Goal: Task Accomplishment & Management: Manage account settings

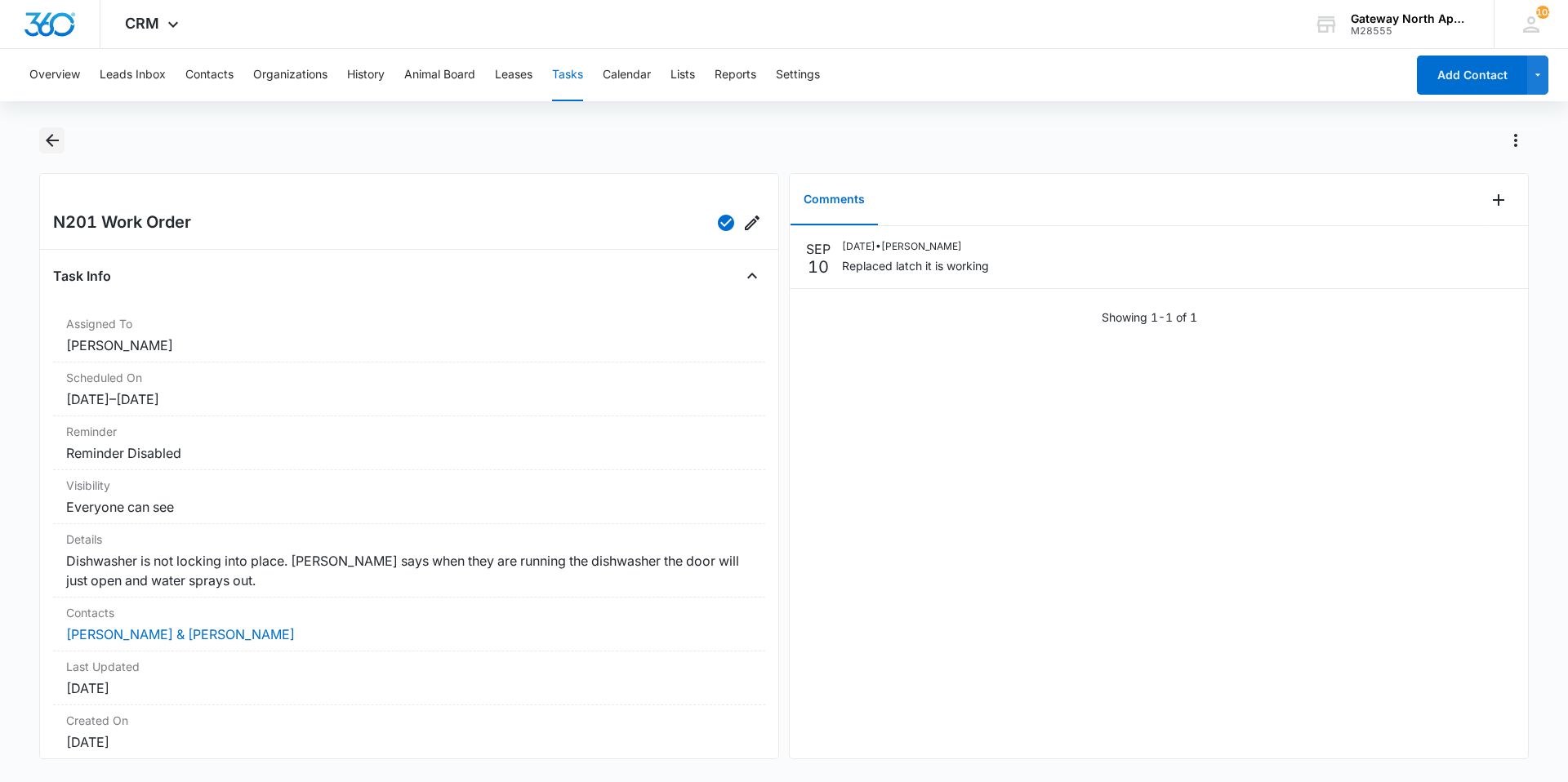
click at [49, 140] on icon "Back" at bounding box center [51, 140] width 13 height 13
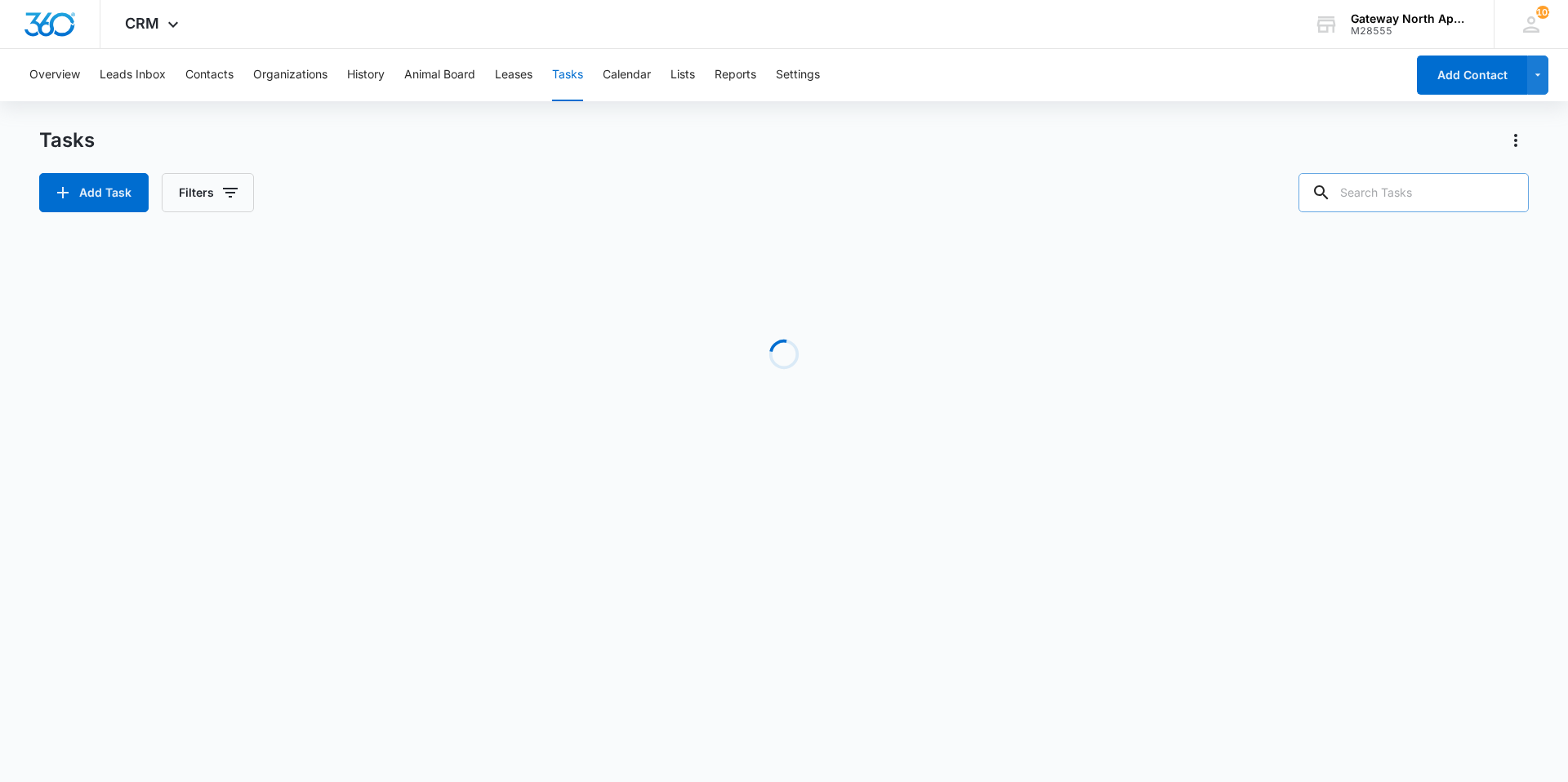
click at [1414, 198] on input "text" at bounding box center [1414, 192] width 230 height 39
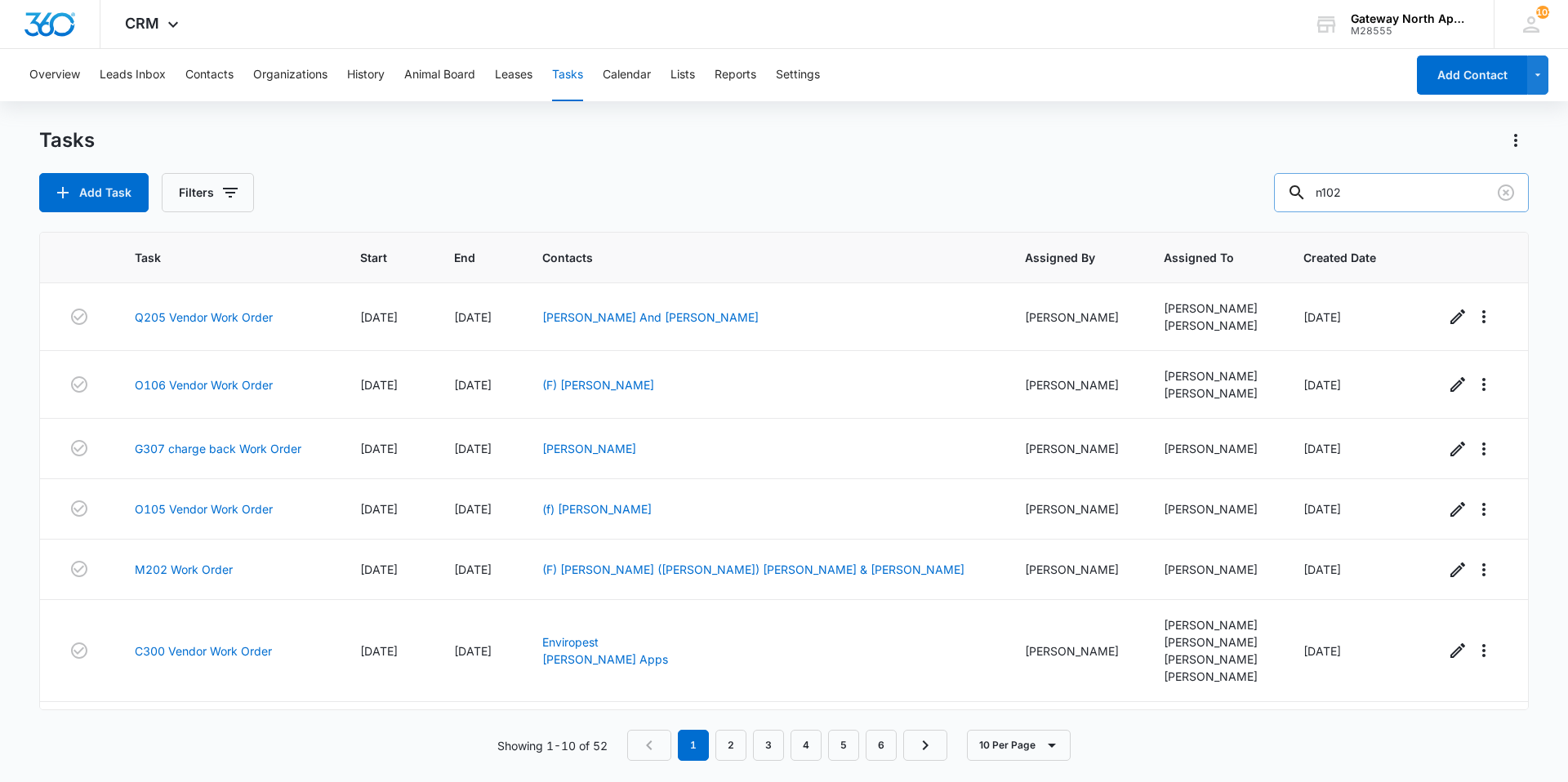
type input "n102"
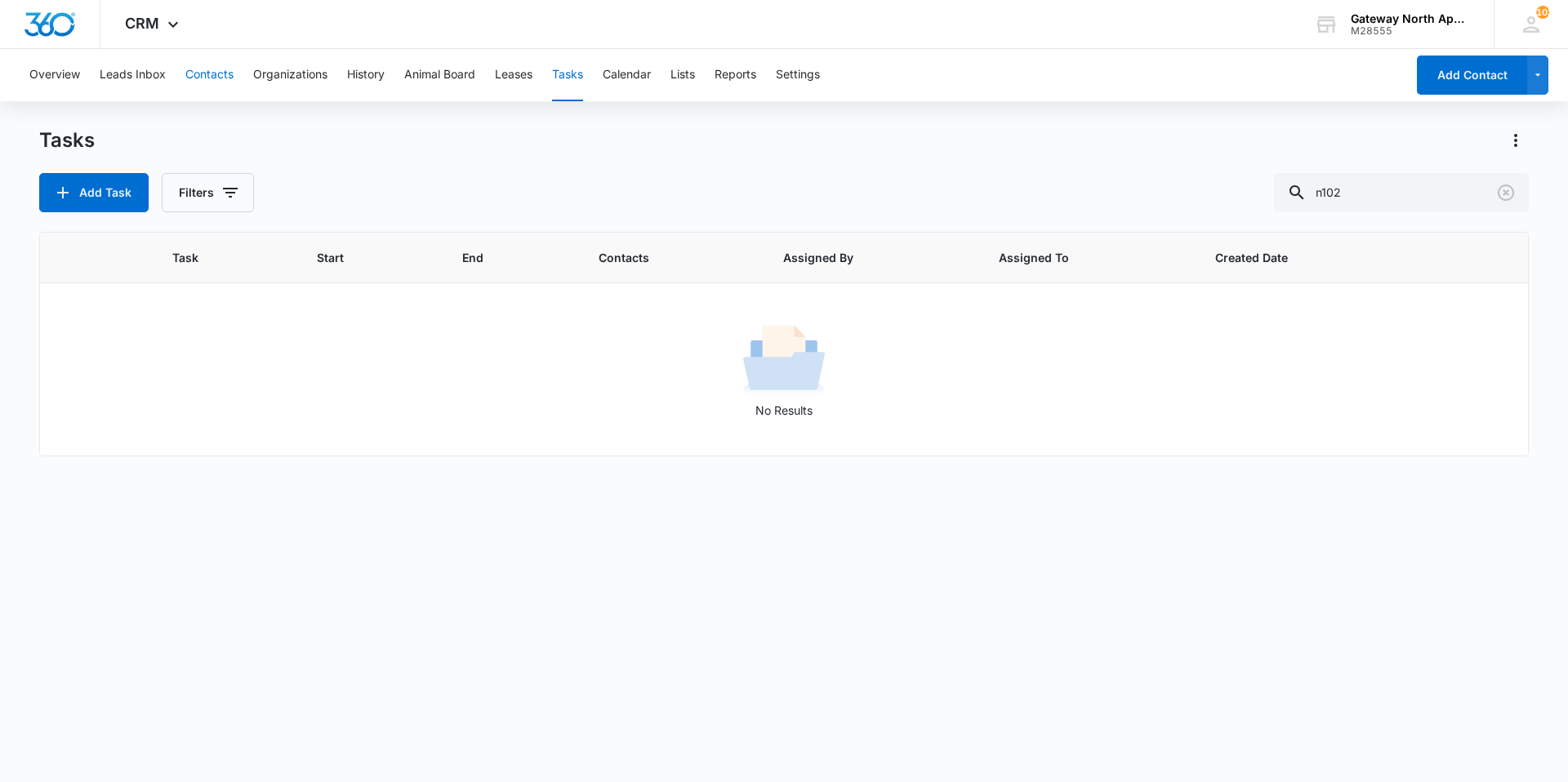
click at [202, 73] on button "Contacts" at bounding box center [209, 75] width 48 height 52
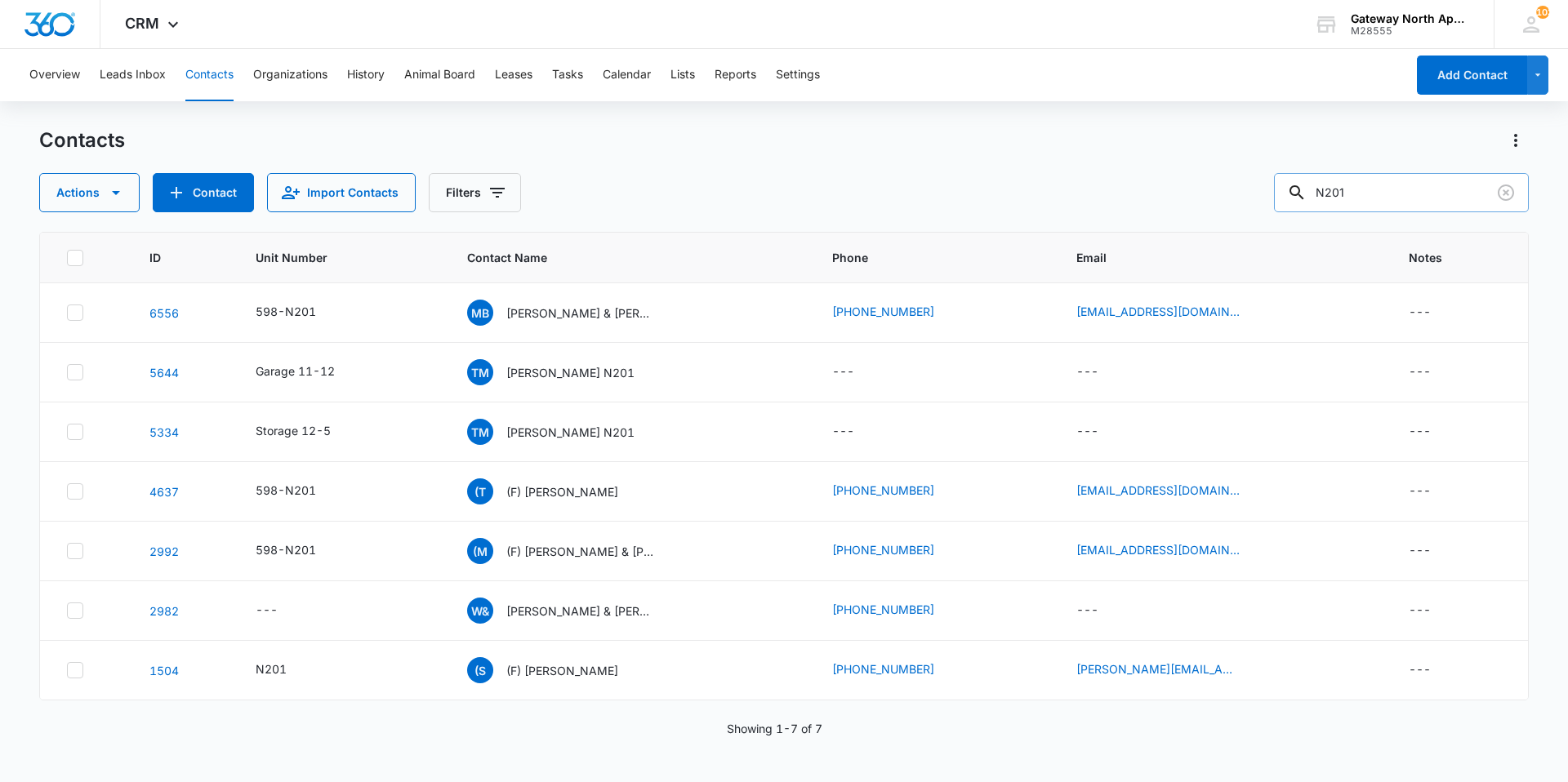
click at [1381, 191] on input "N201" at bounding box center [1402, 192] width 255 height 39
type input "N102"
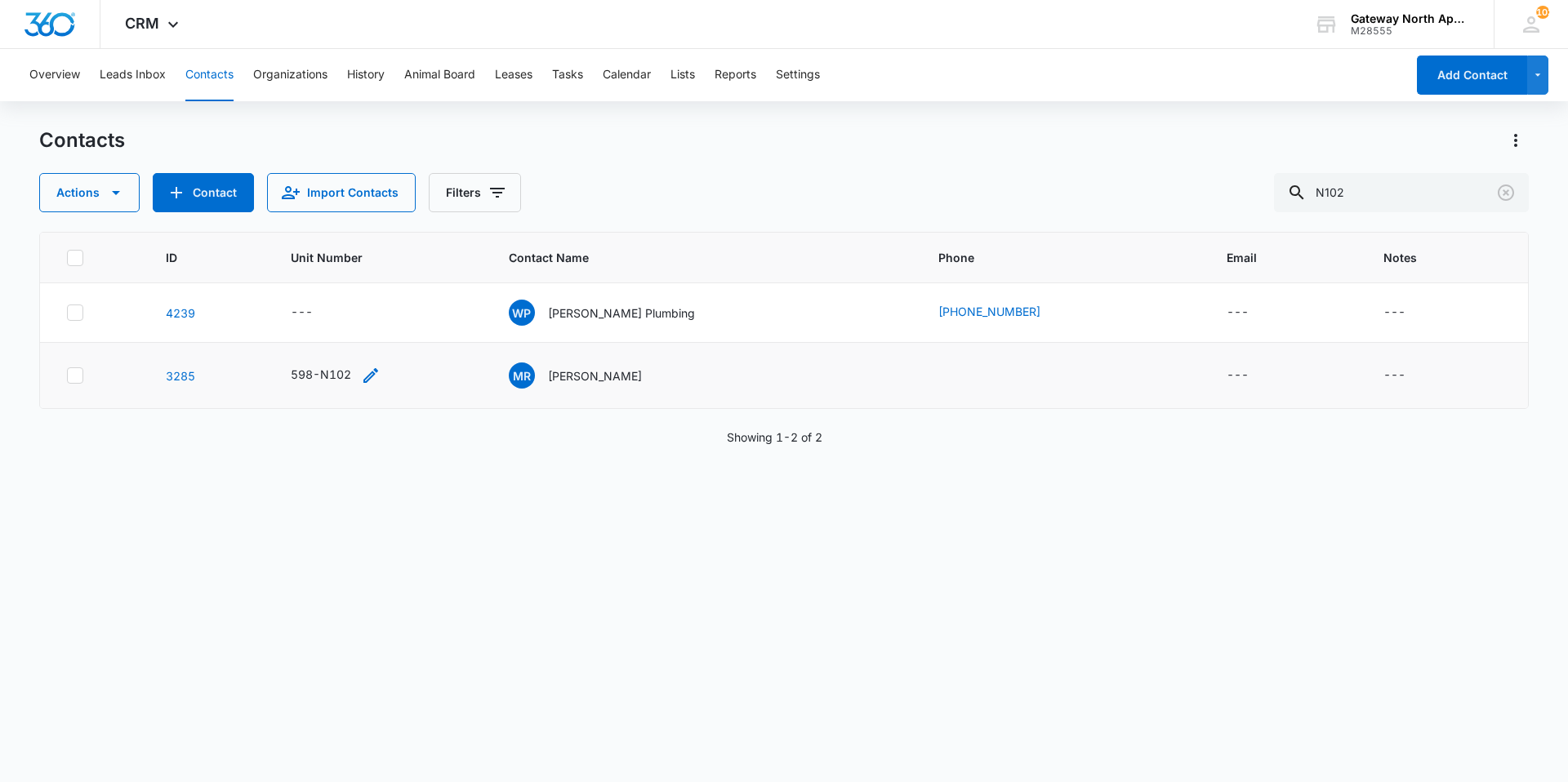
click at [335, 375] on div "598-N102" at bounding box center [322, 375] width 61 height 17
click at [599, 376] on p "[PERSON_NAME]" at bounding box center [594, 376] width 94 height 17
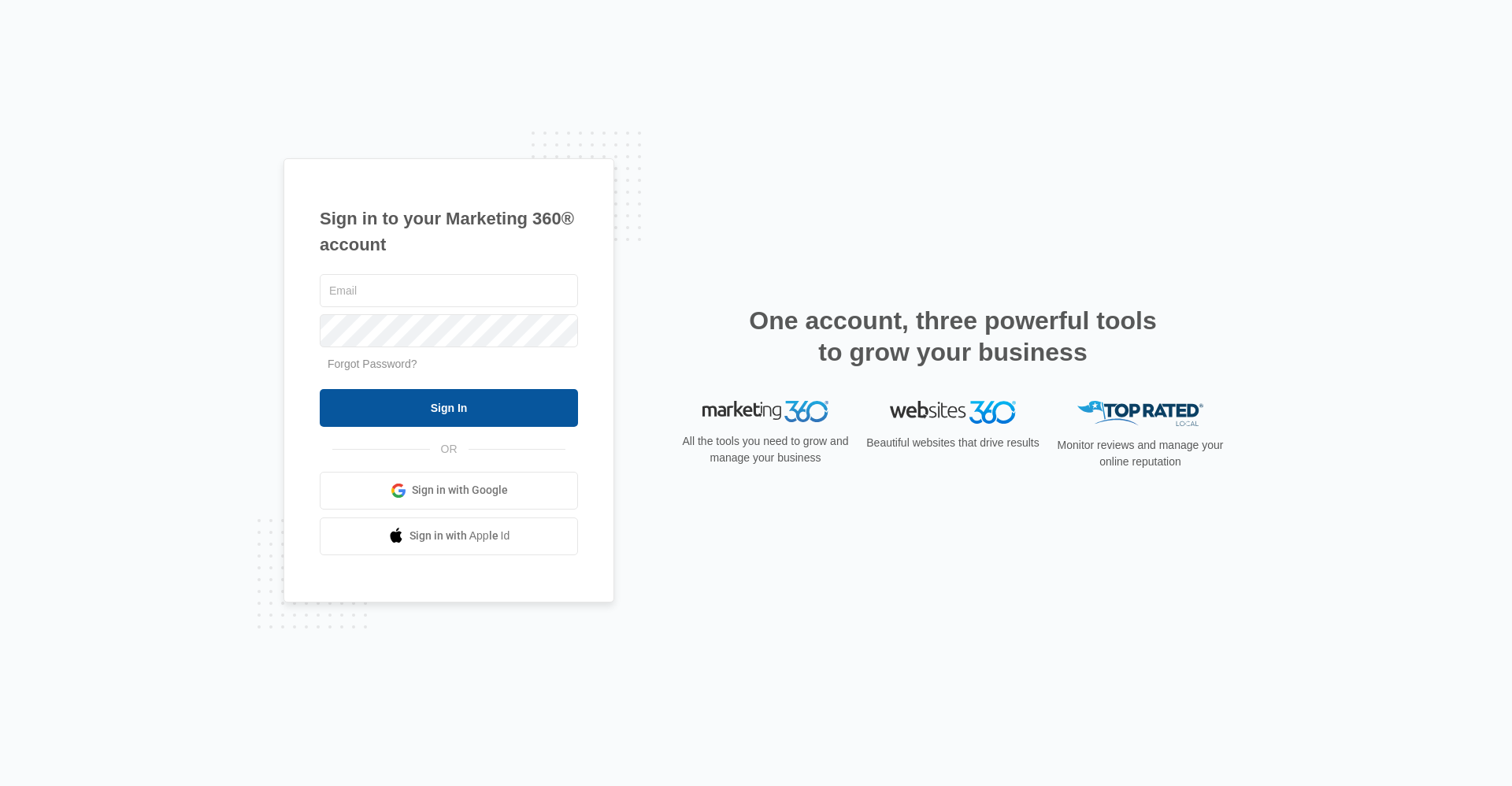
type input "[EMAIL_ADDRESS][DOMAIN_NAME]"
click at [461, 398] on input "Sign In" at bounding box center [448, 408] width 258 height 37
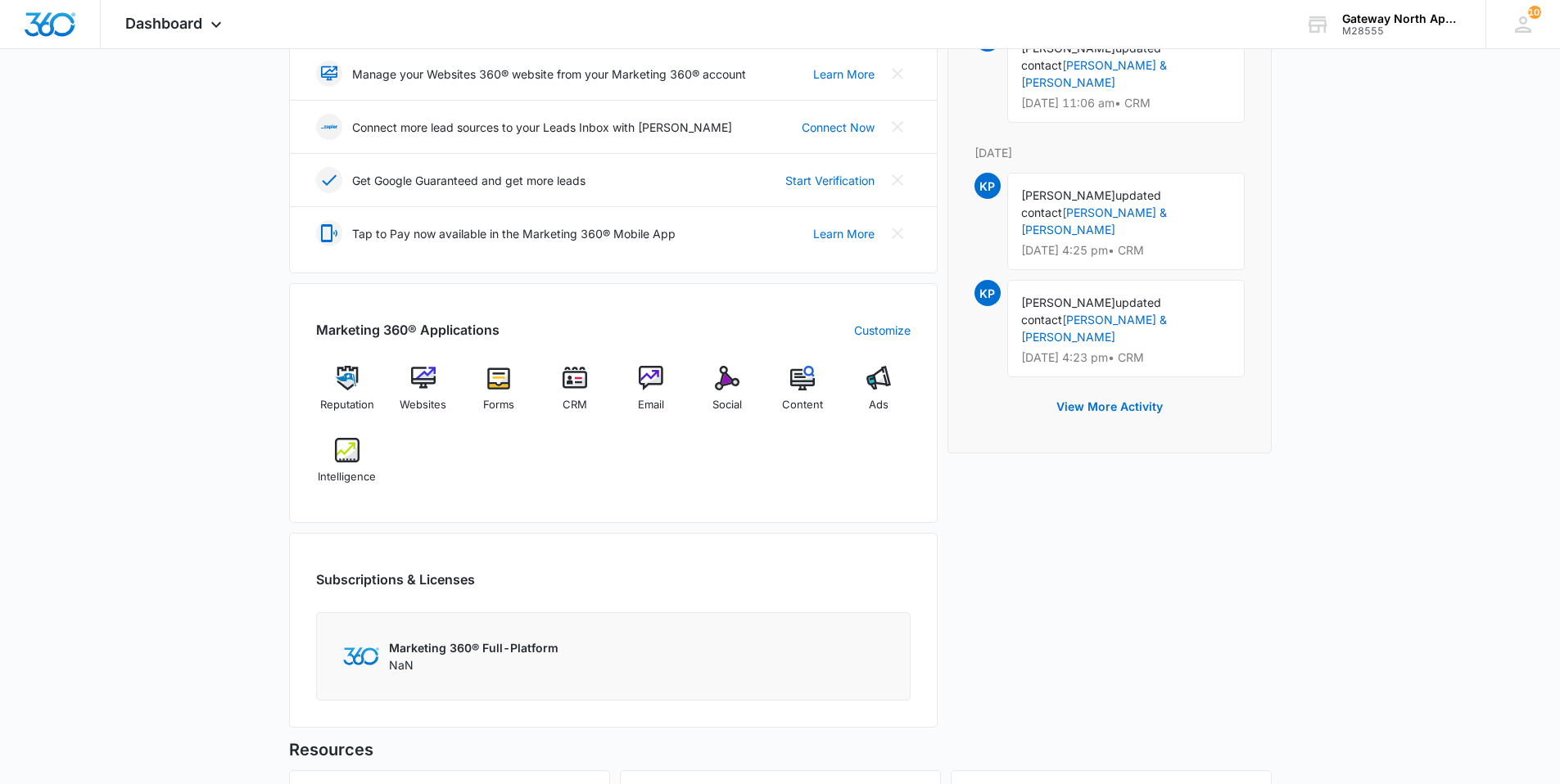
scroll to position [409, 0]
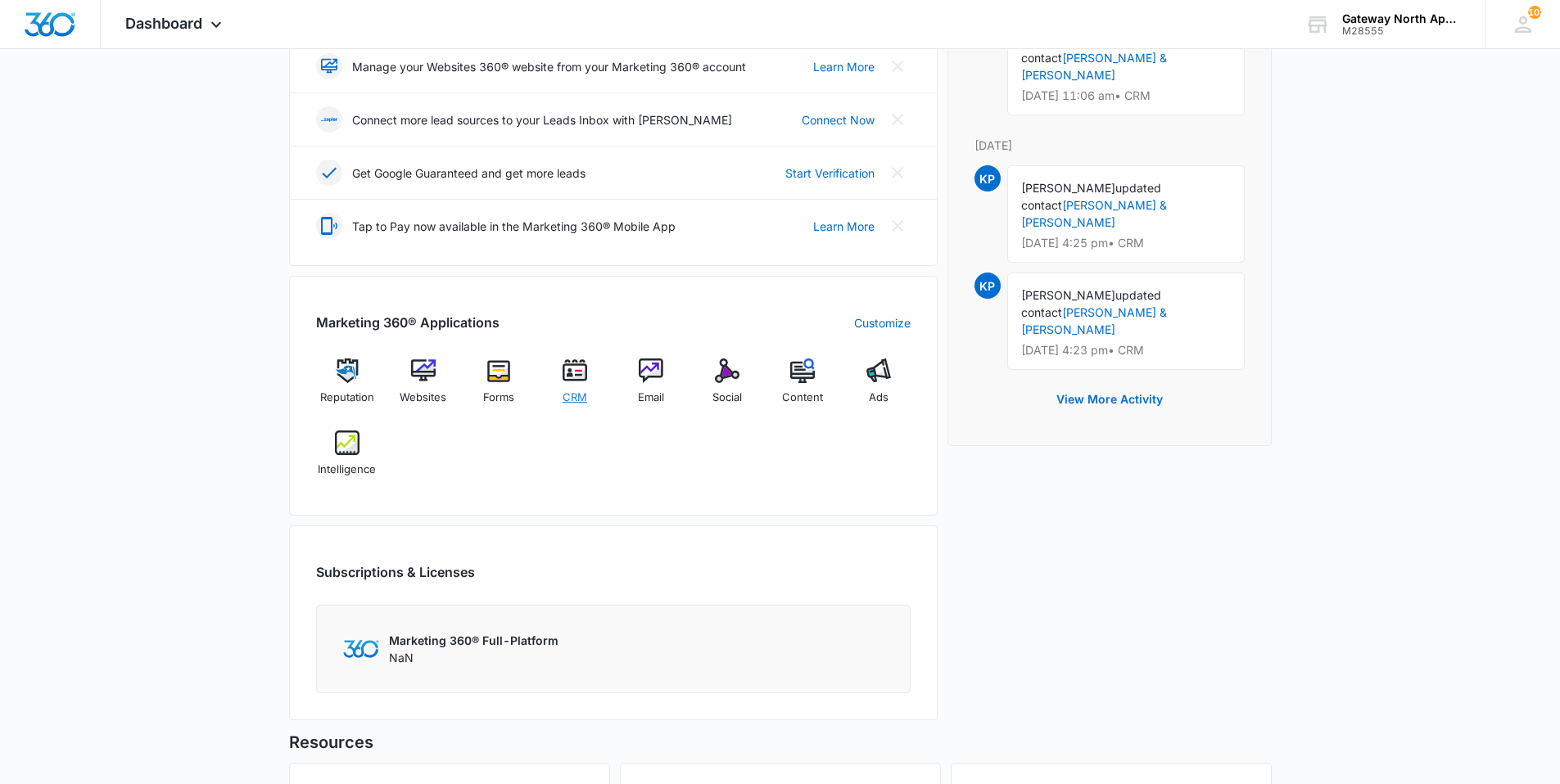
click at [573, 375] on img at bounding box center [574, 370] width 25 height 25
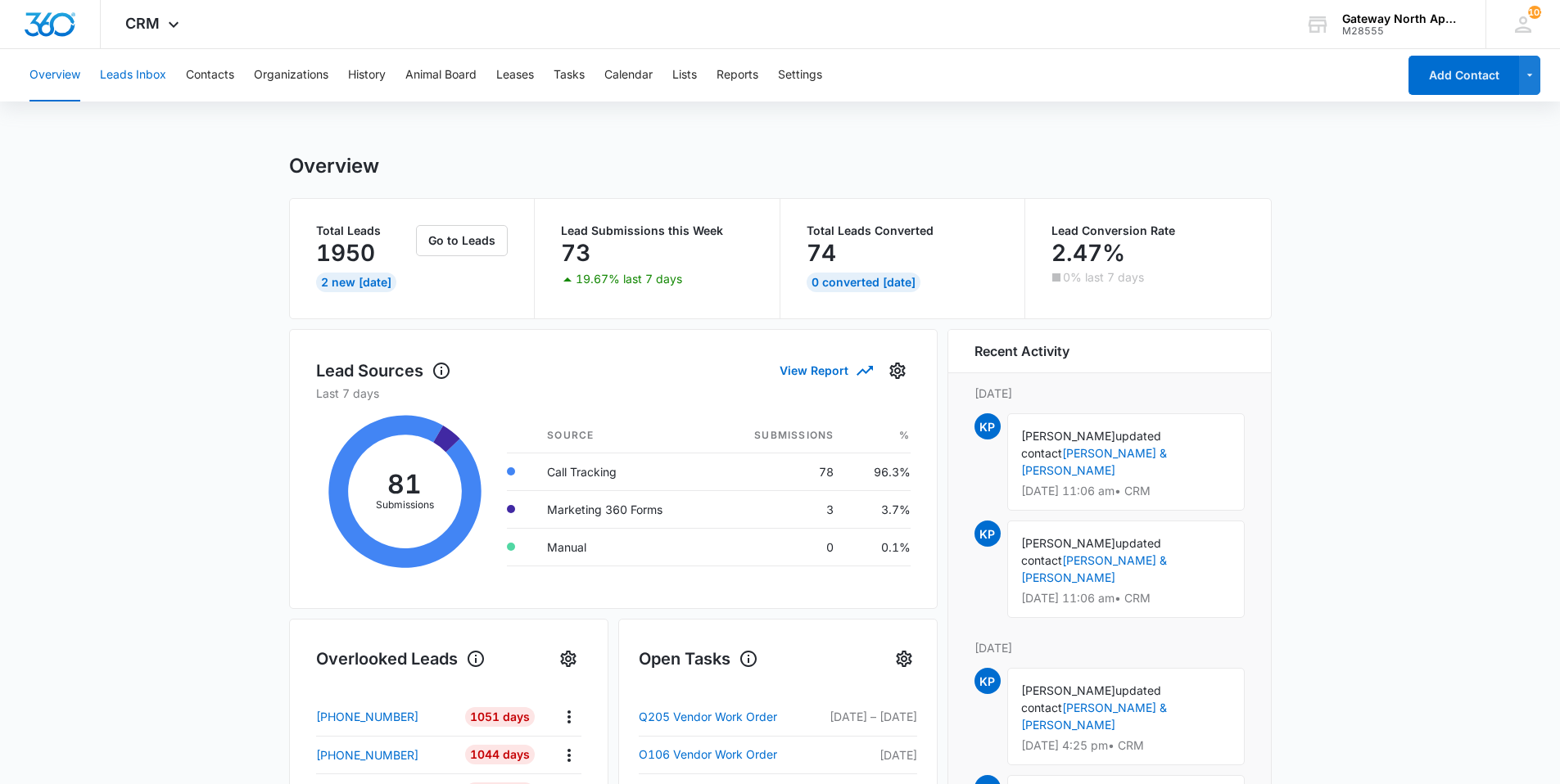
click at [155, 77] on button "Leads Inbox" at bounding box center [133, 75] width 66 height 52
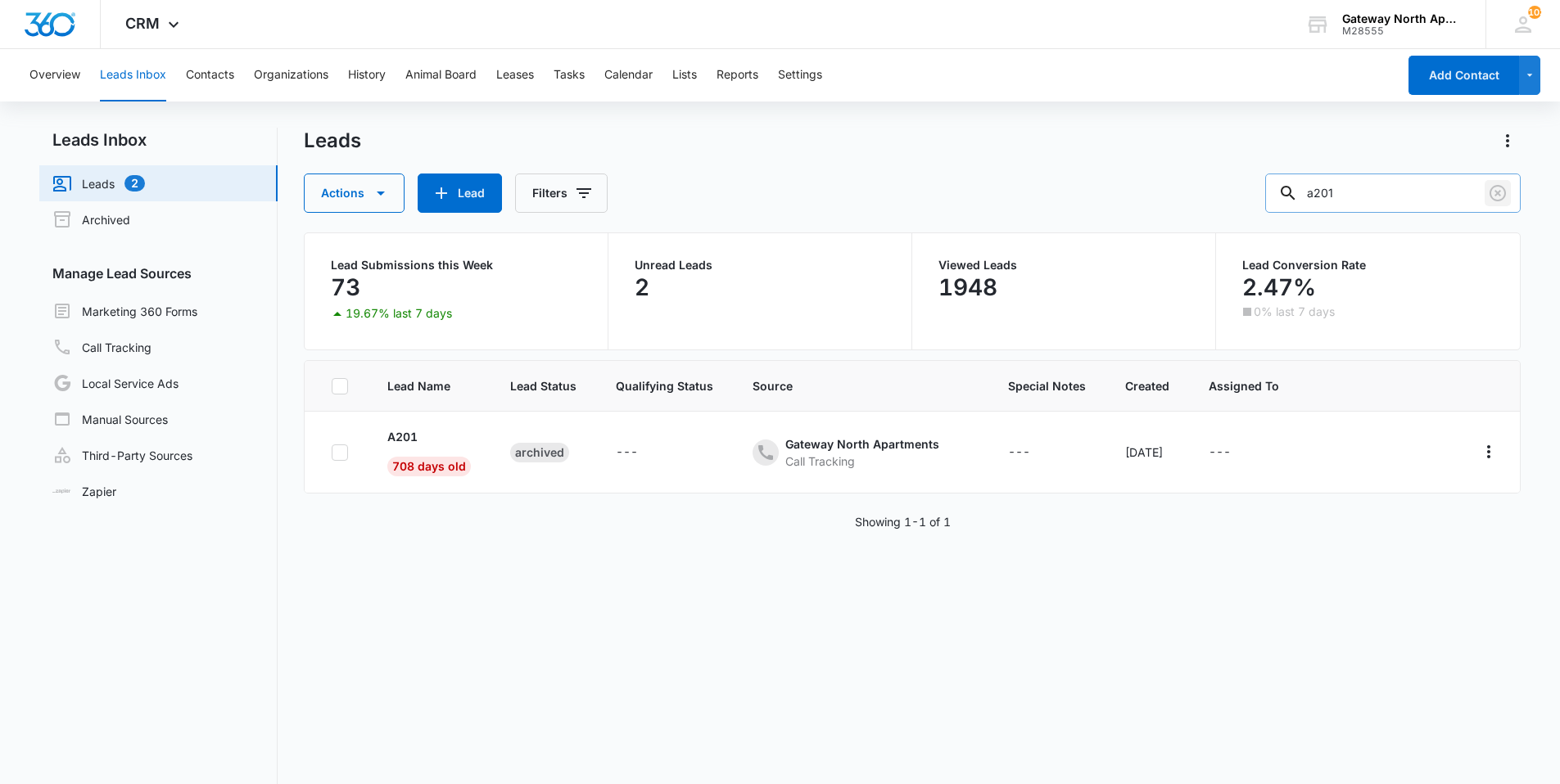
click at [1503, 201] on icon "Clear" at bounding box center [1497, 193] width 19 height 19
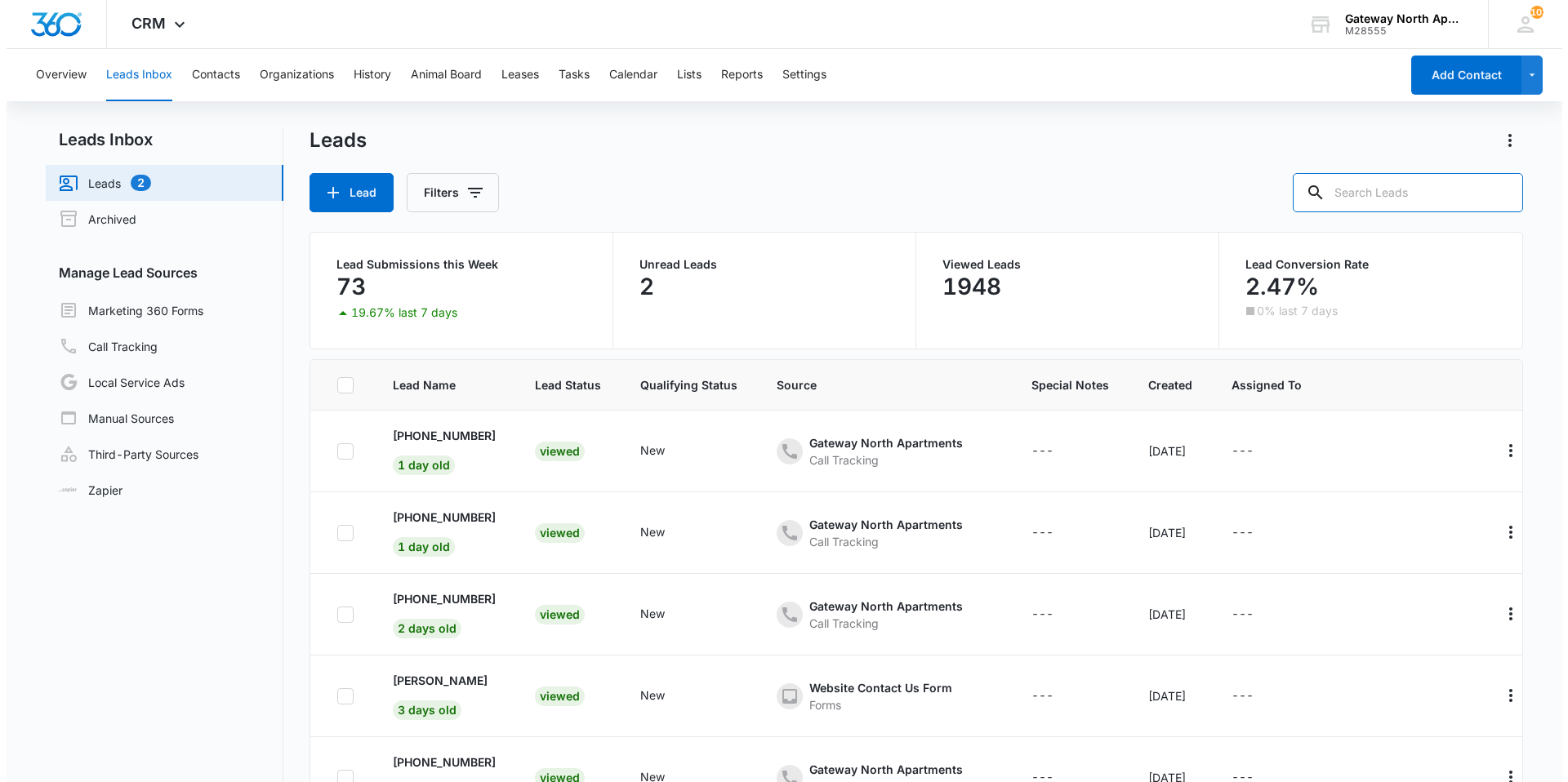
scroll to position [326, 0]
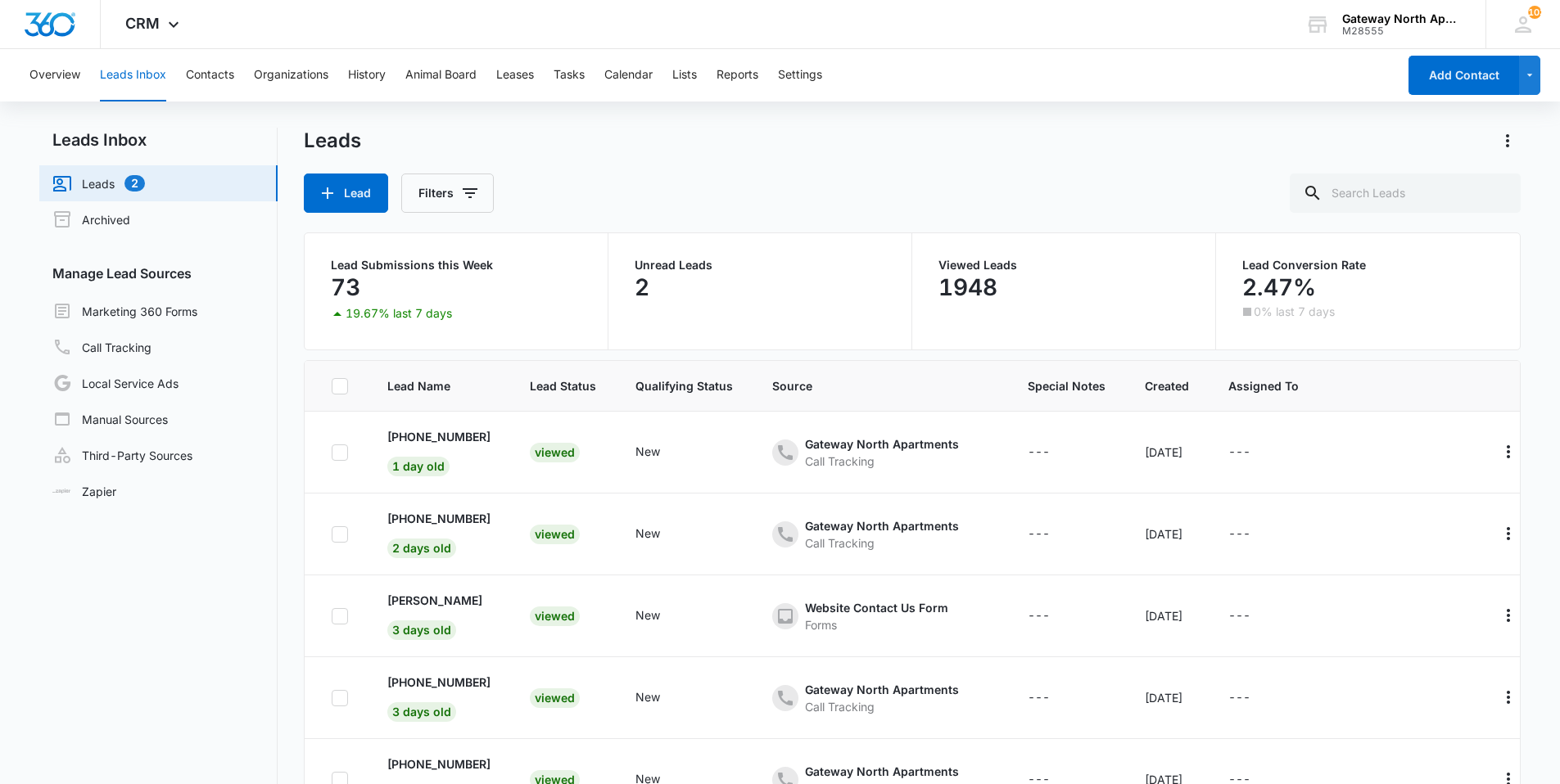
click at [179, 72] on div "Overview Leads Inbox Contacts Organizations History Animal Board Leases Tasks C…" at bounding box center [708, 75] width 1377 height 52
click at [204, 77] on button "Contacts" at bounding box center [210, 75] width 48 height 52
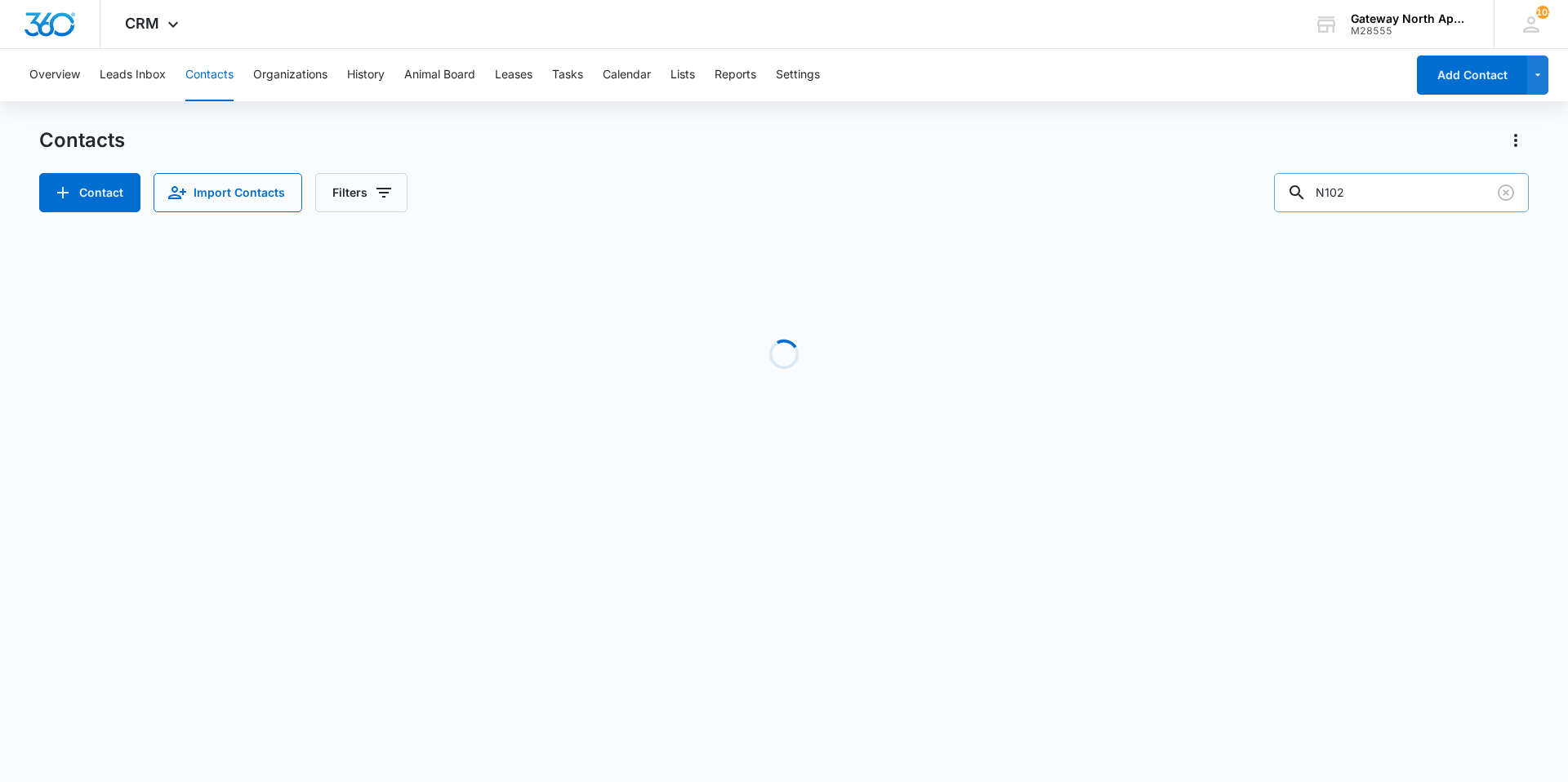
click at [1391, 194] on input "N102" at bounding box center [1402, 192] width 255 height 39
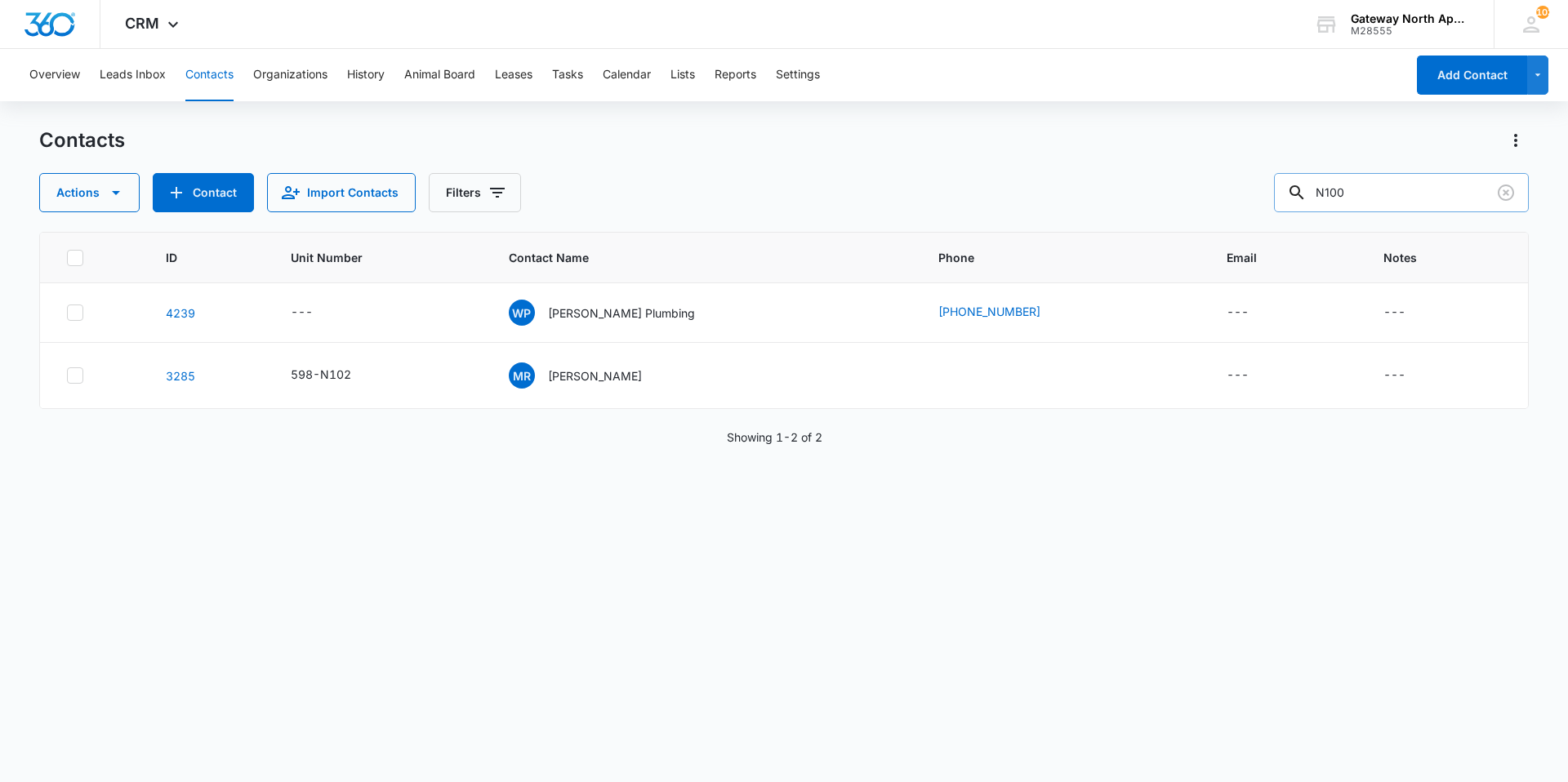
type input "N100"
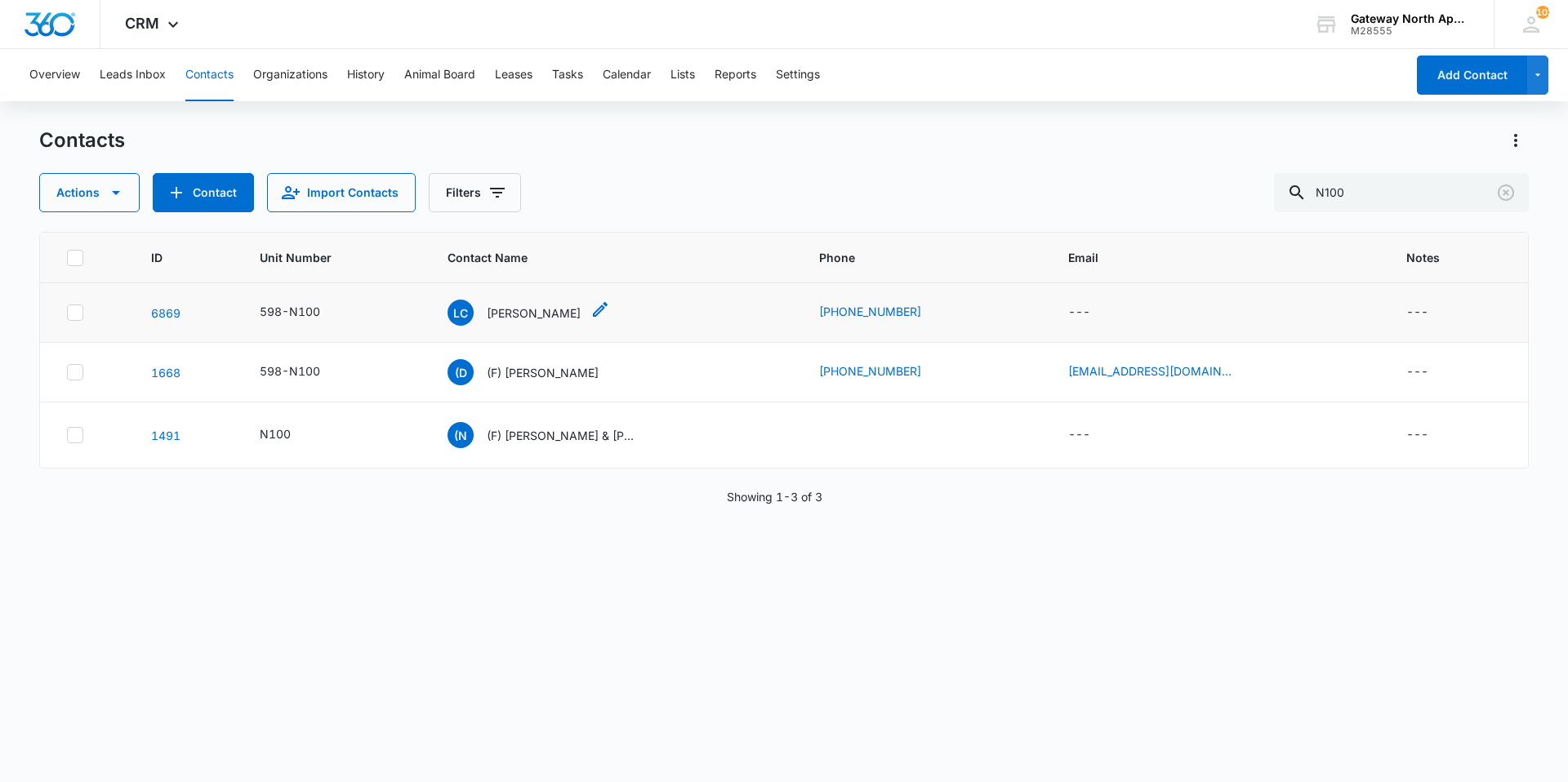
click at [532, 315] on p "[PERSON_NAME]" at bounding box center [533, 313] width 94 height 17
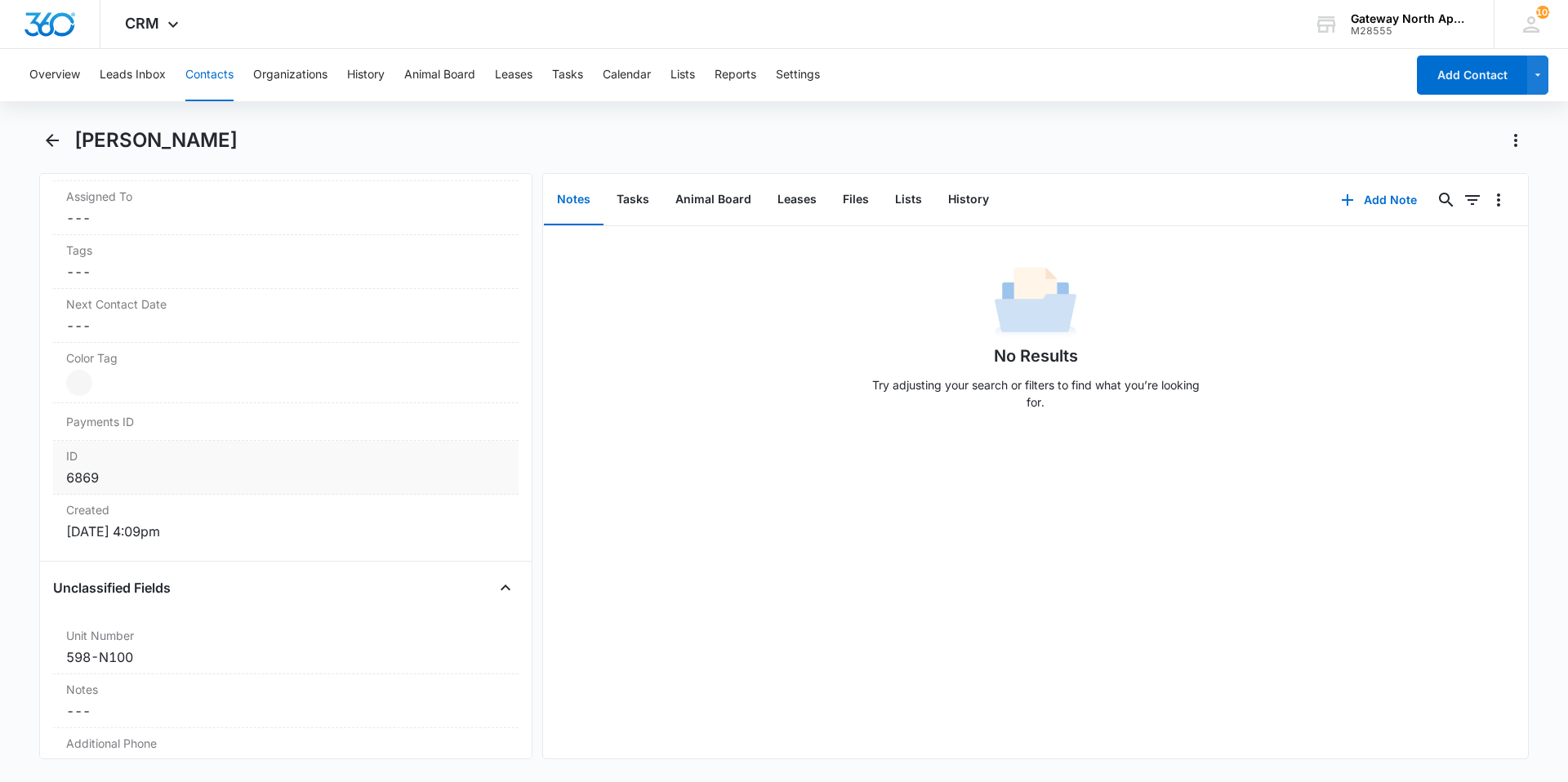
scroll to position [326, 0]
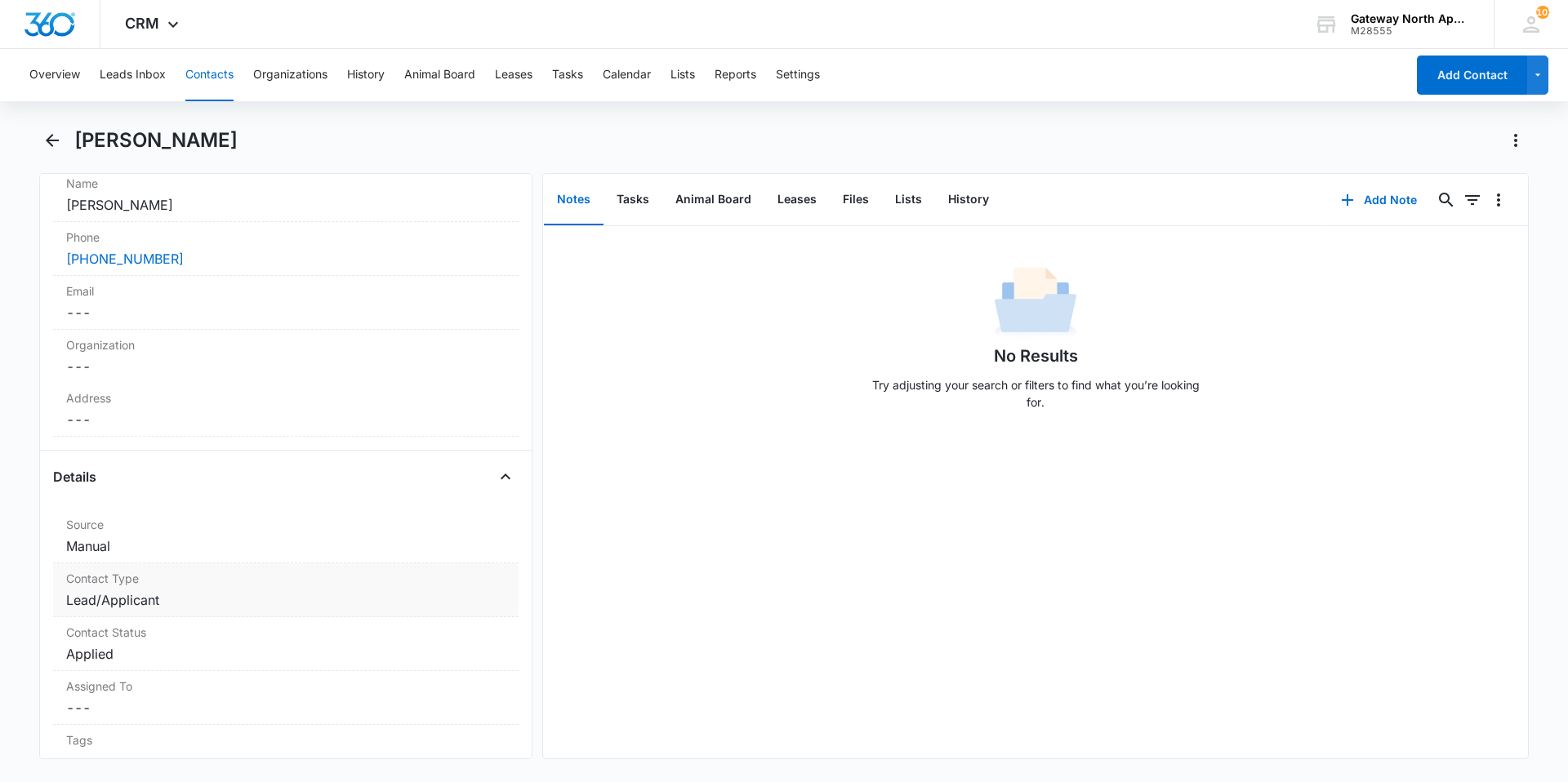
click at [158, 607] on dd "Cancel Save Changes Lead/Applicant" at bounding box center [285, 600] width 440 height 19
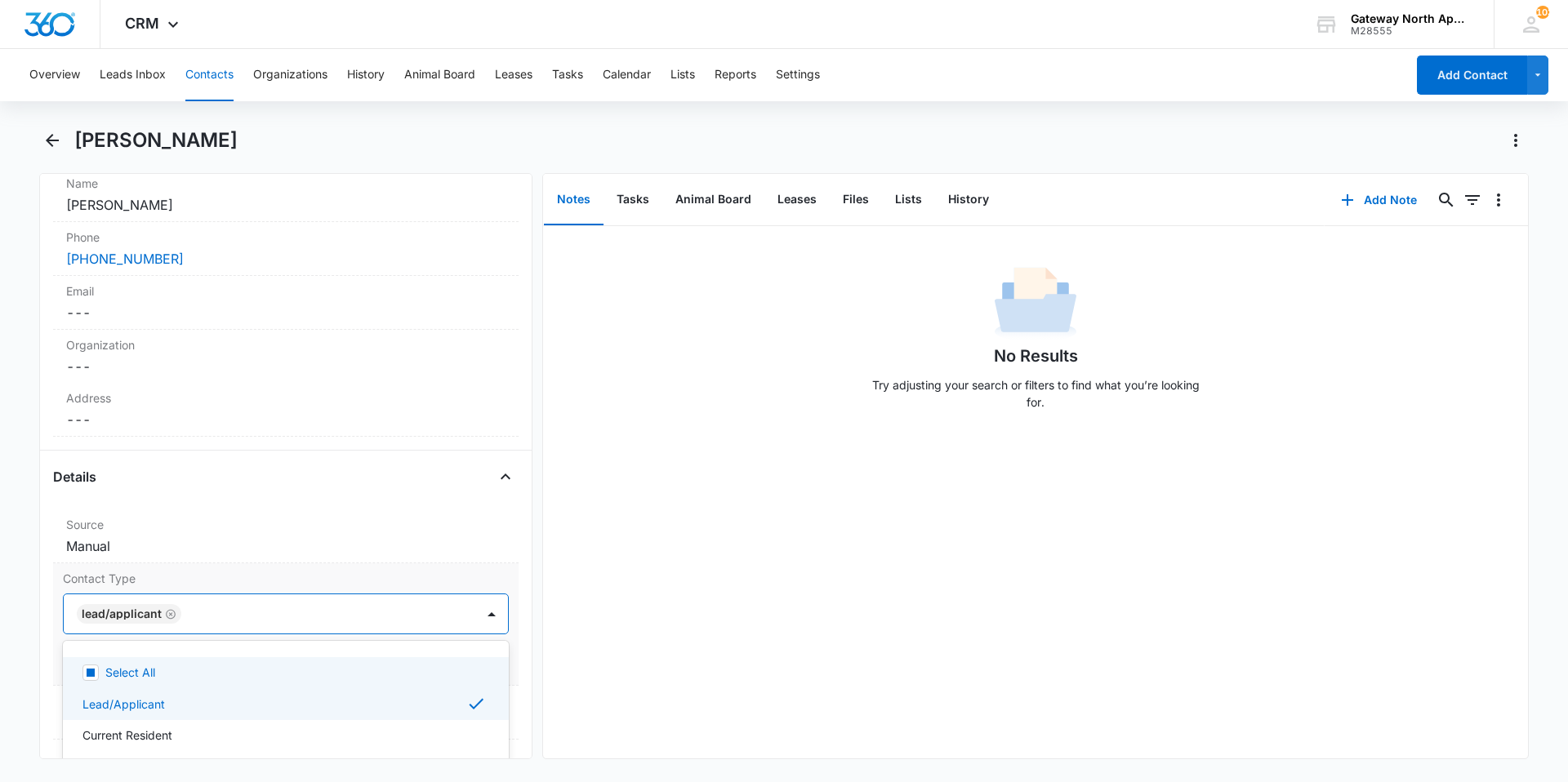
drag, startPoint x: 470, startPoint y: 618, endPoint x: 461, endPoint y: 618, distance: 9.0
click at [479, 618] on div at bounding box center [491, 613] width 26 height 26
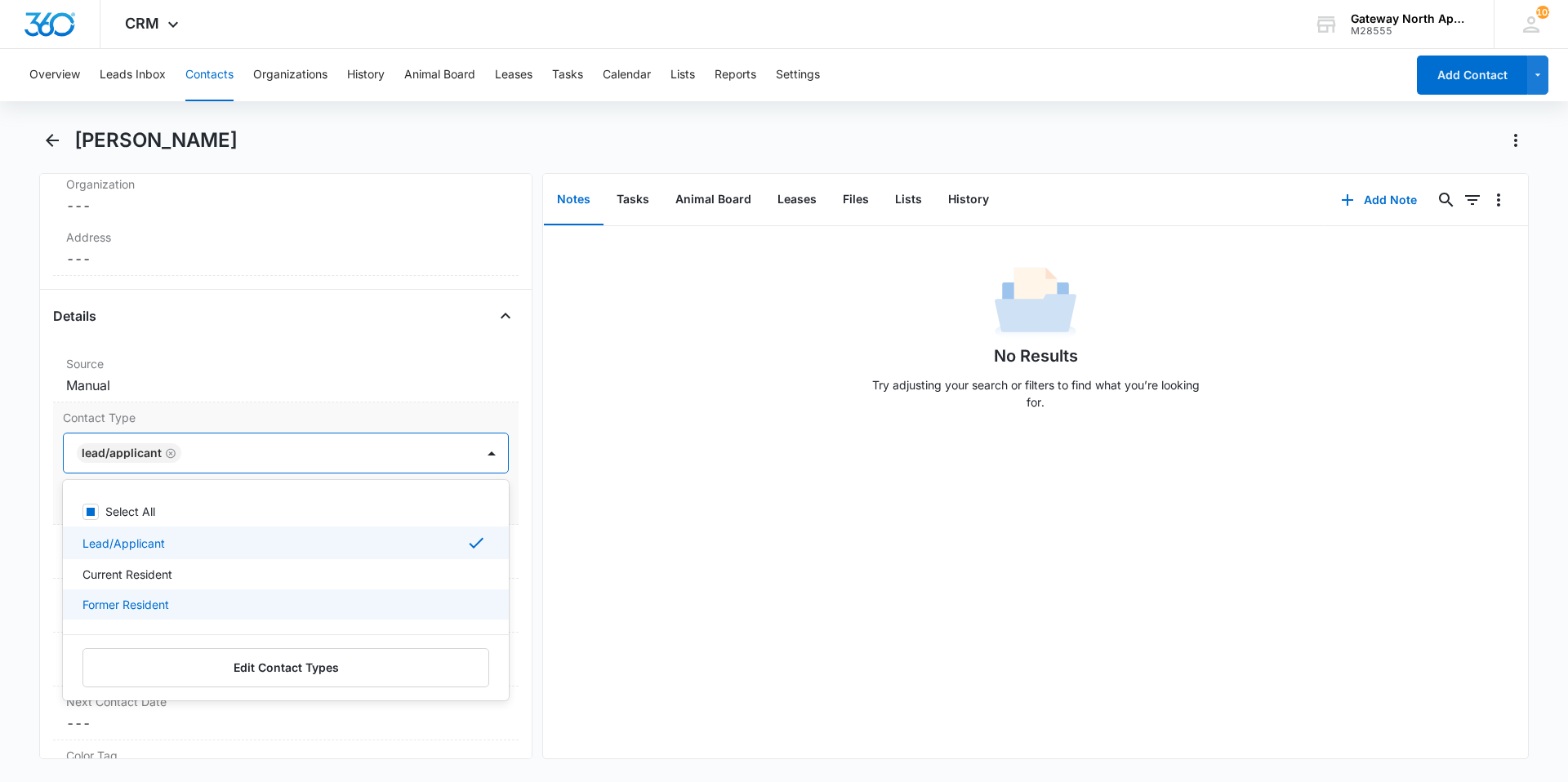
scroll to position [490, 0]
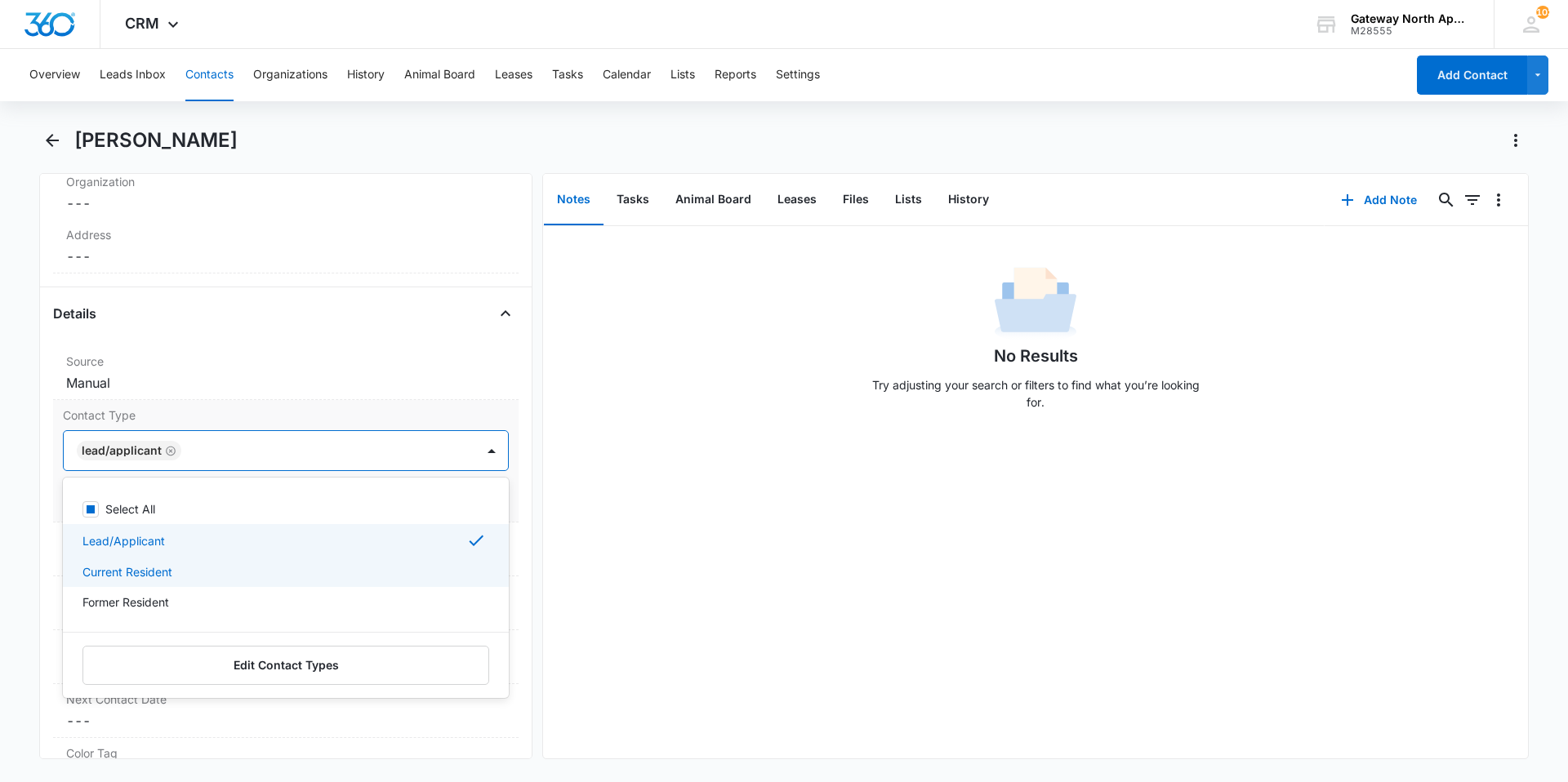
click at [165, 577] on p "Current Resident" at bounding box center [127, 572] width 89 height 17
click at [170, 452] on icon "Remove Lead/Applicant" at bounding box center [170, 450] width 12 height 13
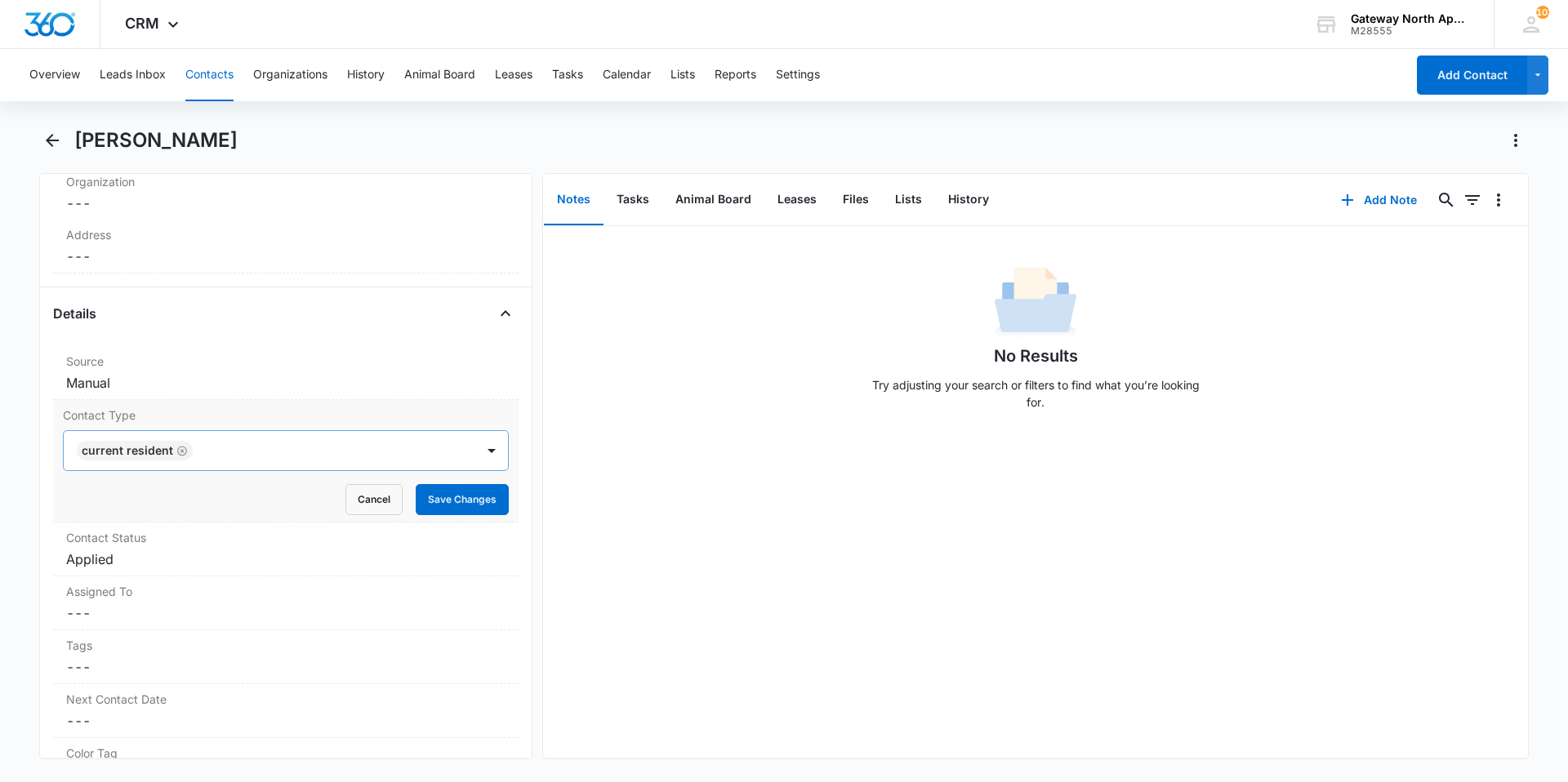
click at [577, 599] on div "No Results Try adjusting your search or filters to find what you’re looking for." at bounding box center [1035, 492] width 985 height 532
click at [445, 508] on button "Save Changes" at bounding box center [462, 499] width 93 height 31
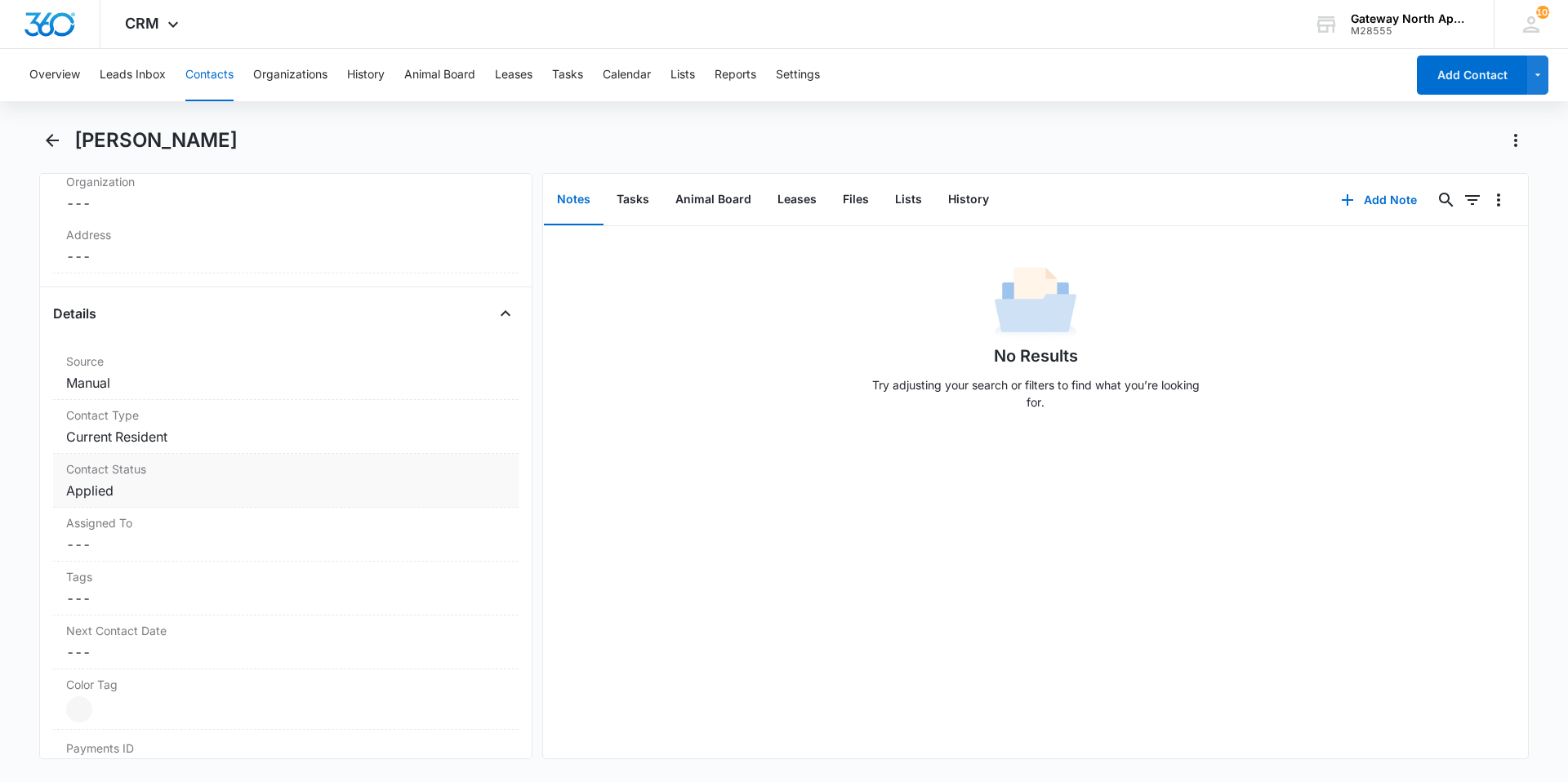
click at [102, 488] on dd "Cancel Save Changes Applied" at bounding box center [285, 490] width 440 height 19
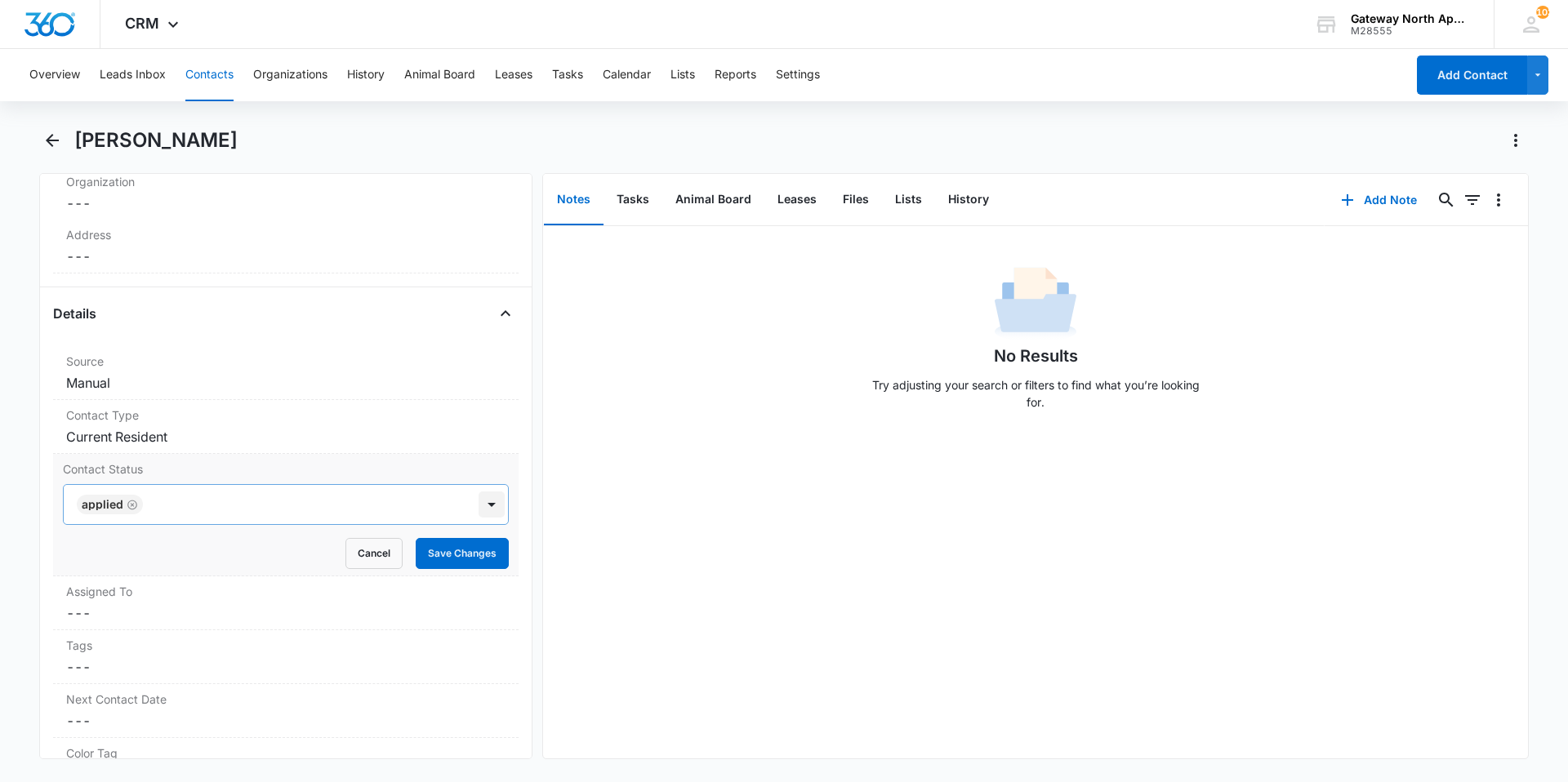
click at [479, 500] on div at bounding box center [491, 504] width 26 height 26
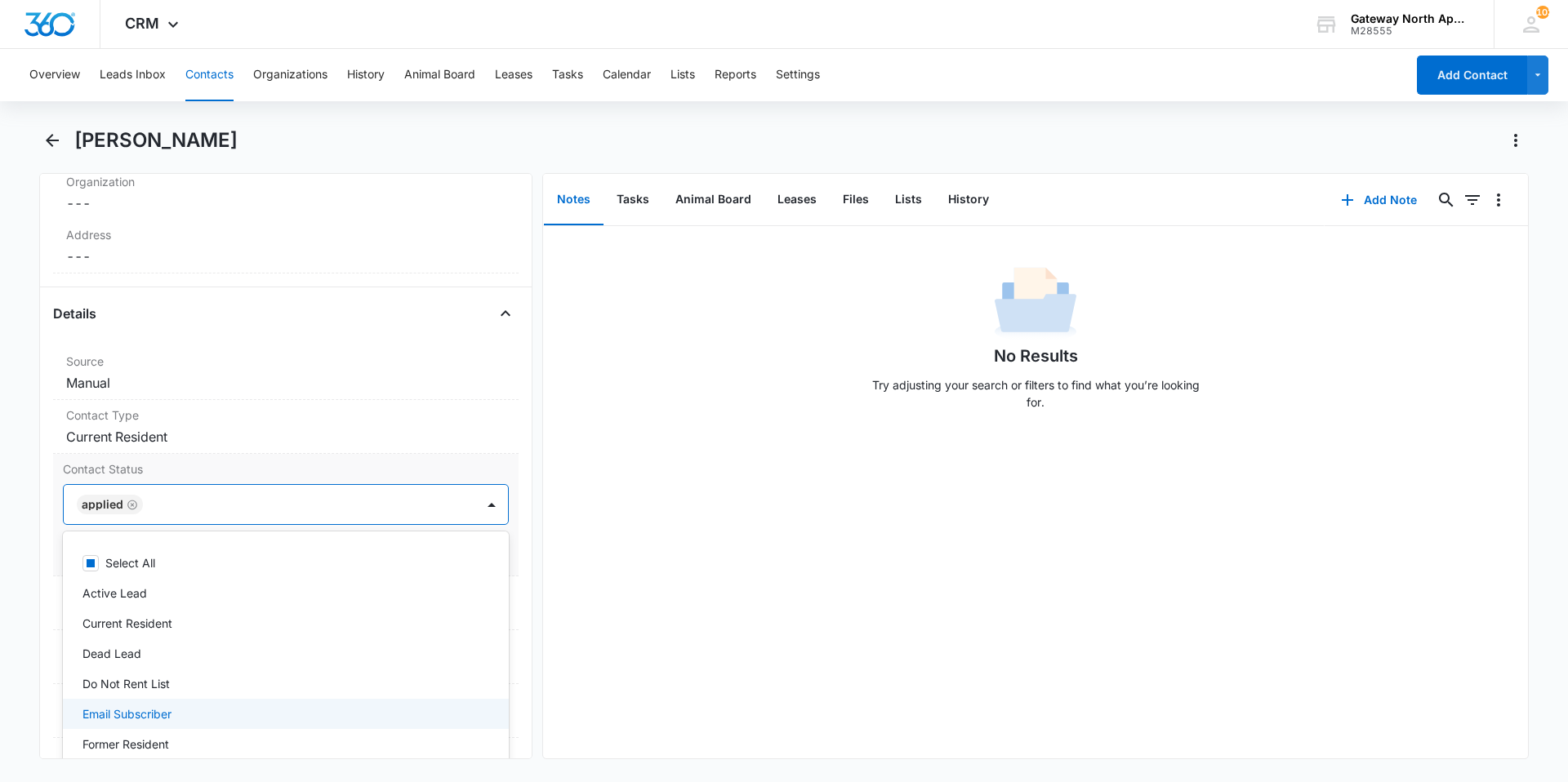
click at [154, 715] on p "Email Subscriber" at bounding box center [127, 714] width 89 height 17
click at [251, 504] on icon "Remove Applied" at bounding box center [255, 504] width 10 height 10
click at [482, 508] on div at bounding box center [491, 504] width 26 height 26
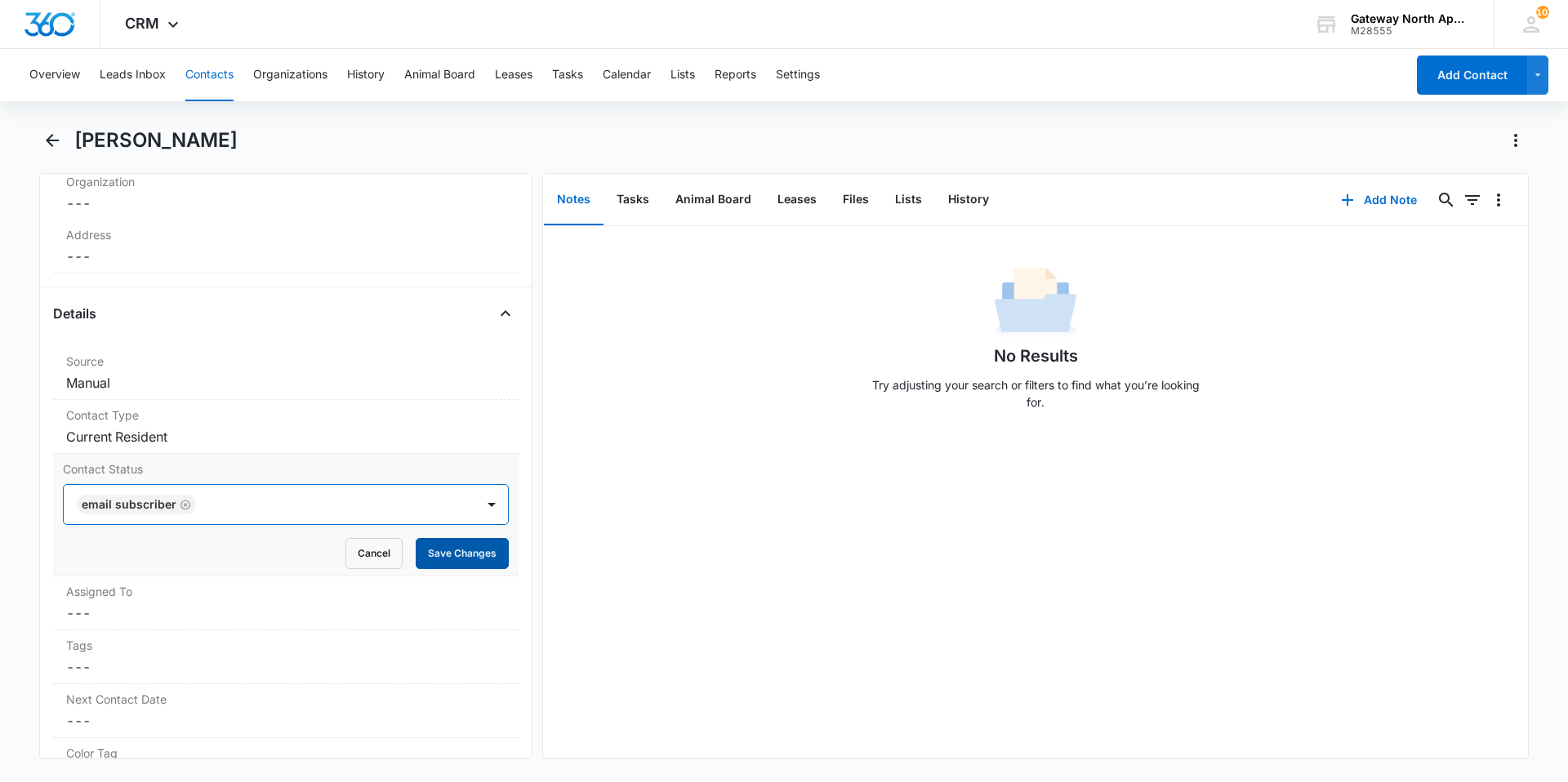
click at [424, 556] on button "Save Changes" at bounding box center [462, 553] width 93 height 31
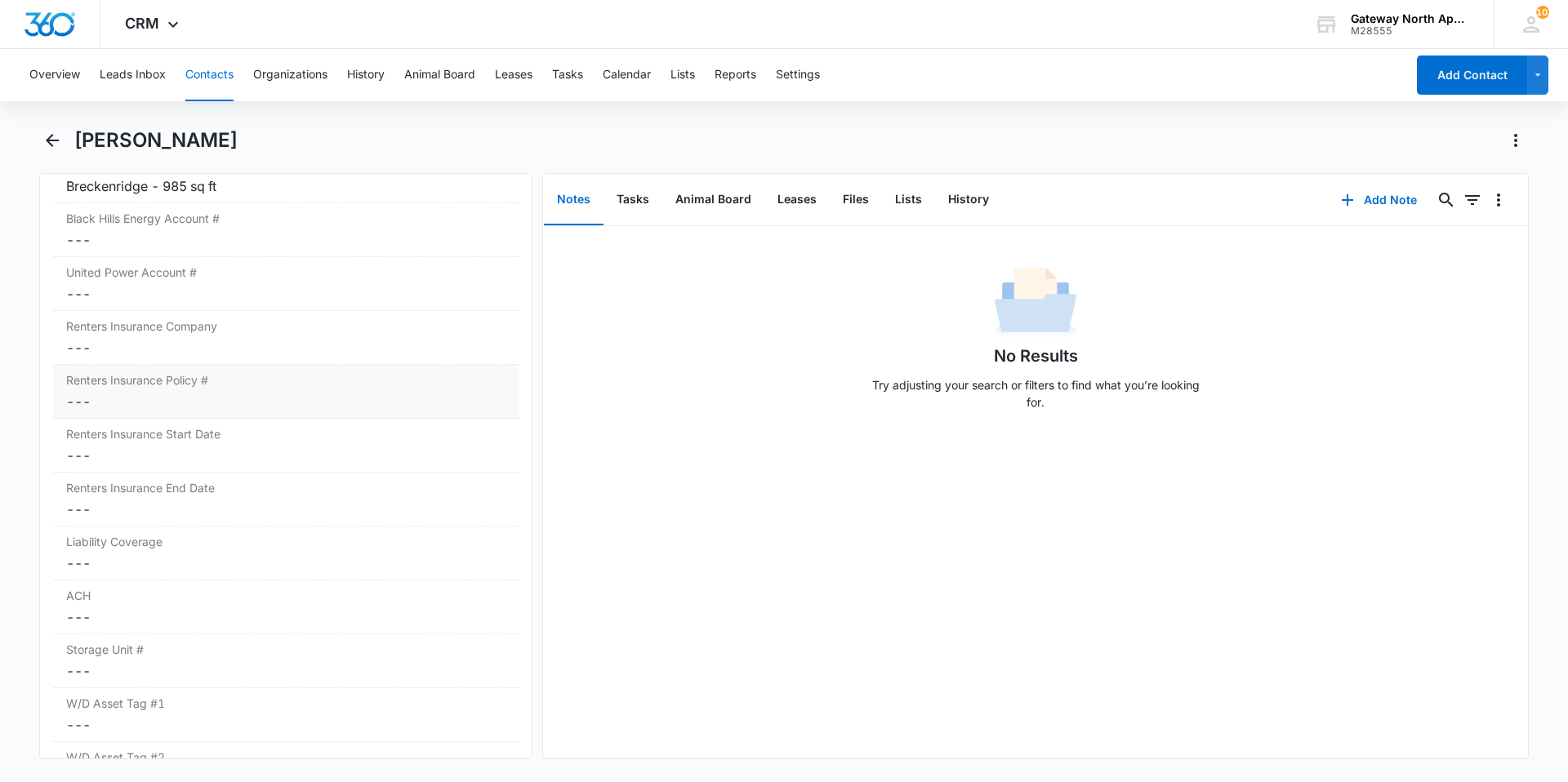
scroll to position [1783, 0]
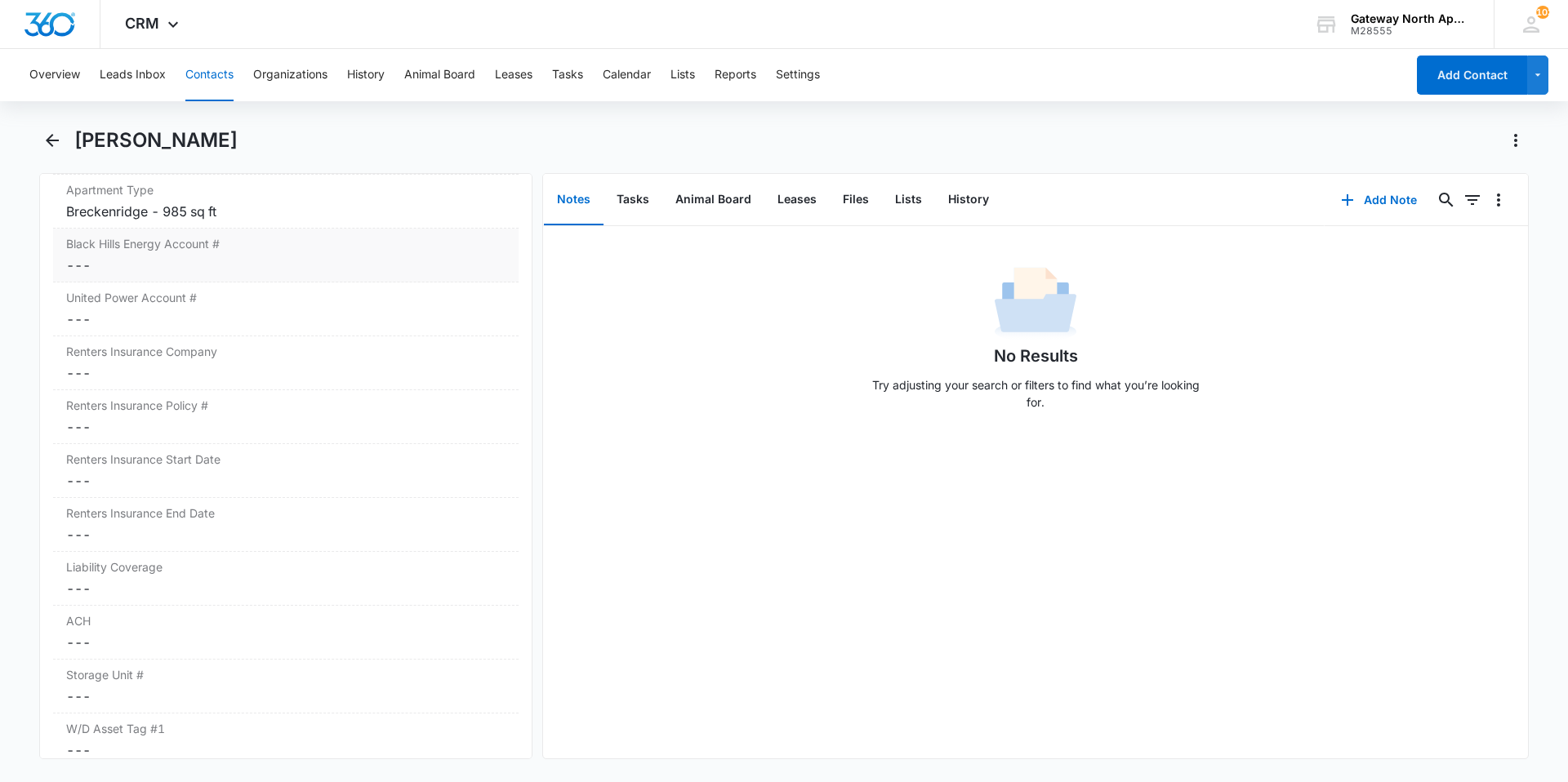
click at [177, 264] on dd "Cancel Save Changes ---" at bounding box center [285, 265] width 440 height 19
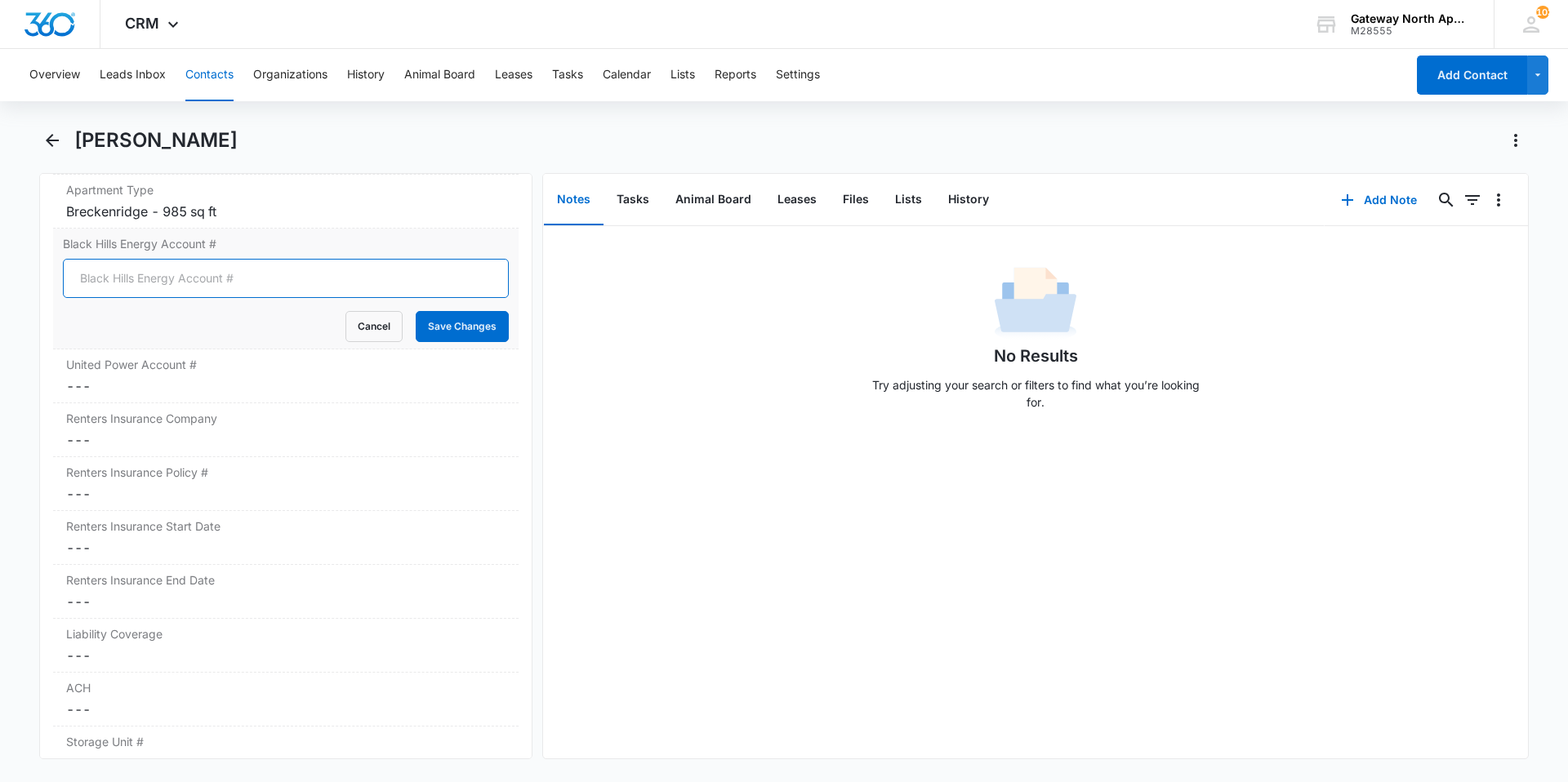
click at [174, 287] on input "Black Hills Energy Account #" at bounding box center [286, 278] width 446 height 39
type input "3516706345"
click at [434, 329] on button "Save Changes" at bounding box center [462, 326] width 93 height 31
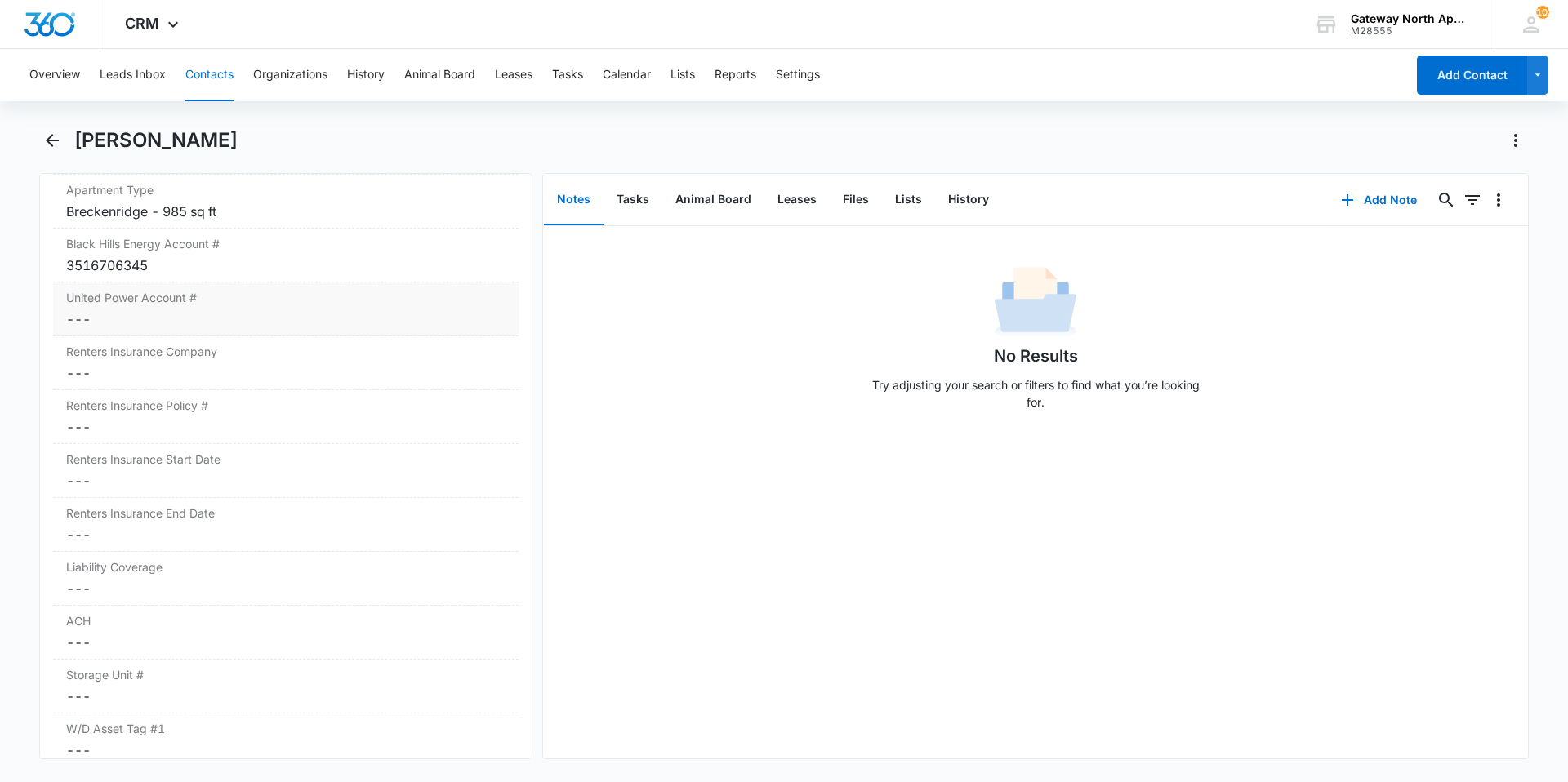
click at [167, 315] on dd "Cancel Save Changes ---" at bounding box center [285, 319] width 440 height 19
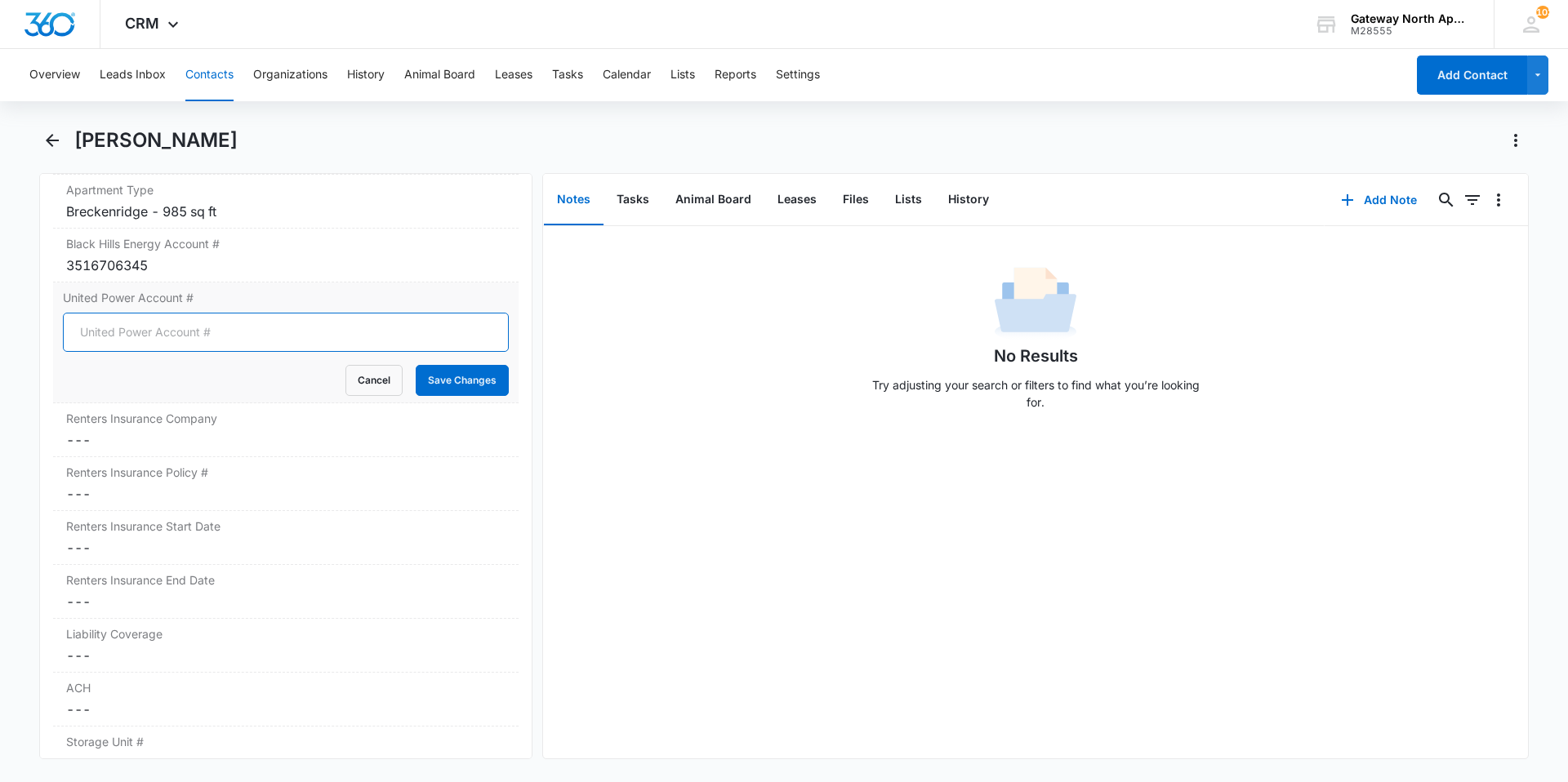
click at [128, 338] on input "United Power Account #" at bounding box center [286, 332] width 446 height 39
type input "21136005"
click at [435, 369] on button "Save Changes" at bounding box center [462, 380] width 93 height 31
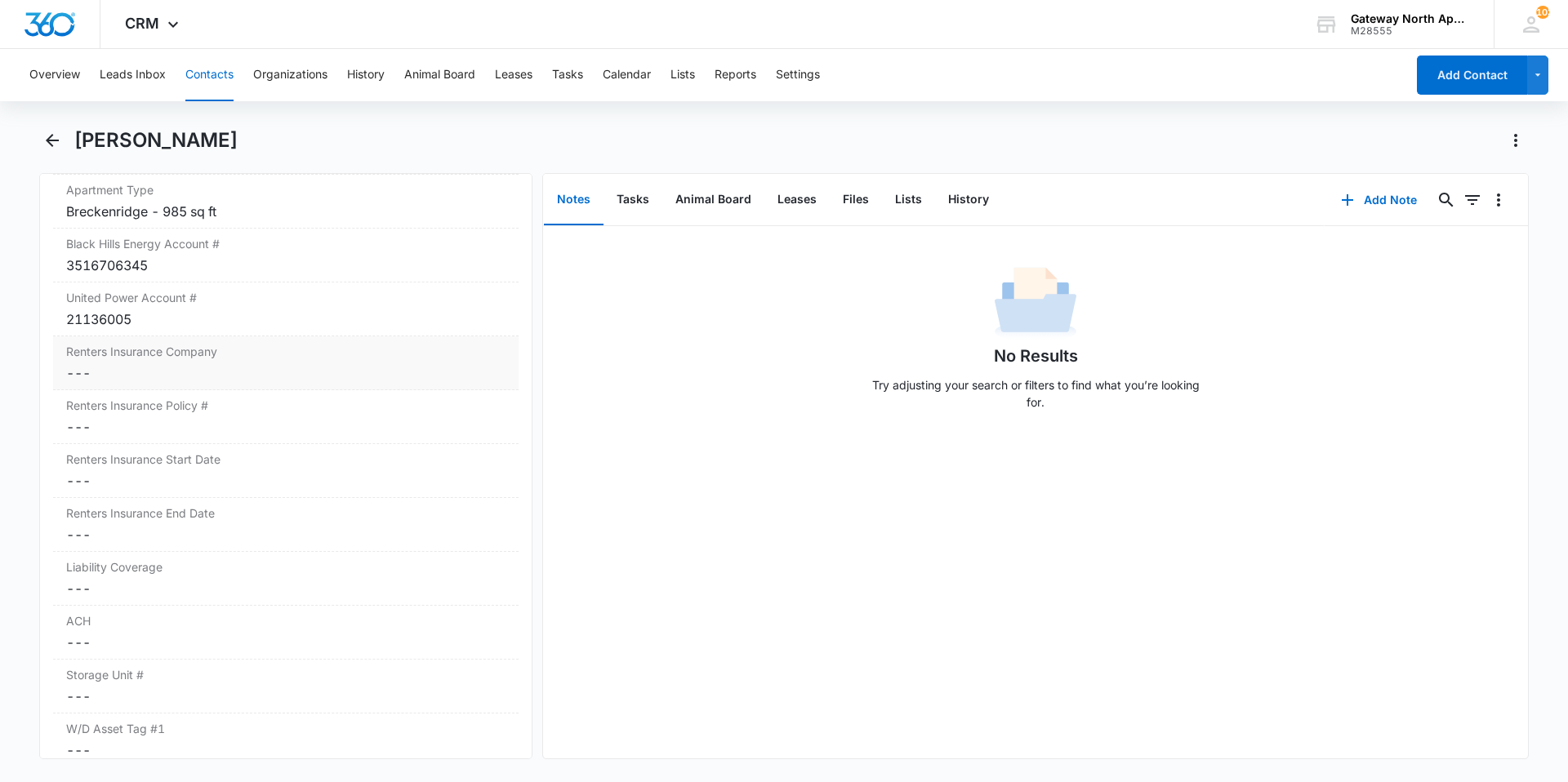
click at [207, 373] on dd "Cancel Save Changes ---" at bounding box center [285, 373] width 440 height 19
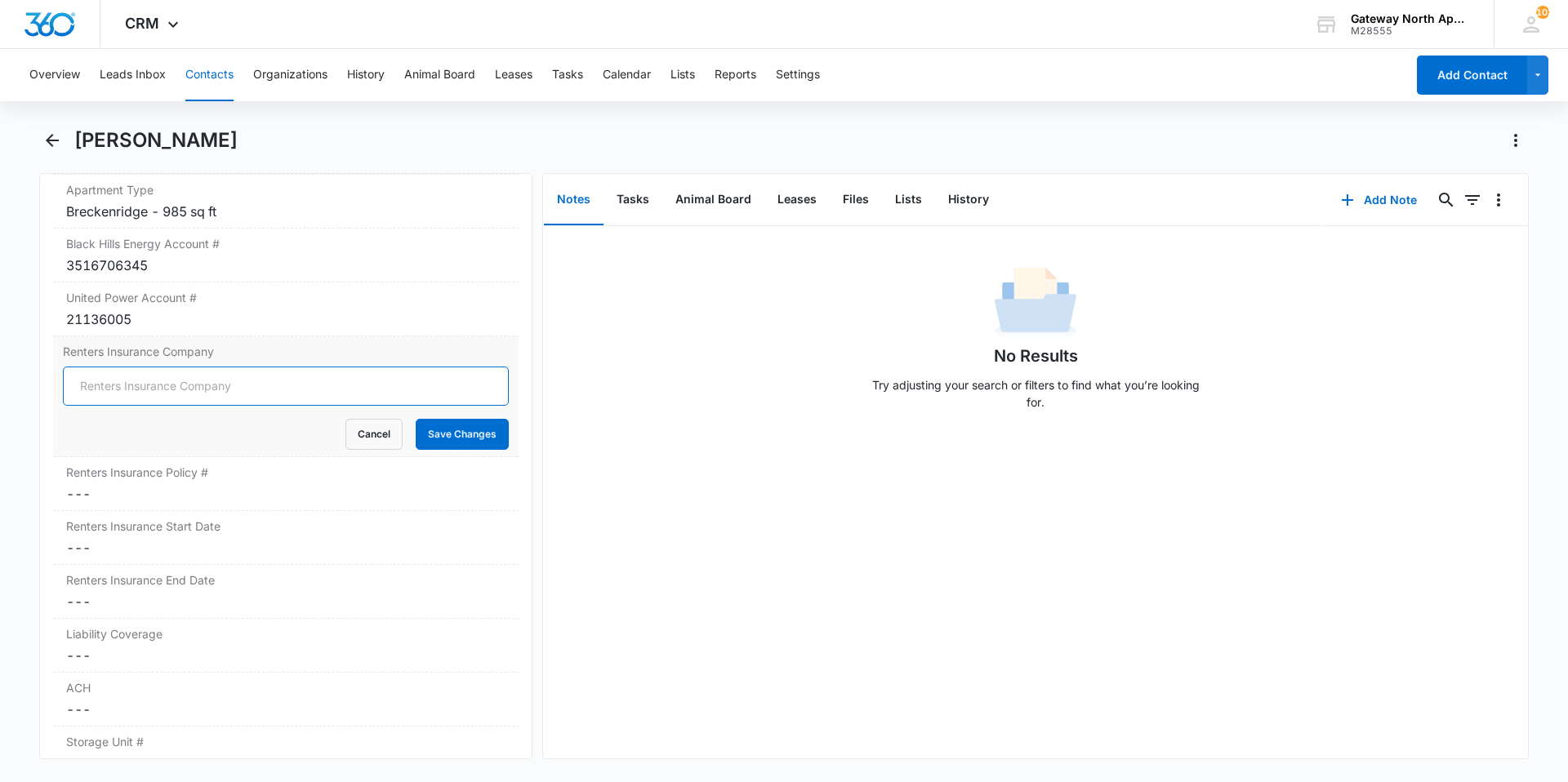
click at [220, 378] on input "Renters Insurance Company" at bounding box center [286, 386] width 446 height 39
click at [252, 388] on input "StateFarm Fire and" at bounding box center [286, 386] width 446 height 39
type input "StateFarm Fire and Casualty"
click at [448, 438] on button "Save Changes" at bounding box center [462, 434] width 93 height 31
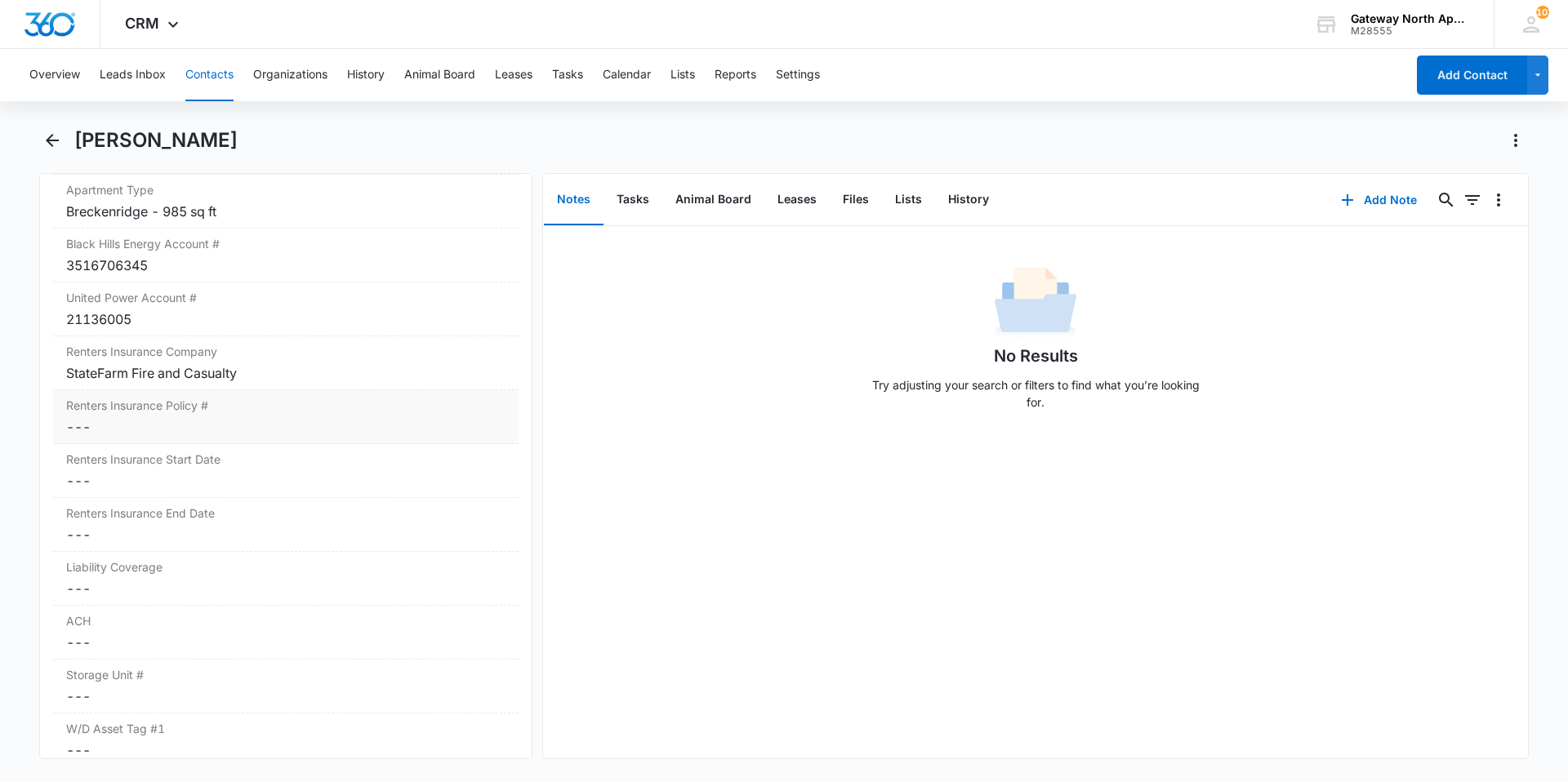
click at [197, 423] on dd "Cancel Save Changes ---" at bounding box center [285, 427] width 440 height 19
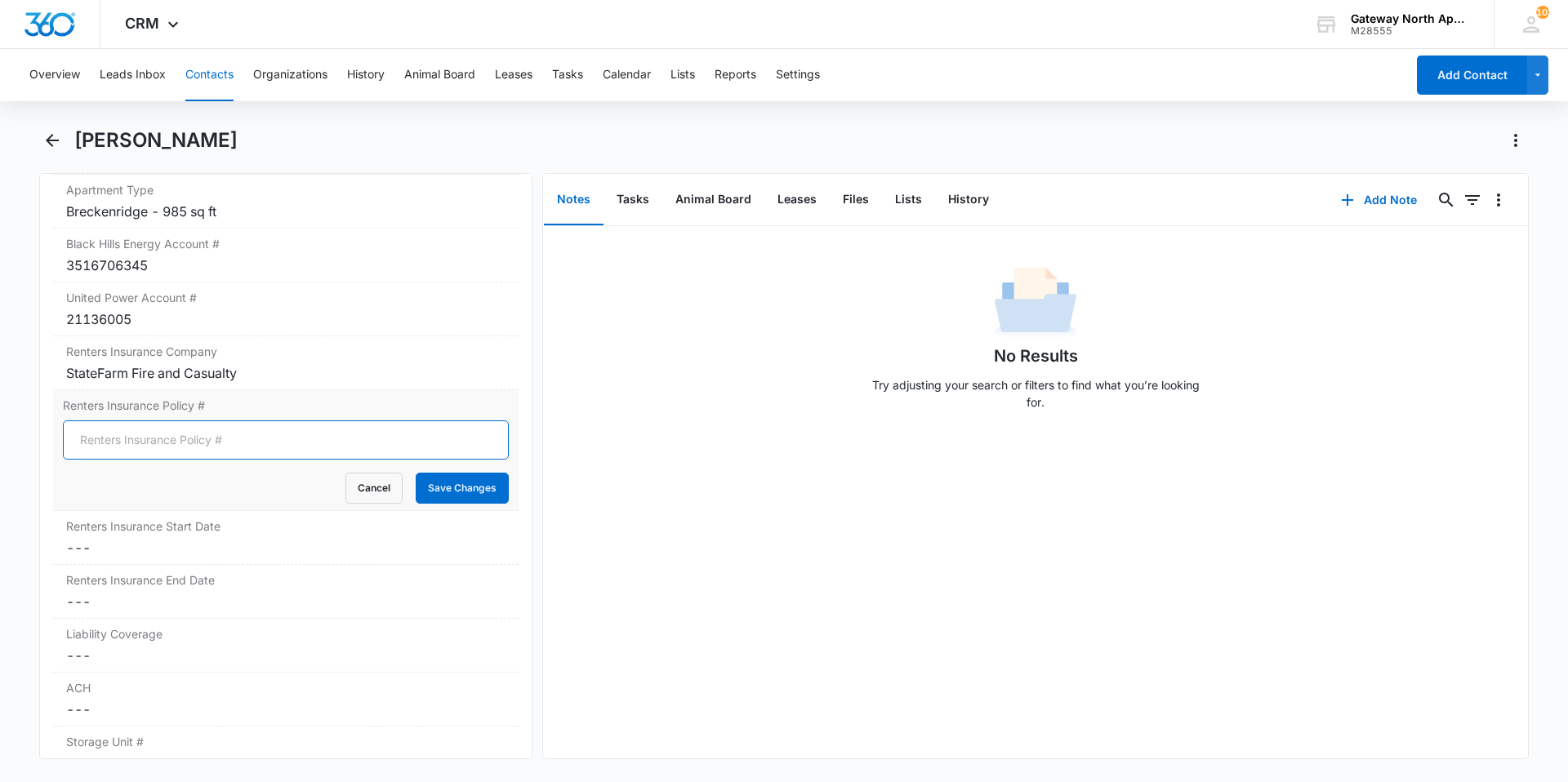
click at [207, 441] on input "Renters Insurance Policy #" at bounding box center [286, 440] width 446 height 39
type input "06-R0-8664-4"
click at [450, 485] on button "Save Changes" at bounding box center [462, 488] width 93 height 31
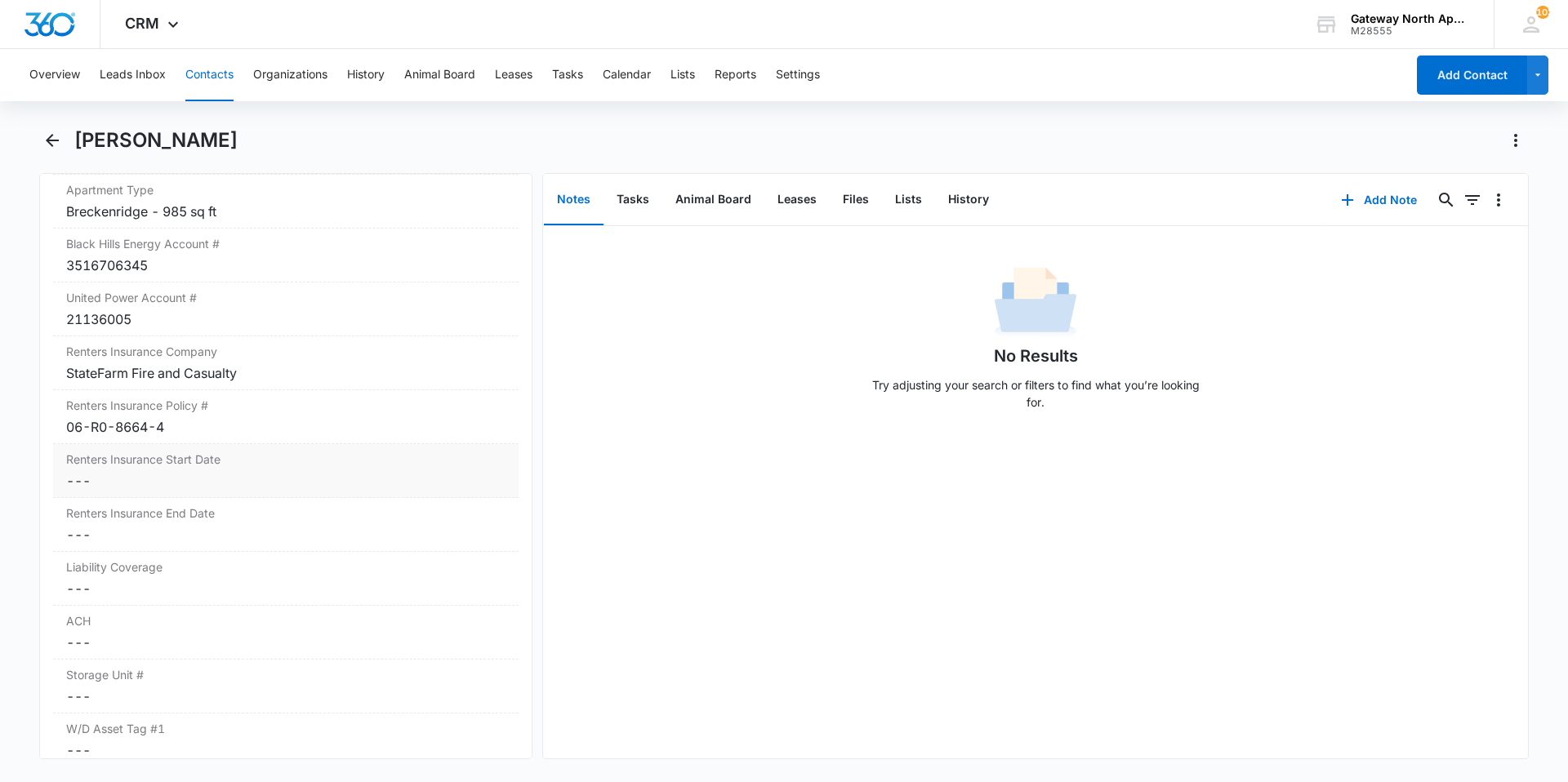
click at [180, 478] on dd "Cancel Save Changes ---" at bounding box center [285, 480] width 440 height 19
click at [194, 494] on div at bounding box center [140, 493] width 135 height 18
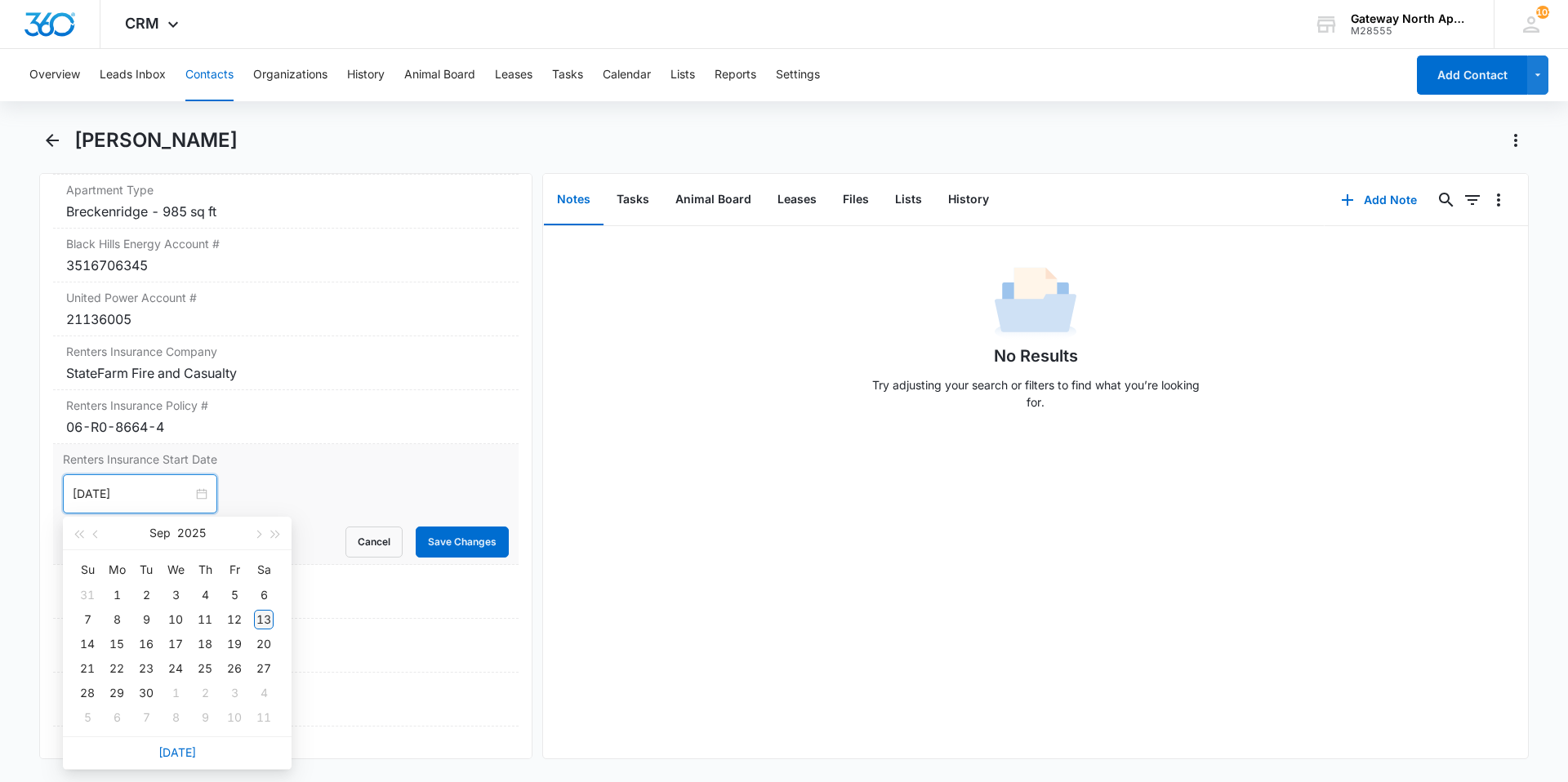
type input "[DATE]"
click at [264, 617] on div "13" at bounding box center [263, 619] width 19 height 19
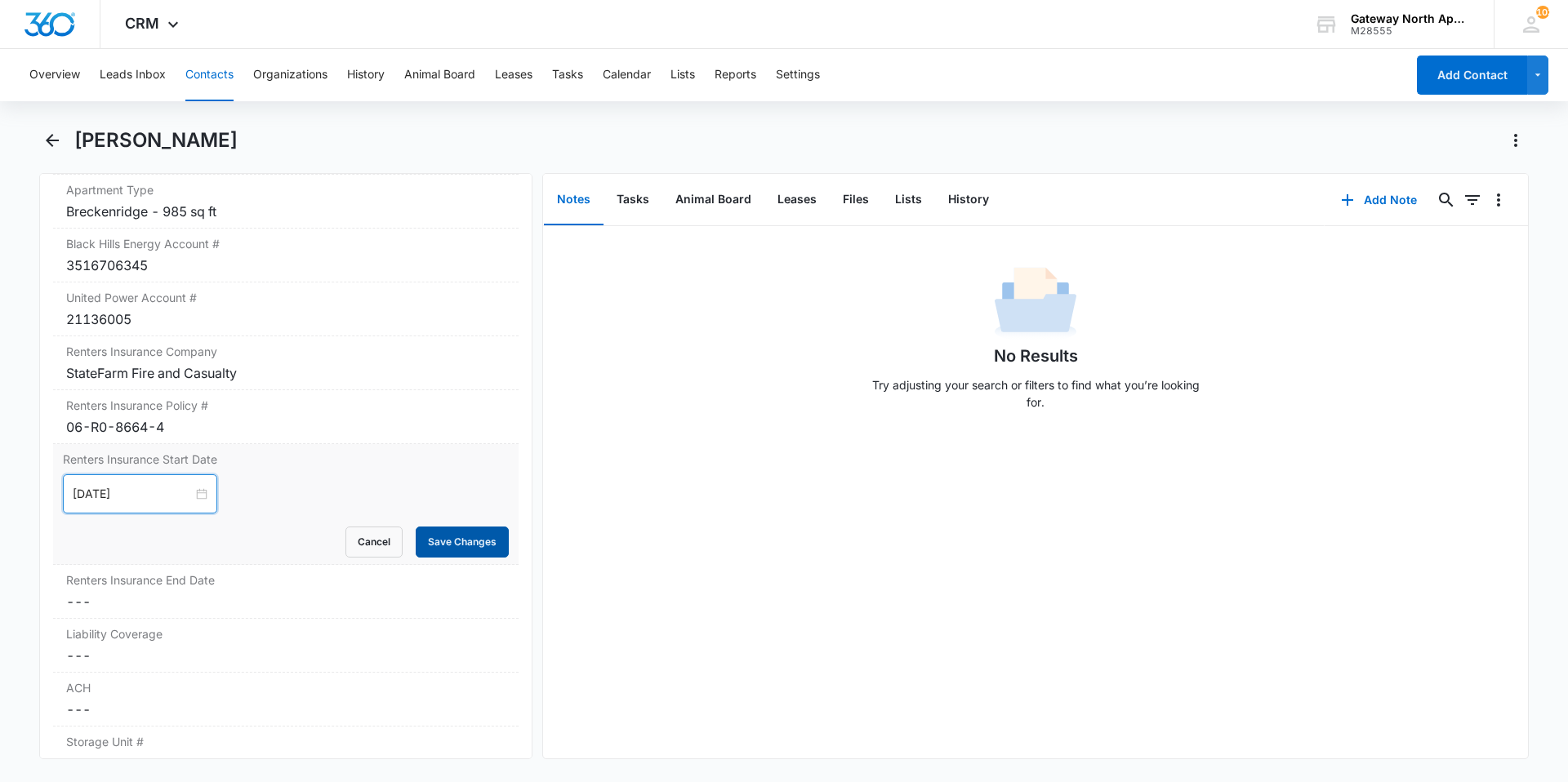
click at [457, 546] on button "Save Changes" at bounding box center [462, 542] width 93 height 31
click at [130, 601] on dd "Cancel Save Changes ---" at bounding box center [285, 601] width 440 height 19
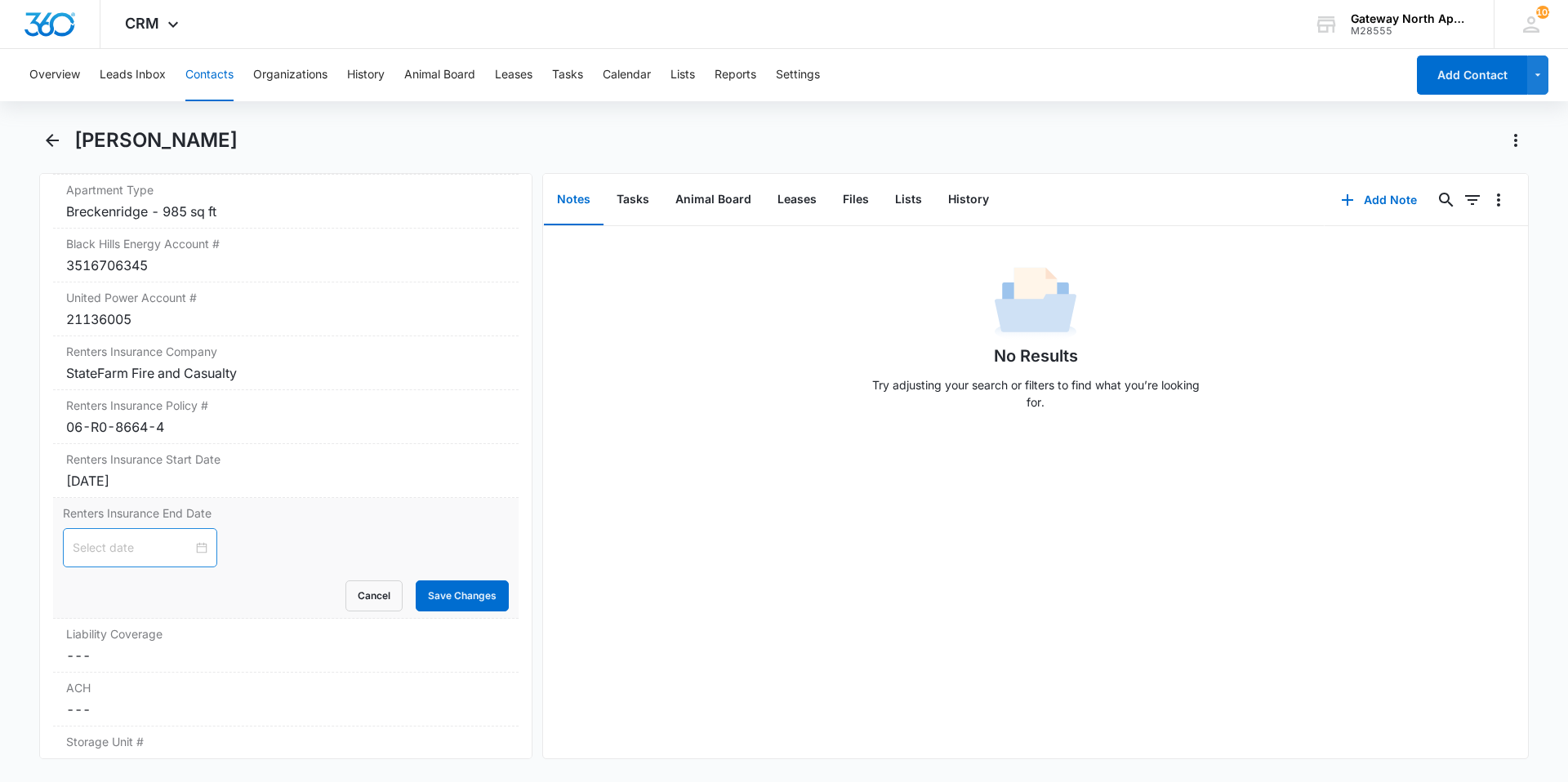
click at [199, 546] on div at bounding box center [140, 547] width 154 height 39
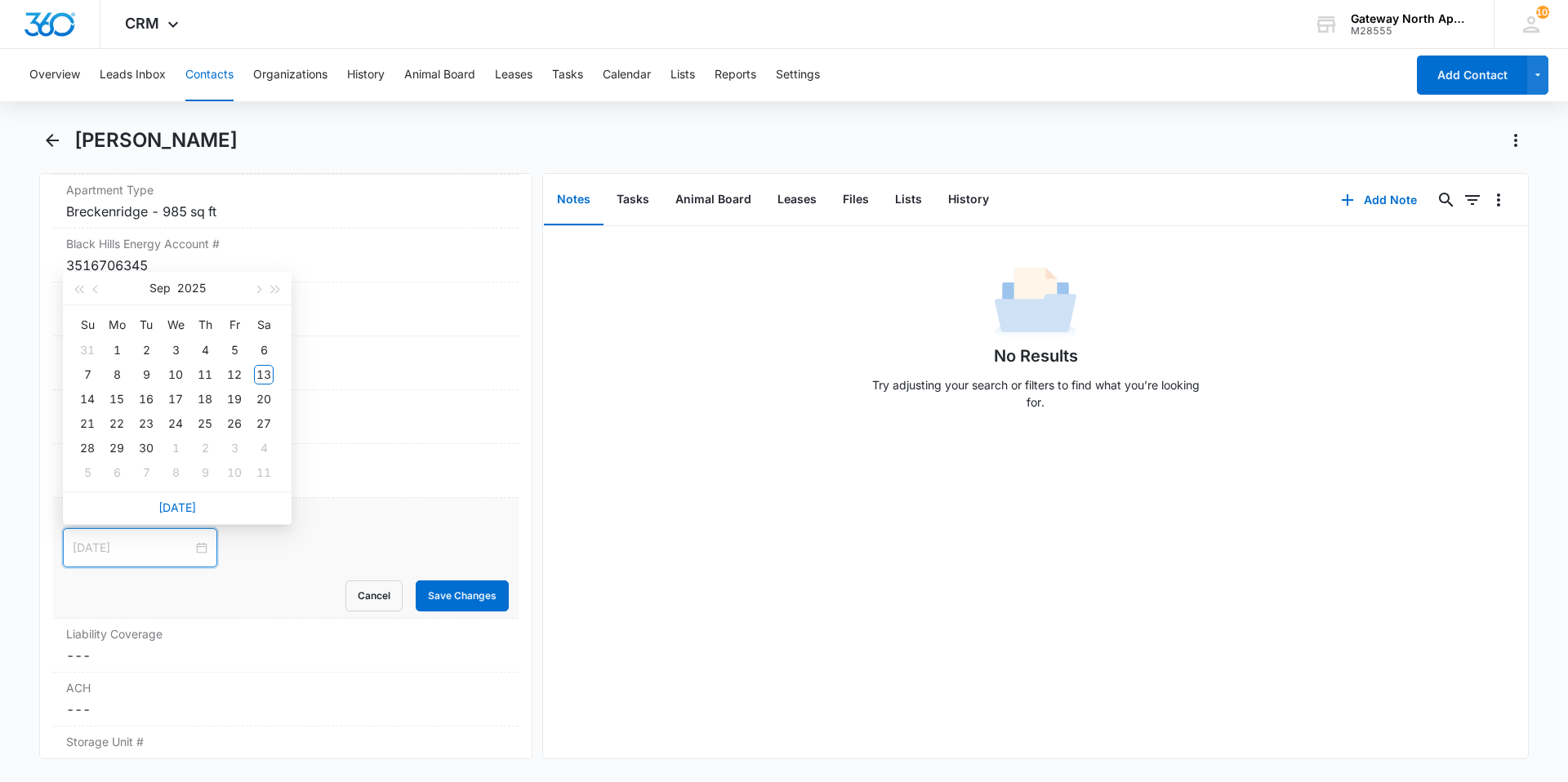
type input "[DATE]"
click at [278, 283] on button "button" at bounding box center [275, 288] width 18 height 33
type input "[DATE]"
click at [86, 394] on div "13" at bounding box center [87, 399] width 19 height 19
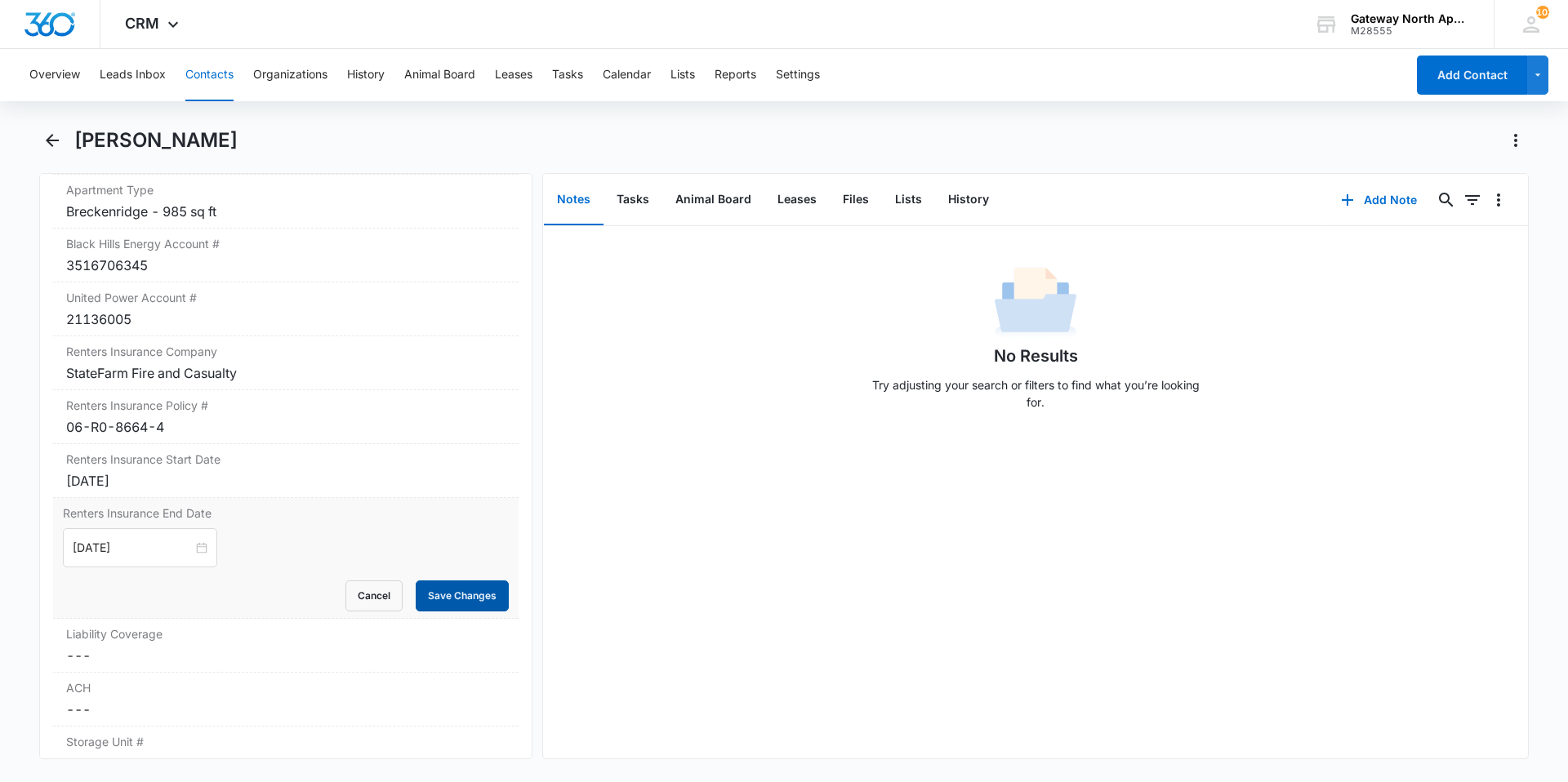
click at [426, 594] on button "Save Changes" at bounding box center [462, 596] width 93 height 31
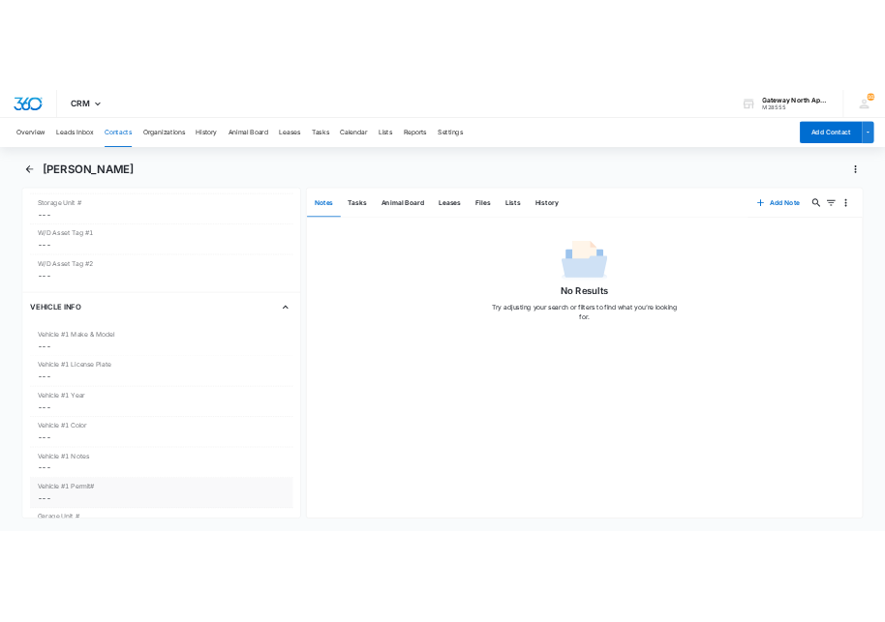
scroll to position [2619, 0]
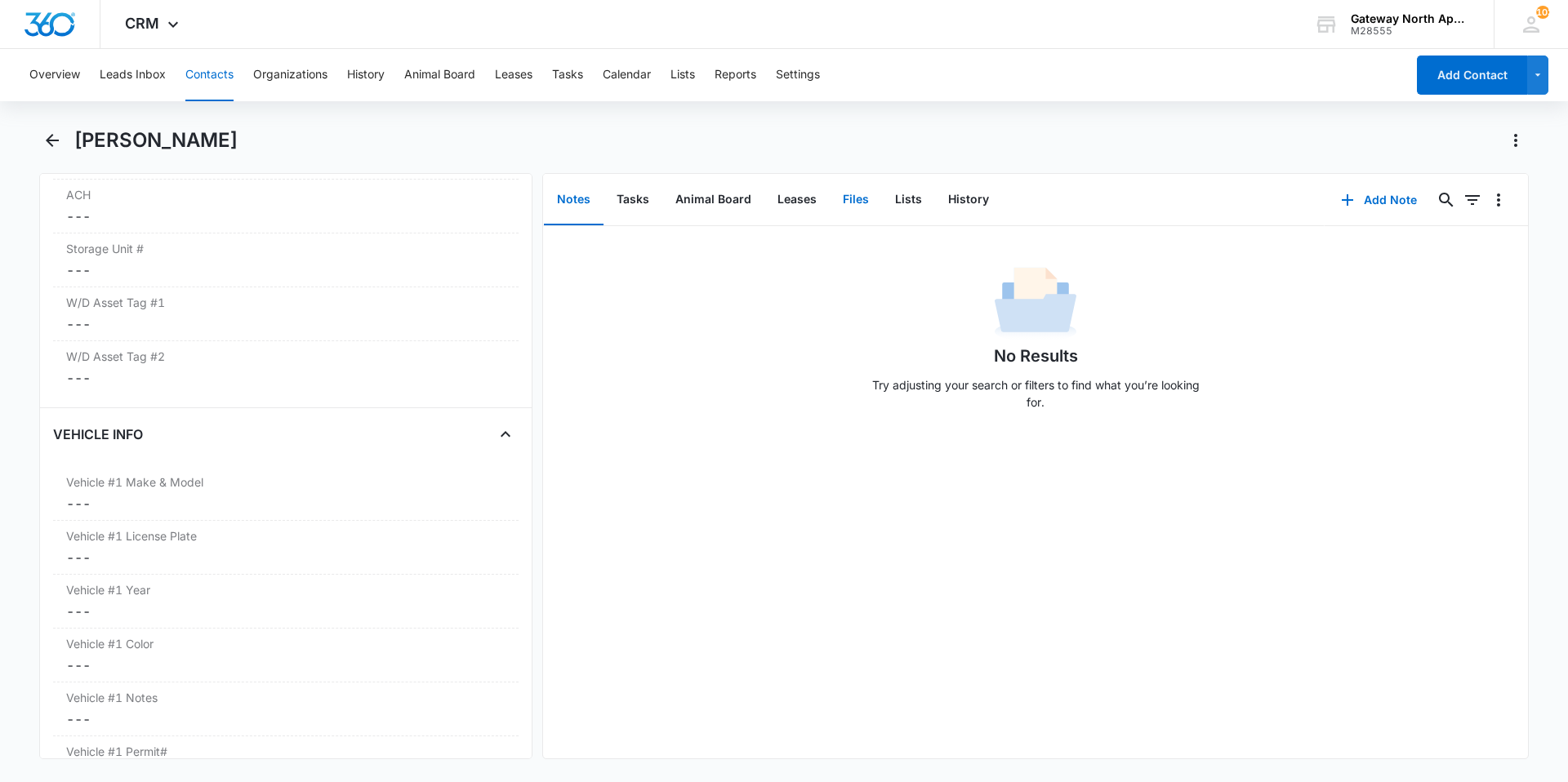
click at [846, 201] on button "Files" at bounding box center [856, 200] width 52 height 51
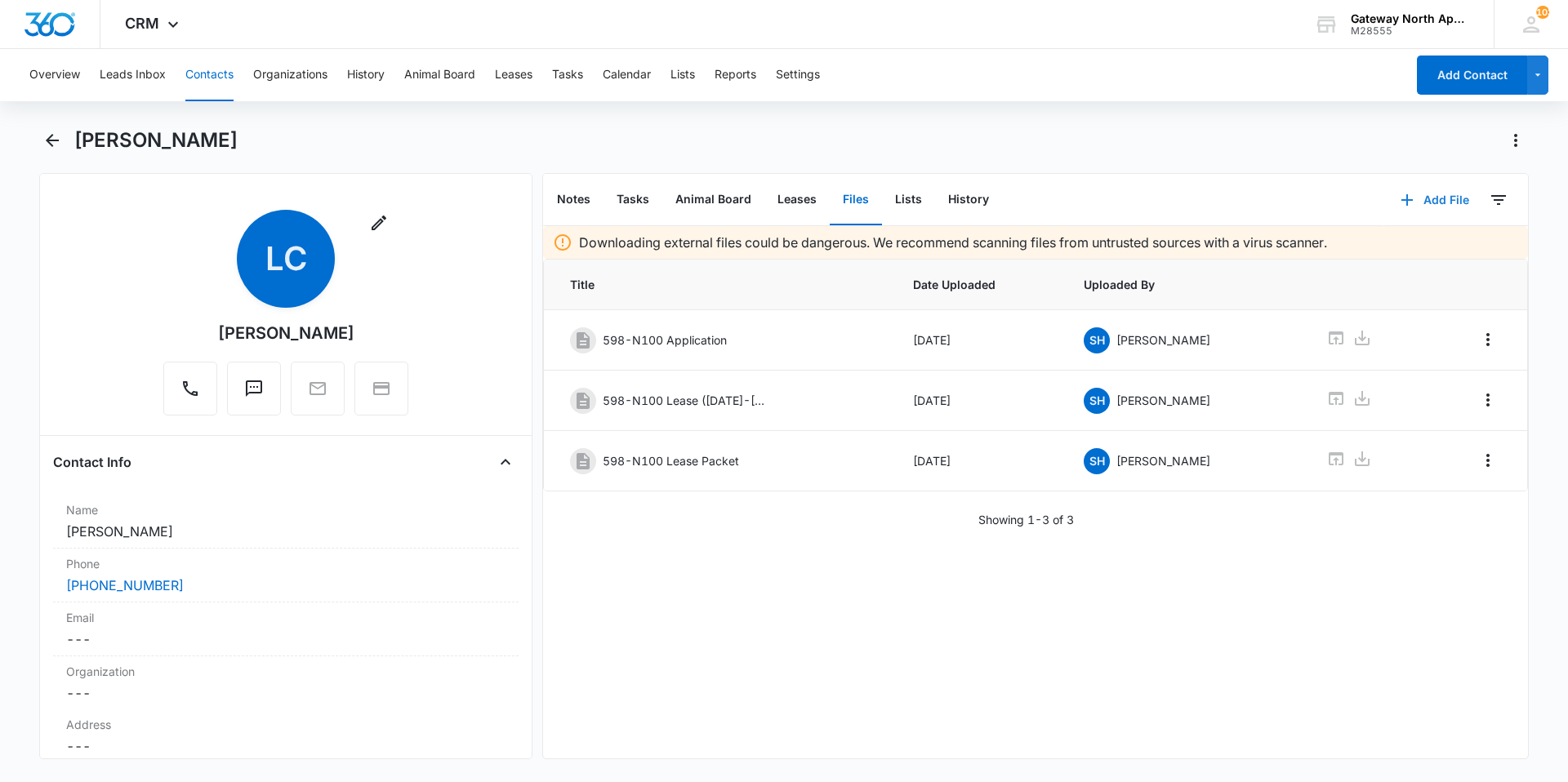
click at [1422, 198] on button "Add File" at bounding box center [1435, 200] width 101 height 39
click at [1451, 248] on button "Upload Files" at bounding box center [1422, 252] width 124 height 24
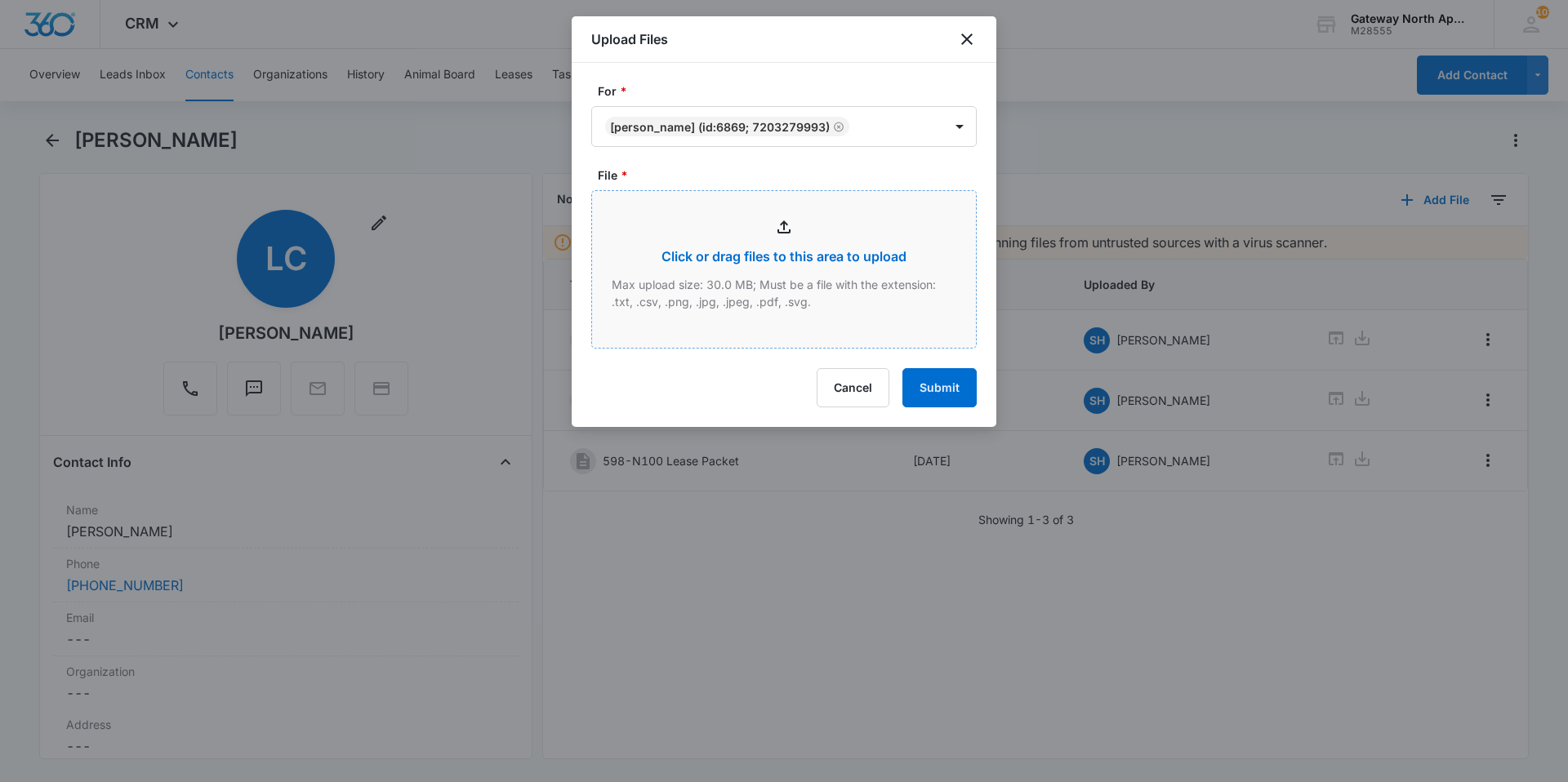
type input "C:\fakepath\N100_09132025105057.pdf"
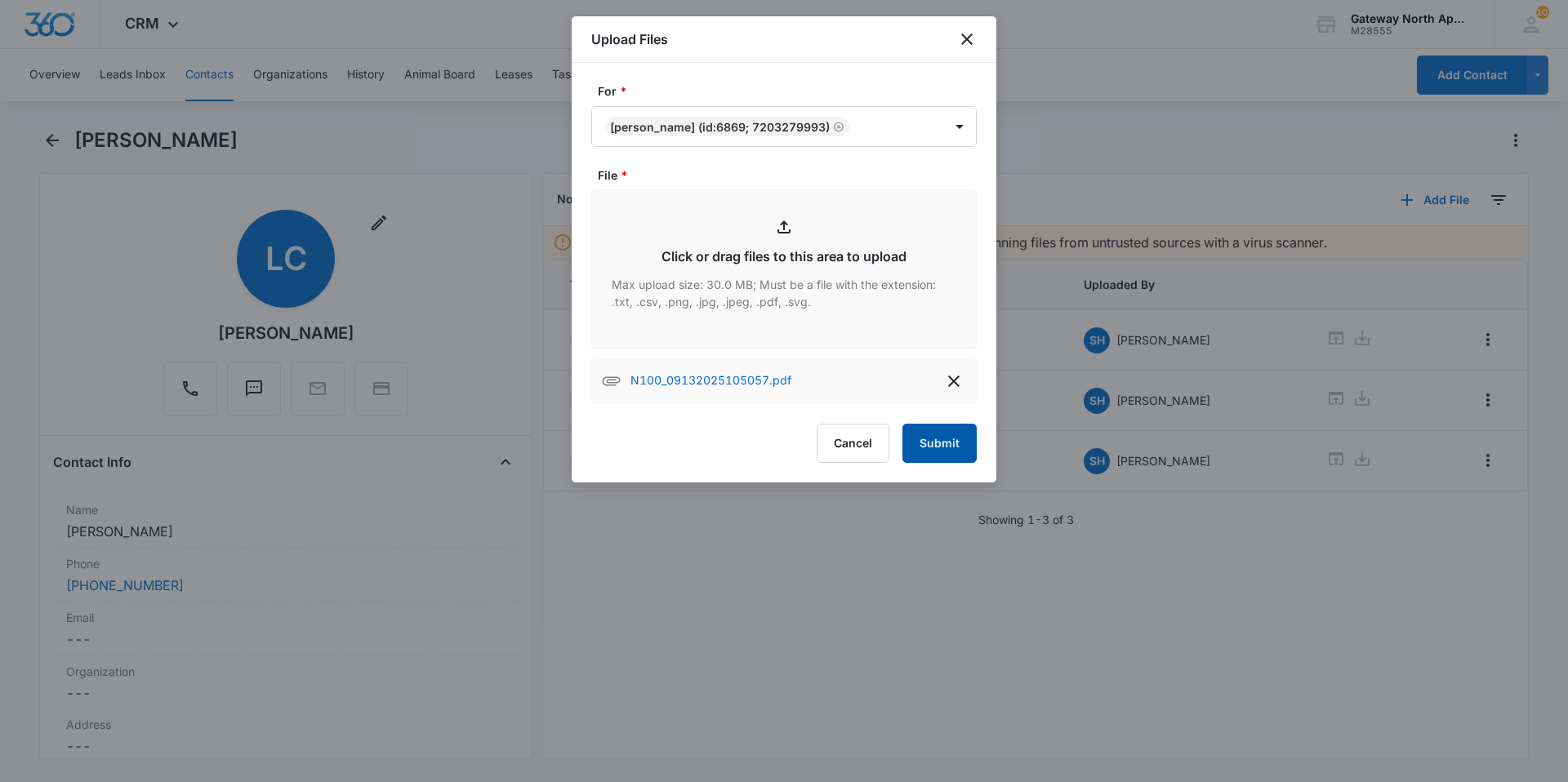
click at [917, 439] on button "Submit" at bounding box center [939, 443] width 74 height 39
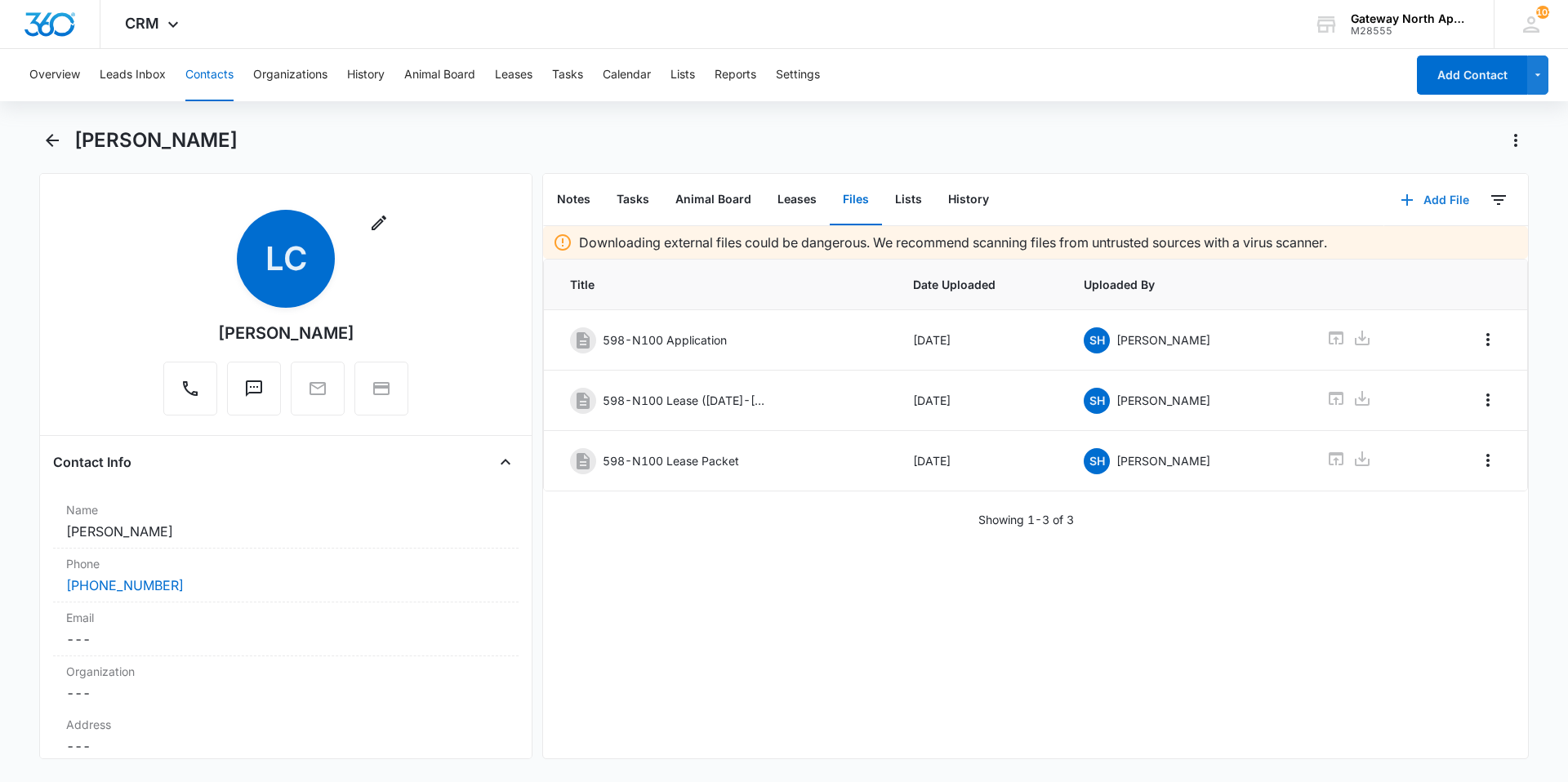
click at [1427, 197] on button "Add File" at bounding box center [1435, 200] width 101 height 39
click at [1409, 248] on div "Upload Files" at bounding box center [1413, 252] width 65 height 12
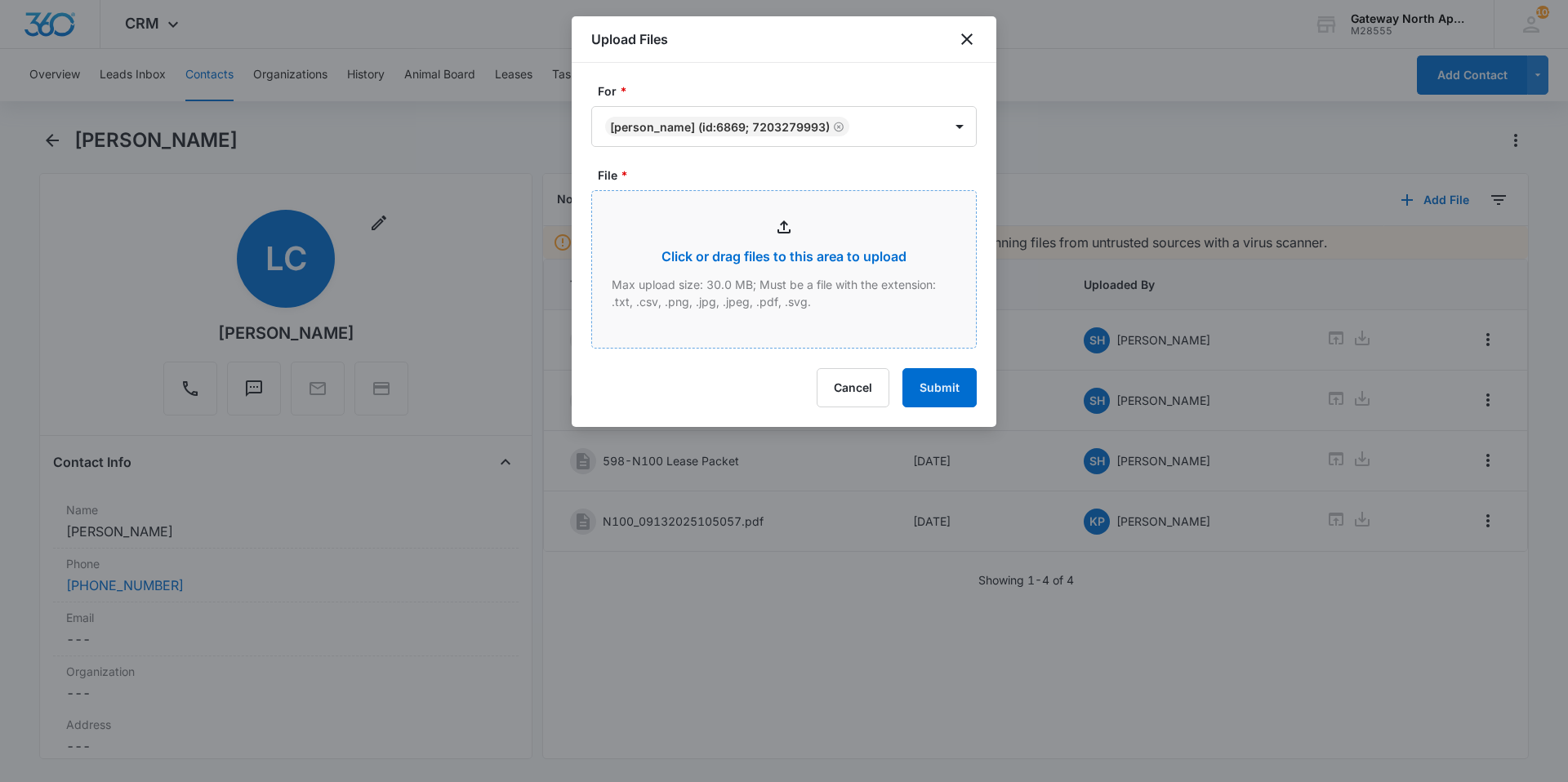
type input "C:\fakepath\N100_09132025105013.pdf"
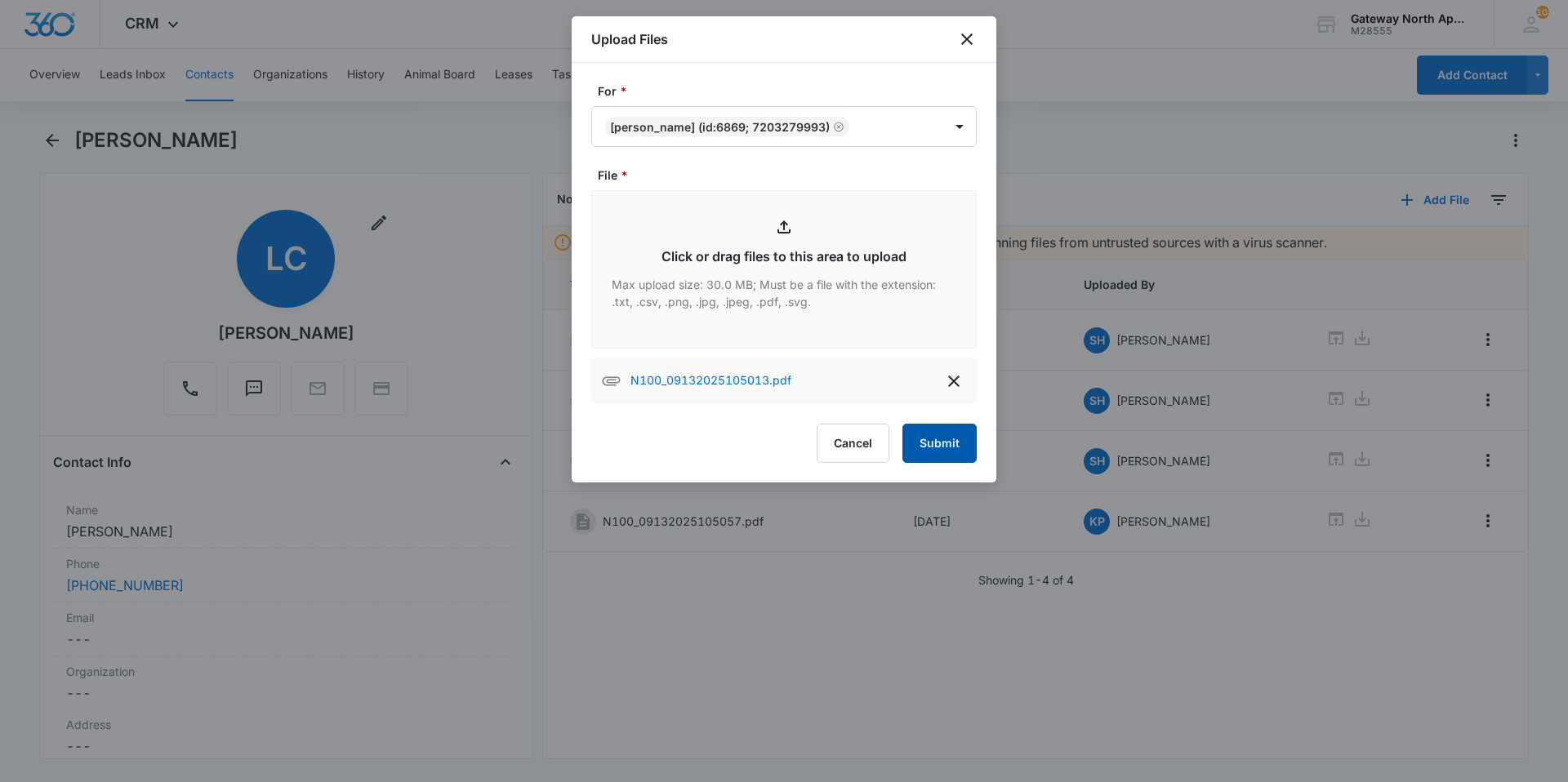
click at [942, 440] on button "Submit" at bounding box center [939, 443] width 74 height 39
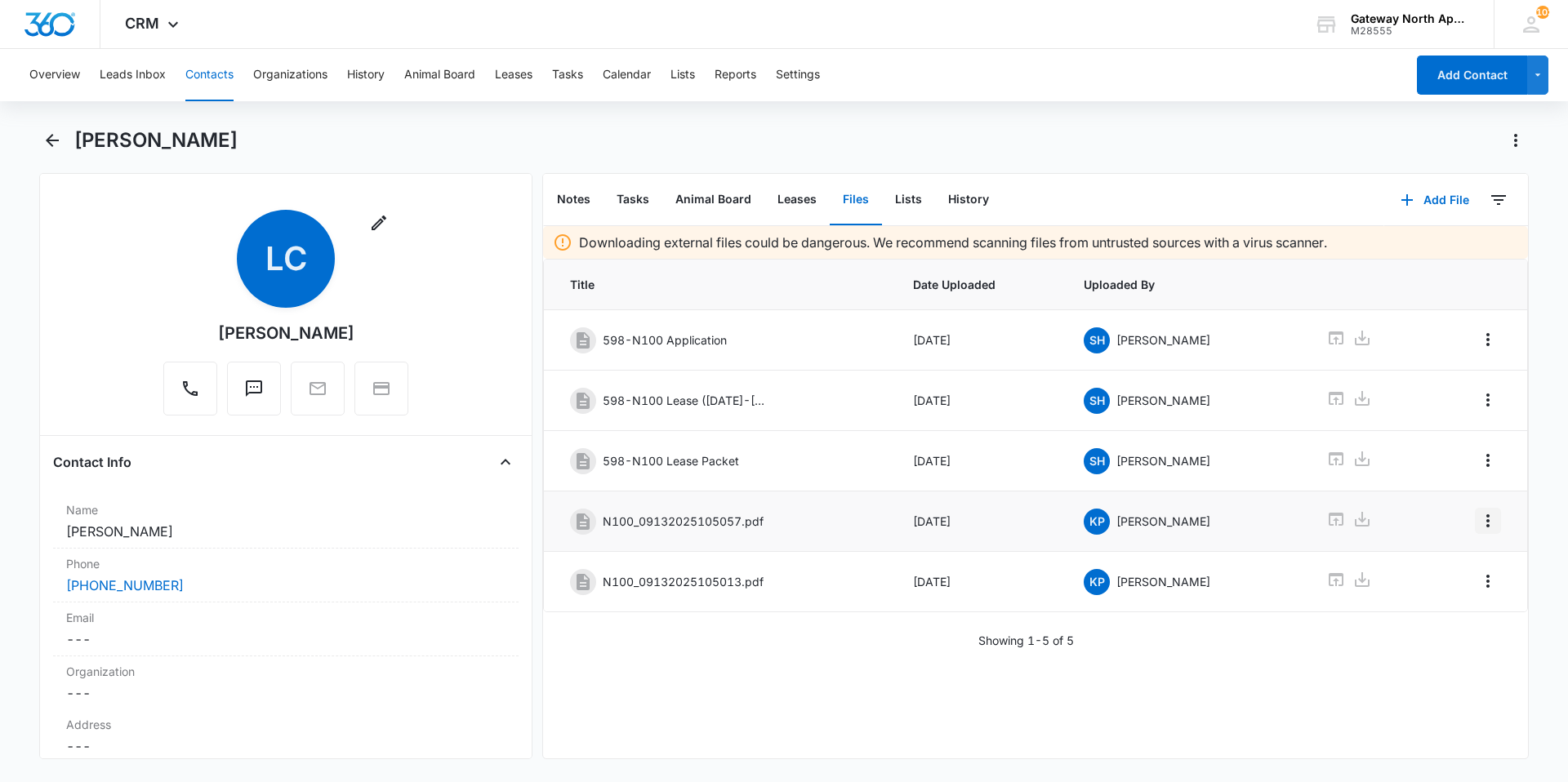
click at [1479, 518] on icon "Overflow Menu" at bounding box center [1488, 520] width 19 height 19
click at [1446, 568] on div "Edit" at bounding box center [1431, 567] width 35 height 12
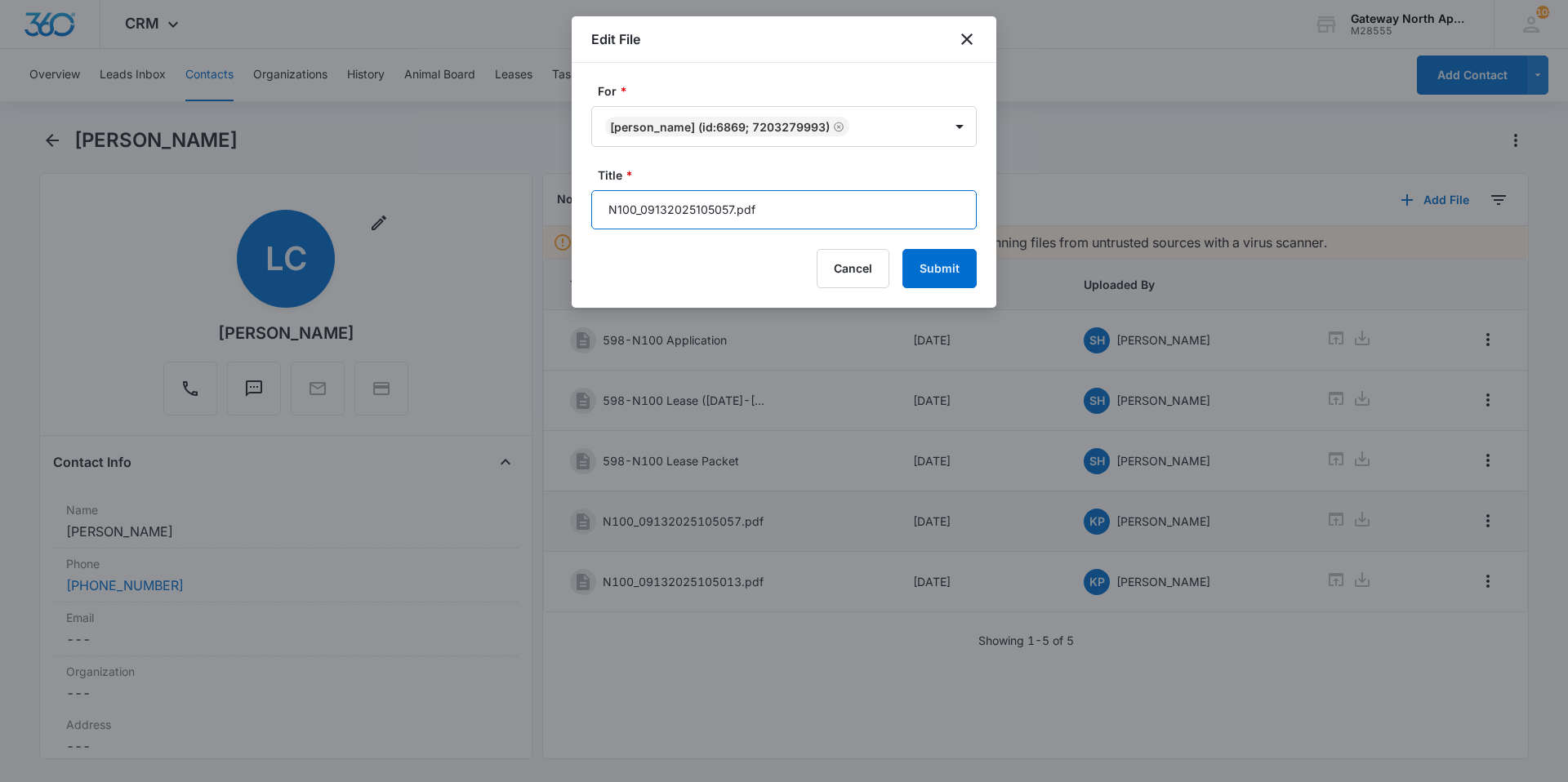
click at [805, 194] on input "N100_09132025105057.pdf" at bounding box center [784, 210] width 386 height 39
type input "N"
type input "598-N100 proof of Utilites"
click at [936, 265] on button "Submit" at bounding box center [939, 268] width 74 height 39
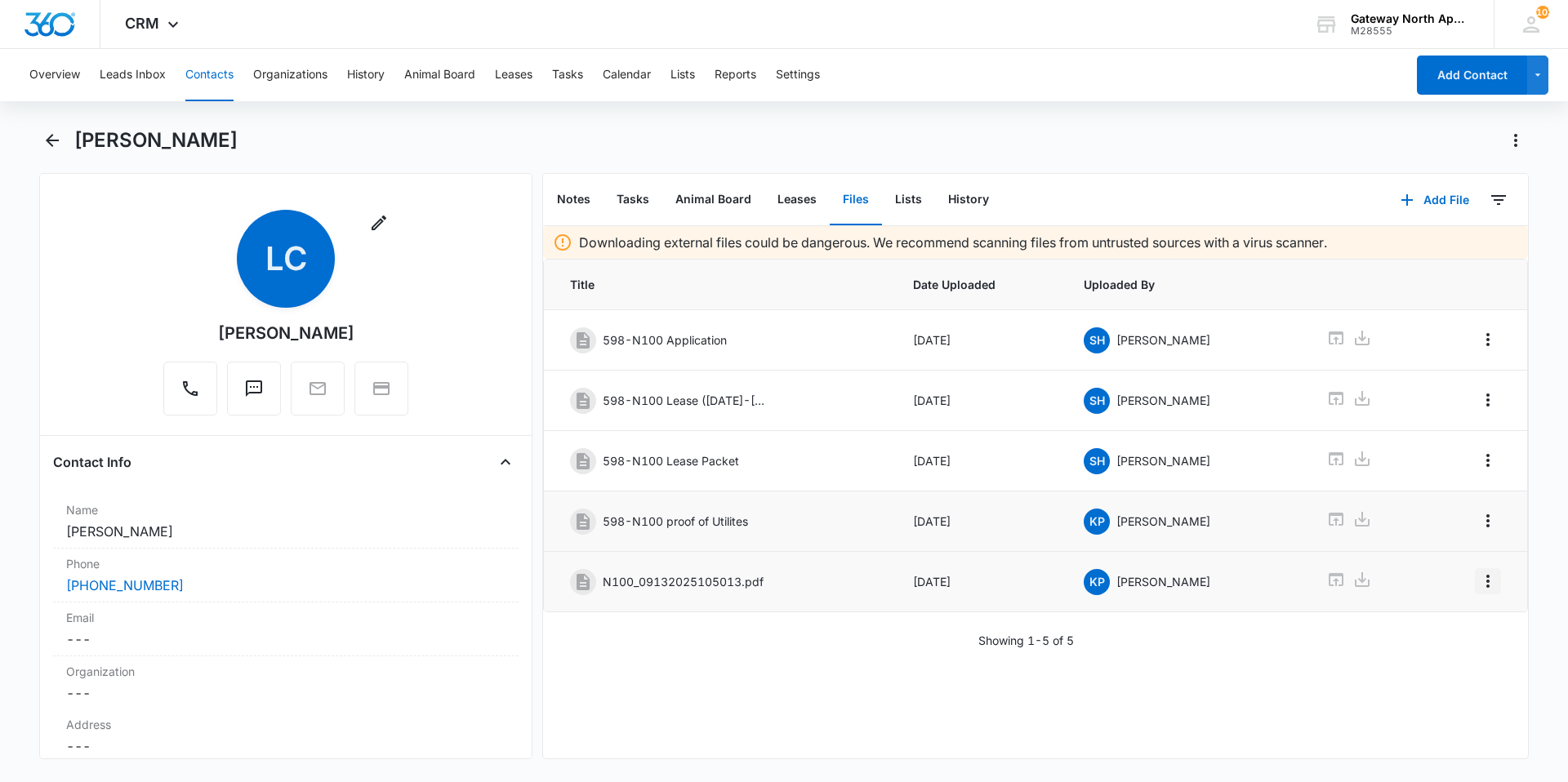
click at [1479, 581] on icon "Overflow Menu" at bounding box center [1488, 580] width 19 height 19
click at [1435, 630] on div "Edit" at bounding box center [1431, 628] width 35 height 12
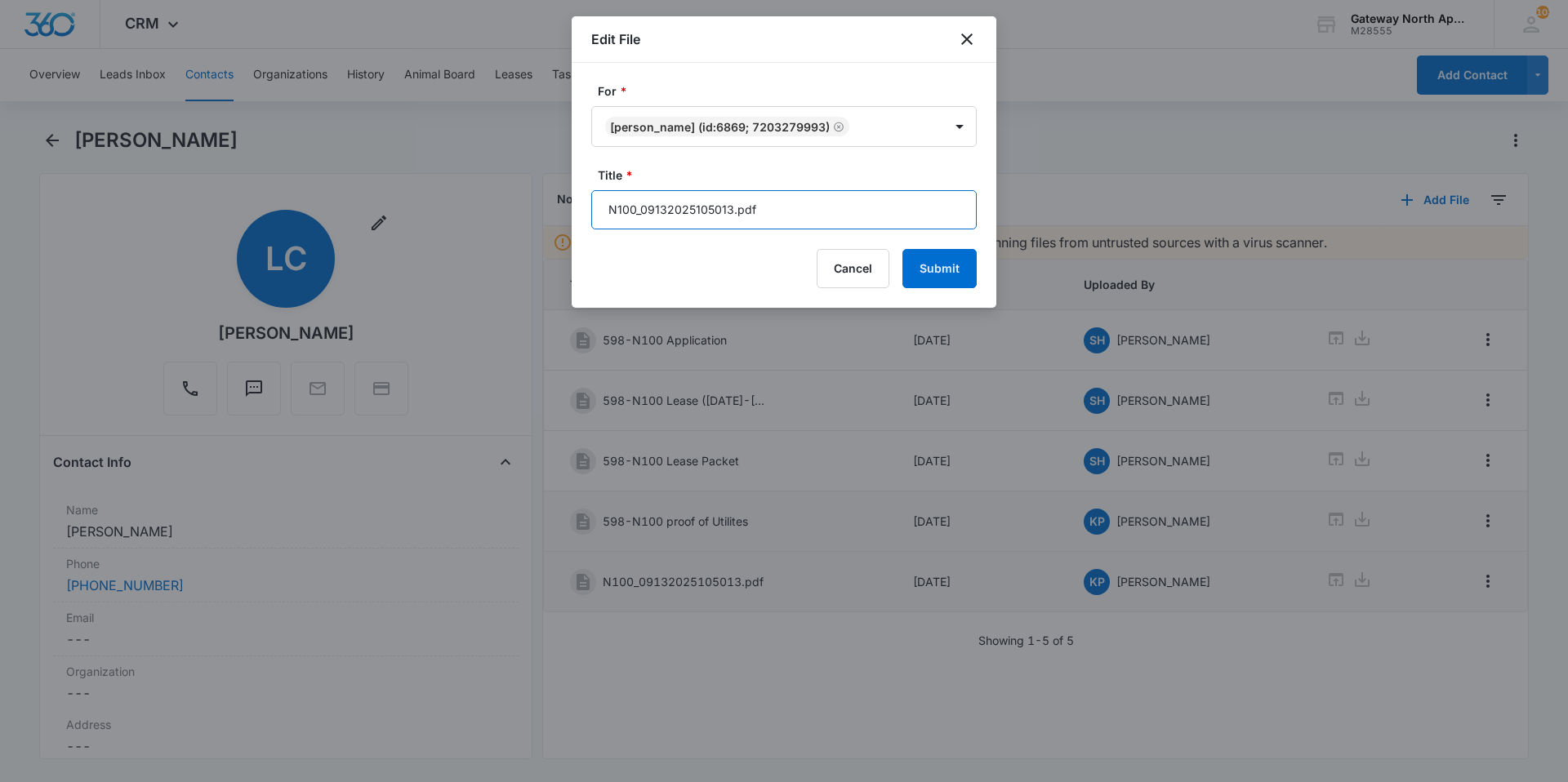
click at [777, 204] on input "N100_09132025105013.pdf" at bounding box center [784, 210] width 386 height 39
type input "N"
type input "598-N100 Renters Insurance"
click at [963, 272] on button "Submit" at bounding box center [939, 268] width 74 height 39
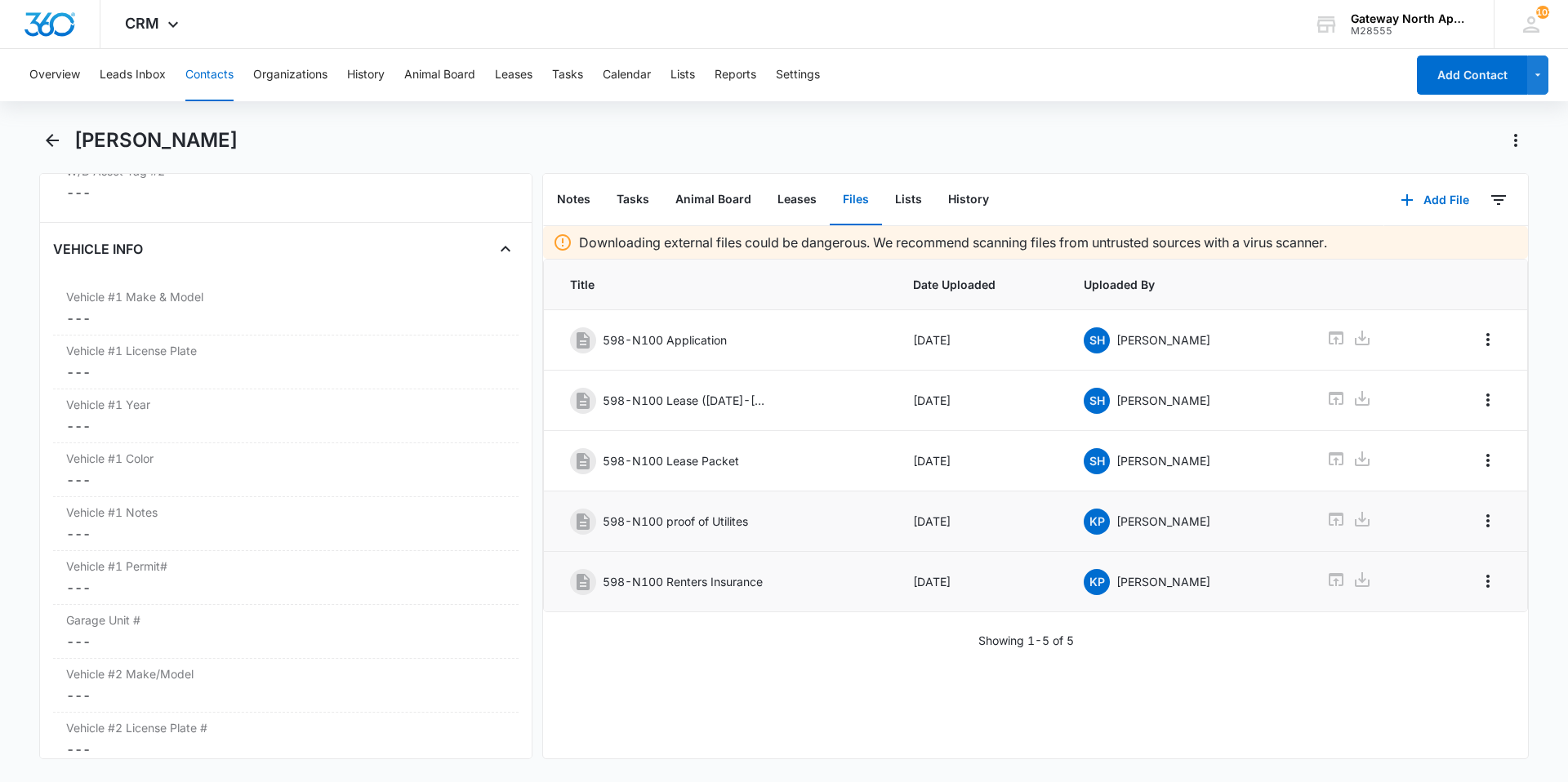
scroll to position [2204, 0]
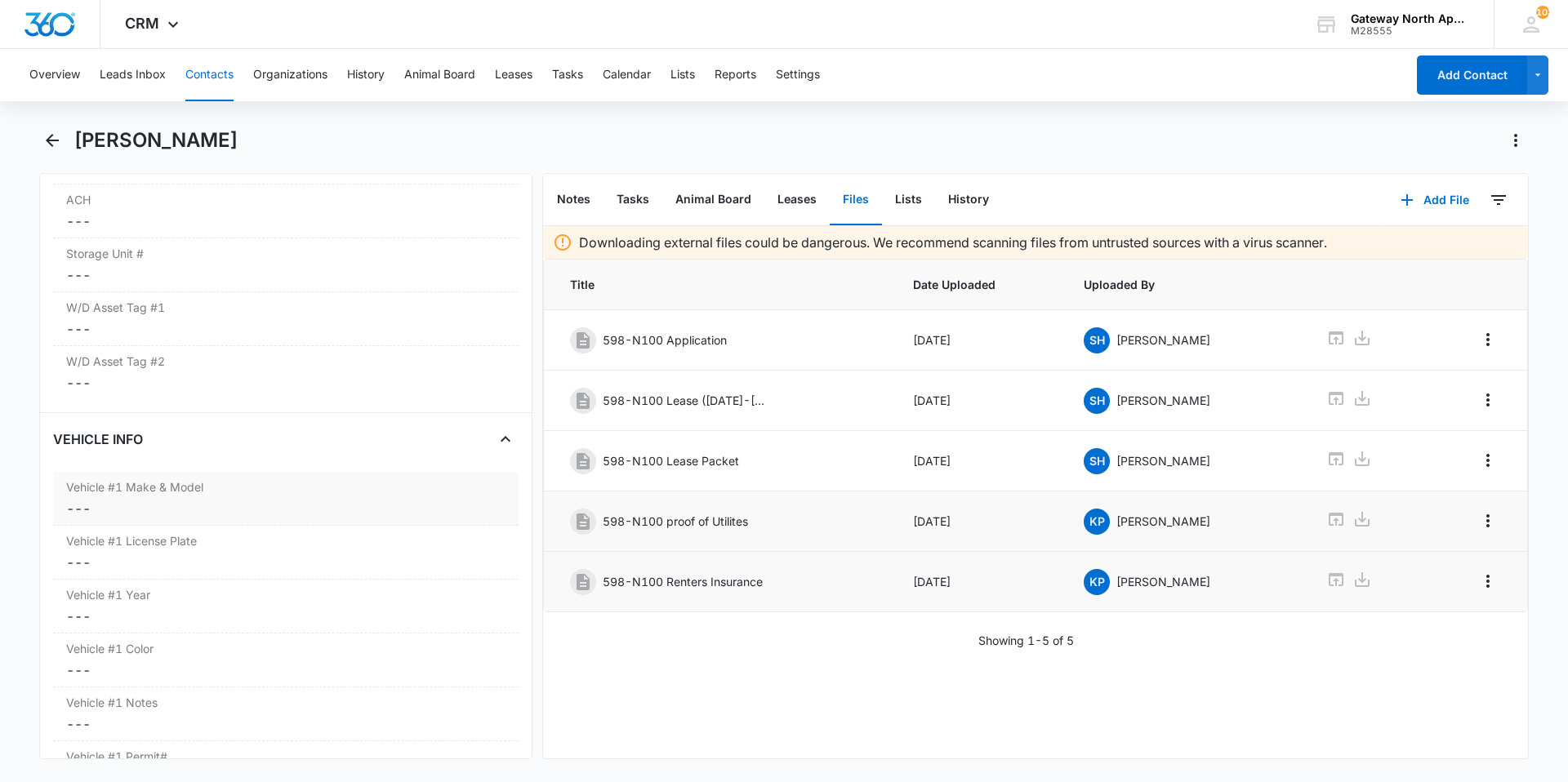
click at [165, 496] on div "Vehicle #1 Make & Model Cancel Save Changes ---" at bounding box center [286, 499] width 466 height 54
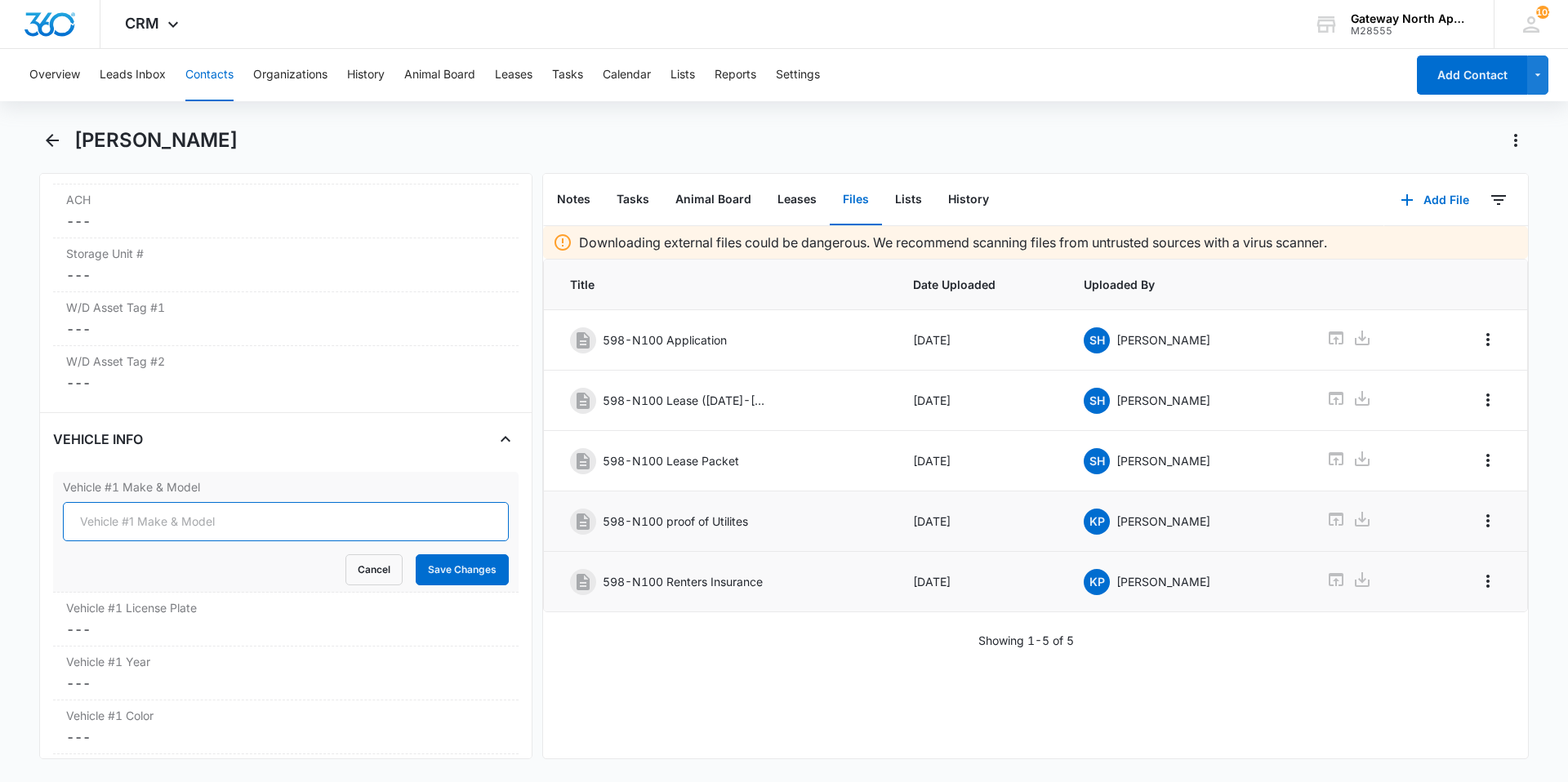
click at [180, 522] on input "Vehicle #1 Make & Model" at bounding box center [286, 521] width 446 height 39
type input "Sportage Kia"
click at [473, 574] on button "Save Changes" at bounding box center [462, 569] width 93 height 31
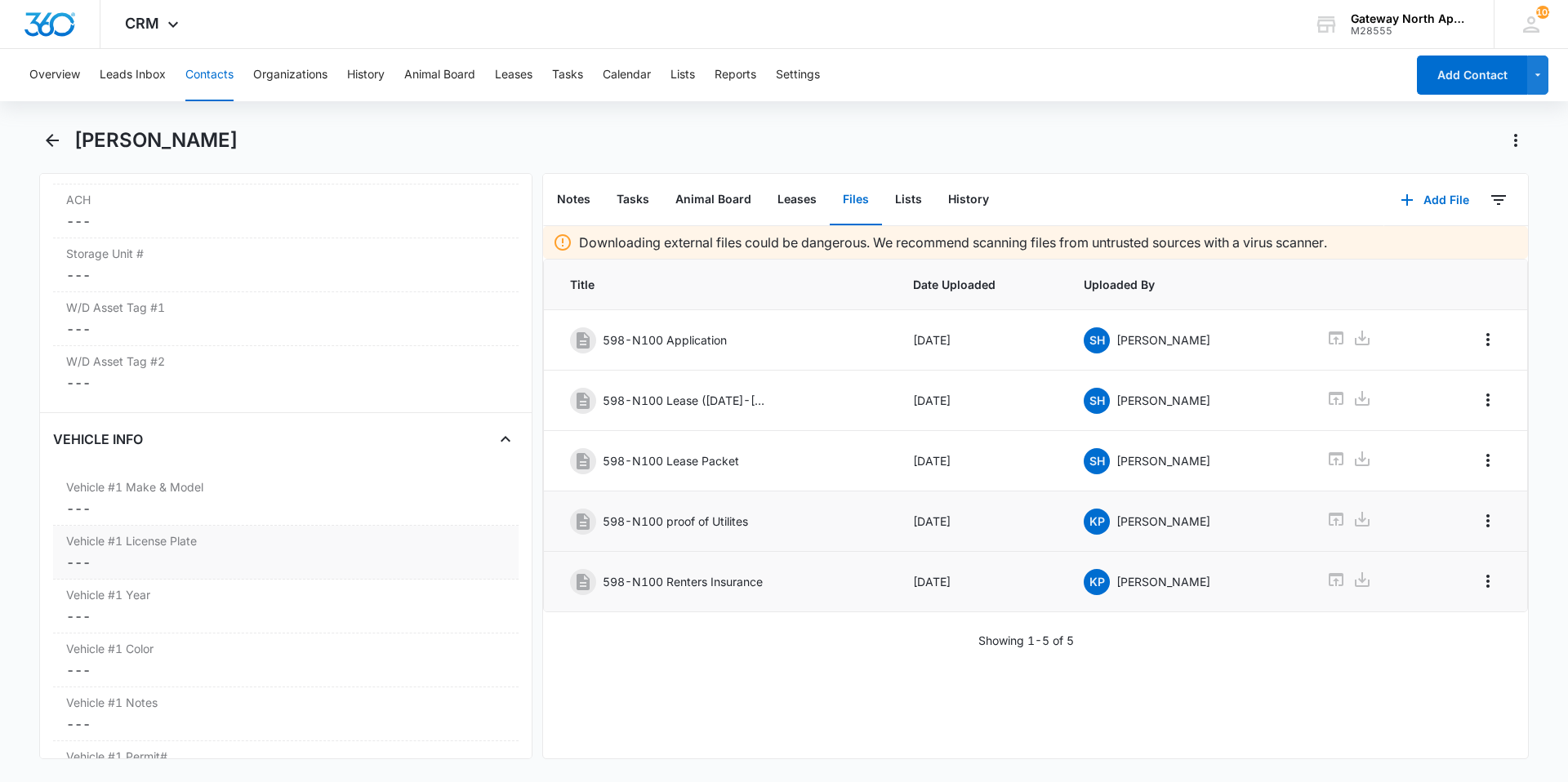
click at [176, 556] on dd "Cancel Save Changes ---" at bounding box center [285, 562] width 440 height 19
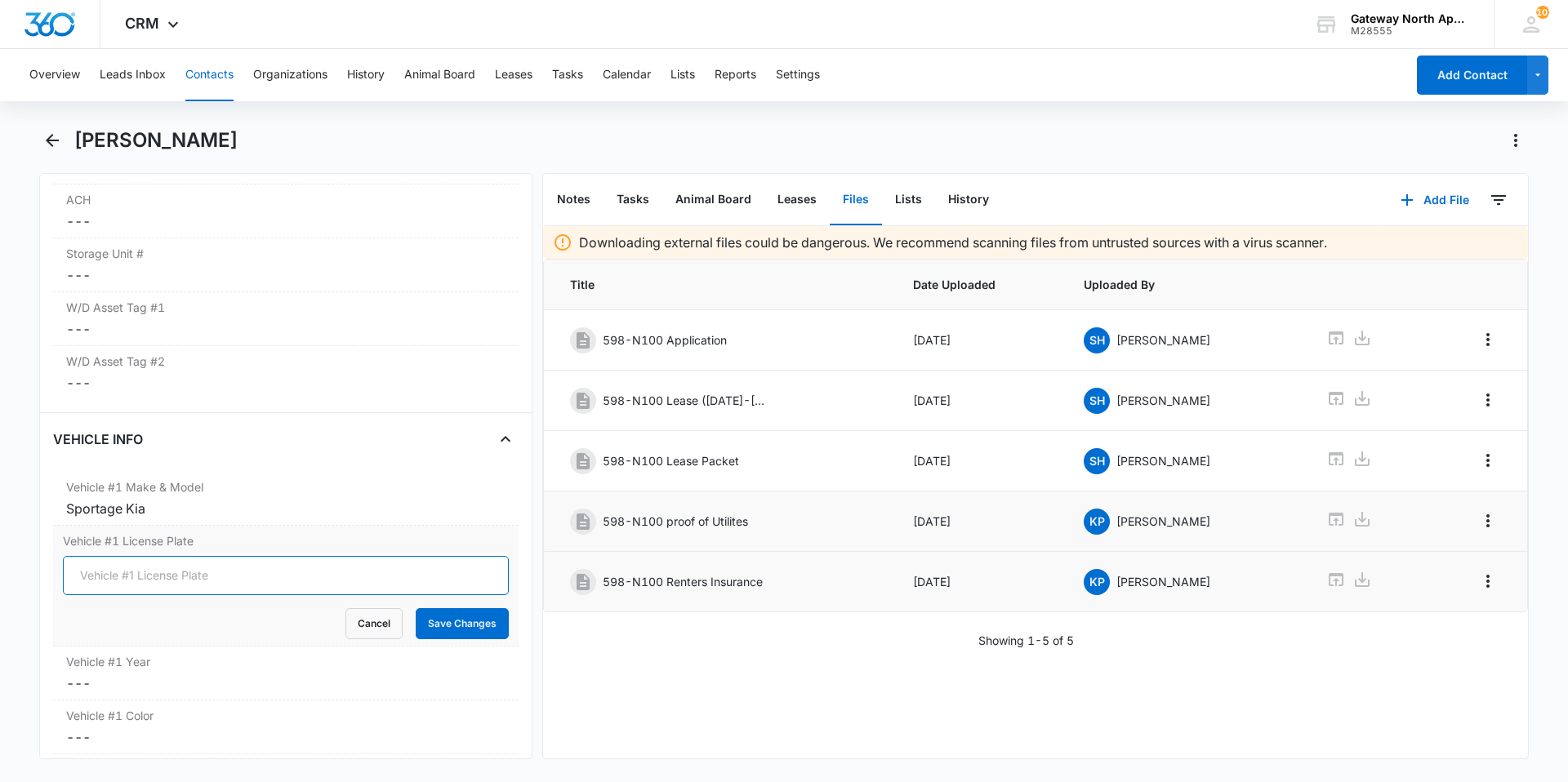
click at [178, 578] on input "Vehicle #1 License Plate" at bounding box center [286, 575] width 446 height 39
click at [384, 626] on button "Cancel" at bounding box center [374, 623] width 57 height 31
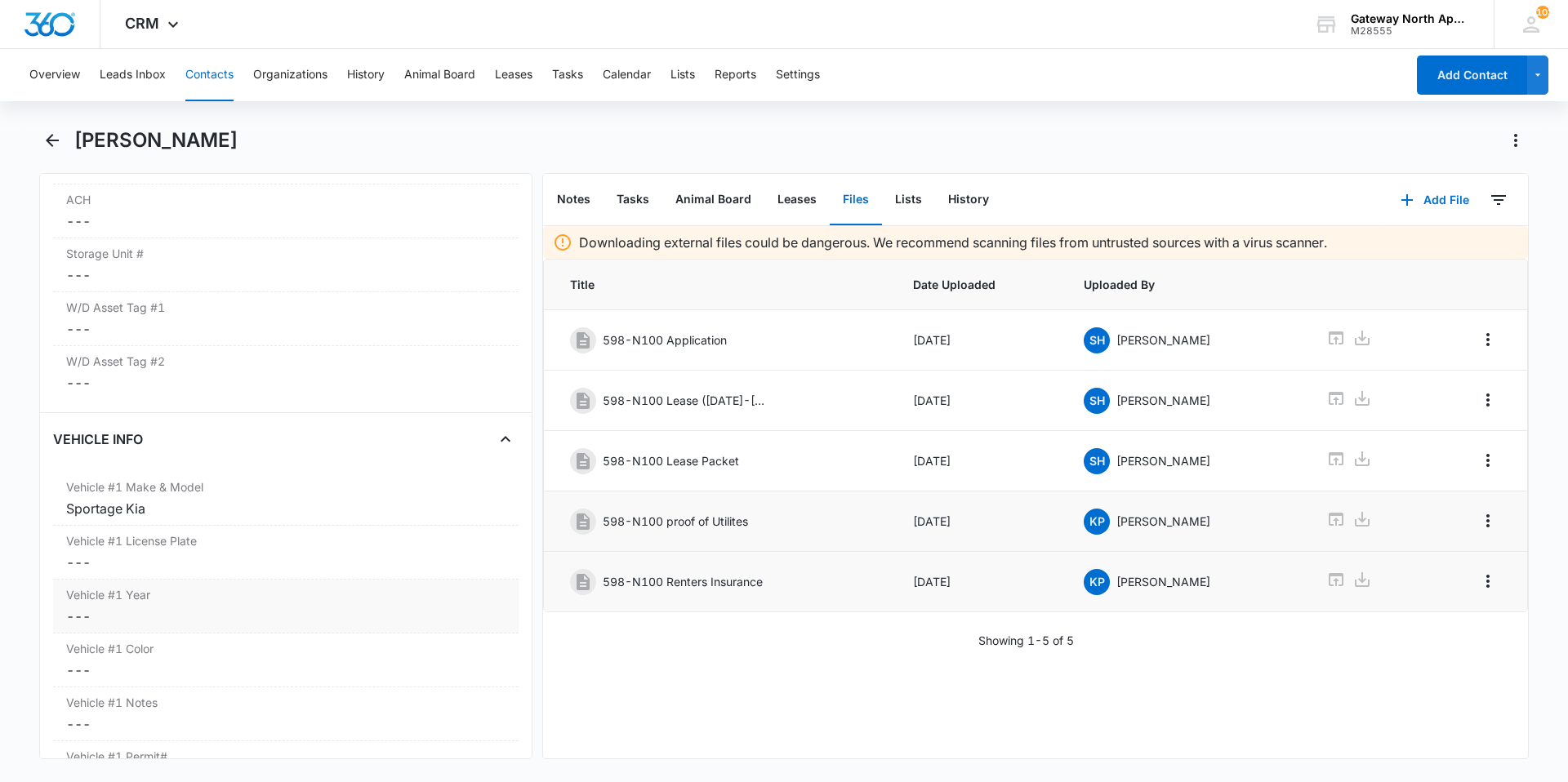
click at [165, 618] on dd "Cancel Save Changes ---" at bounding box center [285, 616] width 440 height 19
click at [195, 627] on input "Vehicle #1 Year" at bounding box center [286, 629] width 446 height 39
type input "2023"
click at [446, 671] on button "Save Changes" at bounding box center [462, 677] width 93 height 31
click at [149, 673] on dd "Cancel Save Changes ---" at bounding box center [285, 670] width 440 height 19
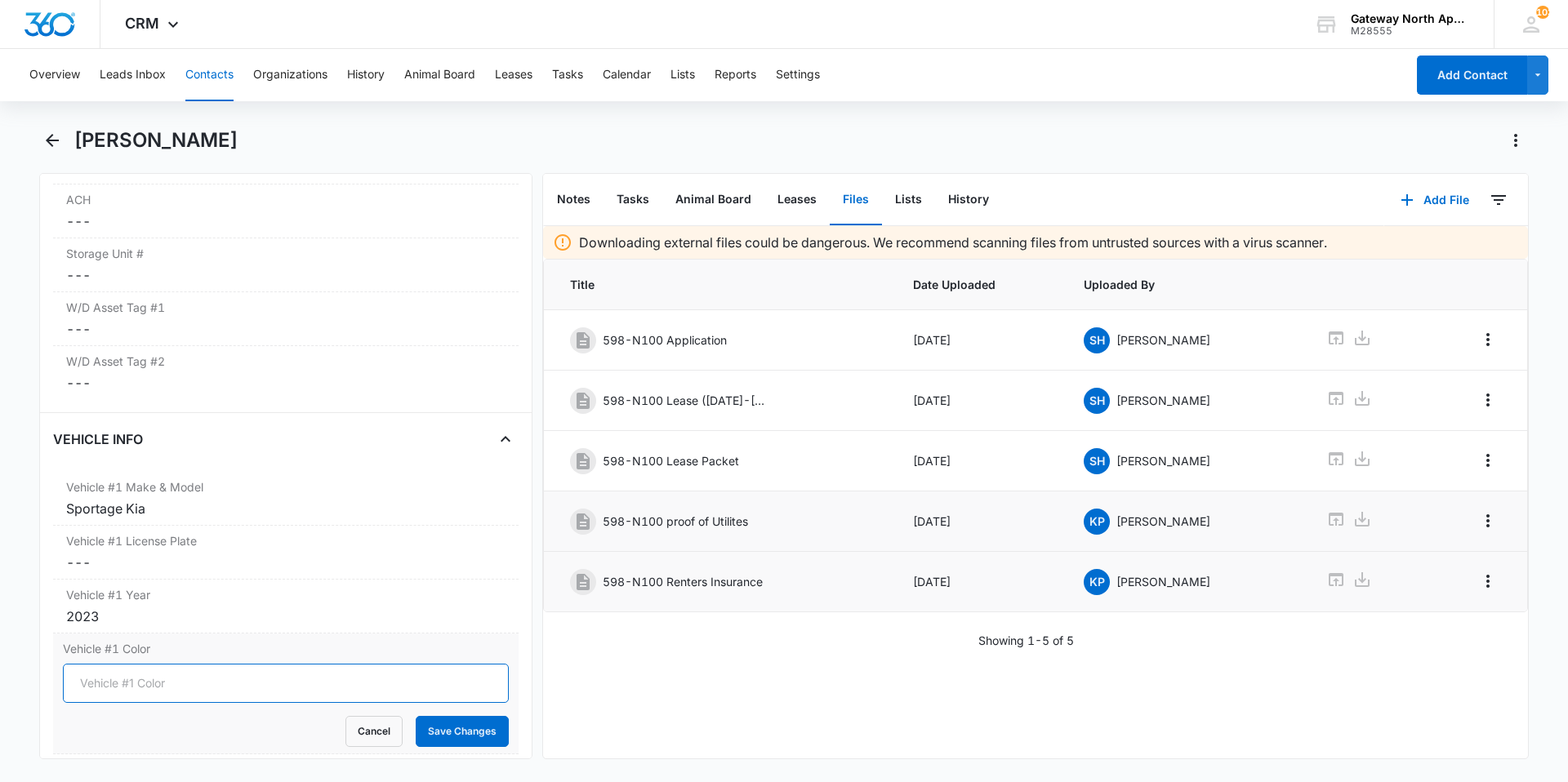
click at [151, 682] on input "Vehicle #1 Color" at bounding box center [286, 683] width 446 height 39
type input "White"
click at [447, 722] on button "Save Changes" at bounding box center [462, 731] width 93 height 31
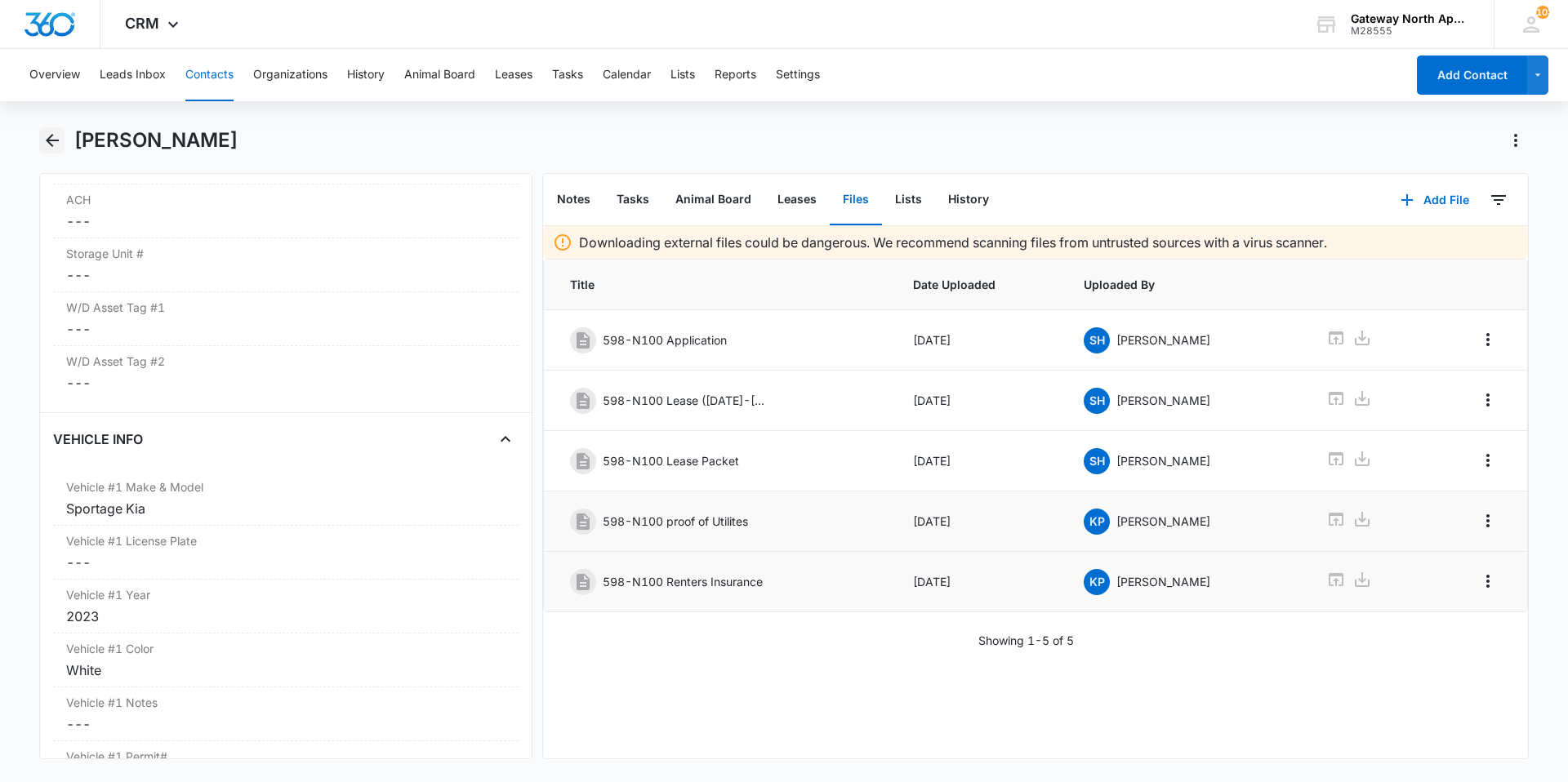
click at [41, 132] on button "Back" at bounding box center [51, 140] width 25 height 26
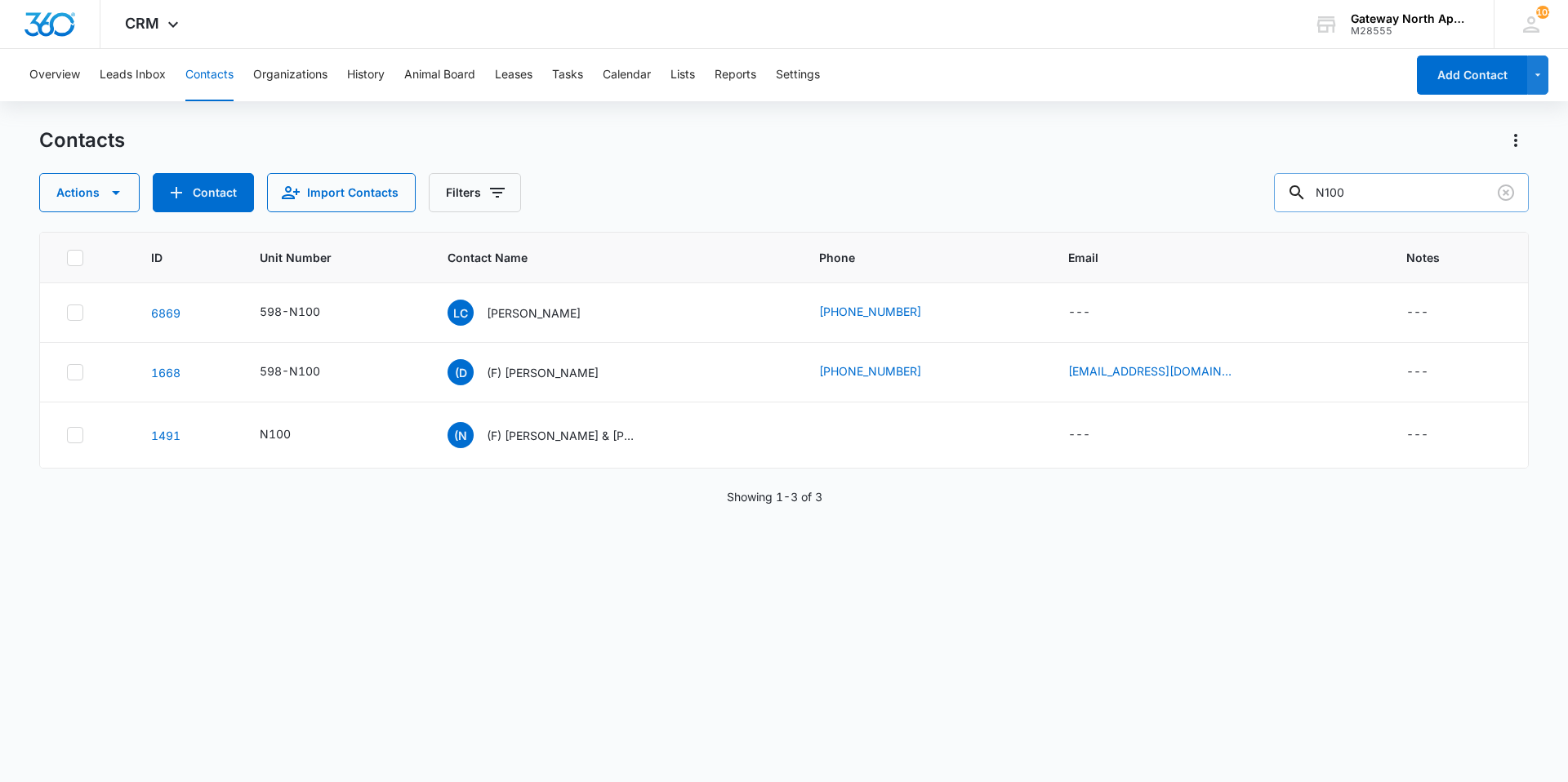
click at [1389, 194] on input "N100" at bounding box center [1402, 192] width 255 height 39
type input "N200"
